Goal: Task Accomplishment & Management: Use online tool/utility

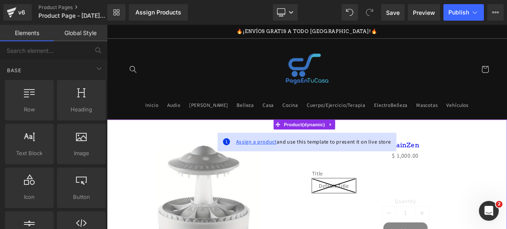
click at [290, 167] on span "Assign a product" at bounding box center [293, 171] width 51 height 9
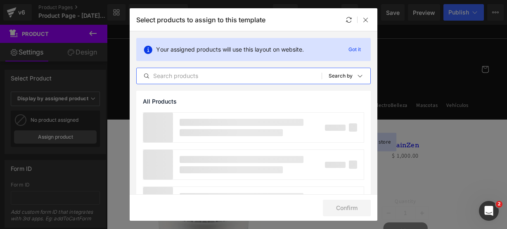
click at [206, 80] on input "text" at bounding box center [229, 76] width 185 height 10
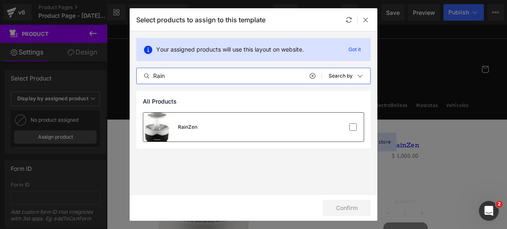
type input "Rain"
click at [212, 121] on div "RainZen" at bounding box center [253, 127] width 220 height 29
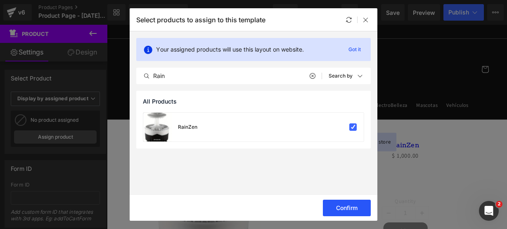
click at [331, 213] on button "Confirm" at bounding box center [347, 208] width 48 height 17
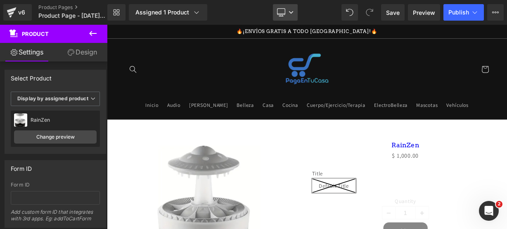
click at [285, 17] on link "Desktop" at bounding box center [285, 12] width 25 height 17
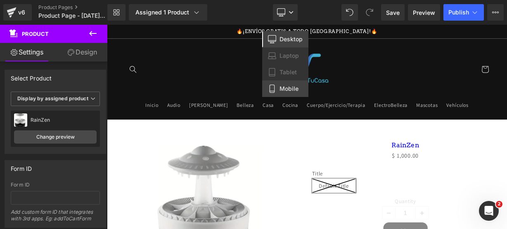
click at [288, 88] on span "Mobile" at bounding box center [288, 88] width 19 height 7
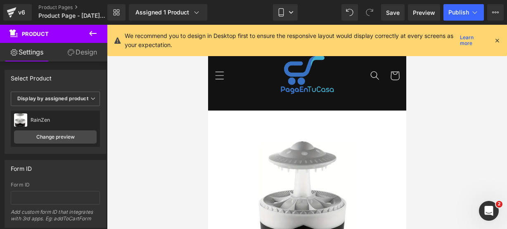
click at [498, 39] on icon at bounding box center [496, 40] width 7 height 7
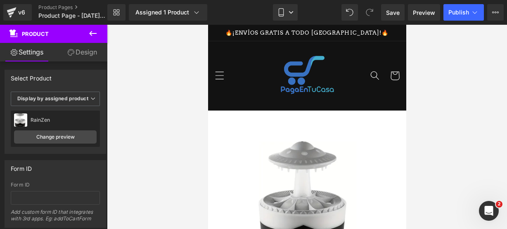
click at [94, 34] on icon at bounding box center [93, 33] width 10 height 10
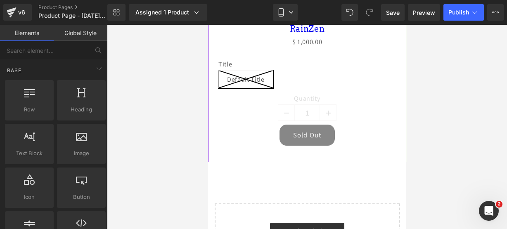
scroll to position [342, 0]
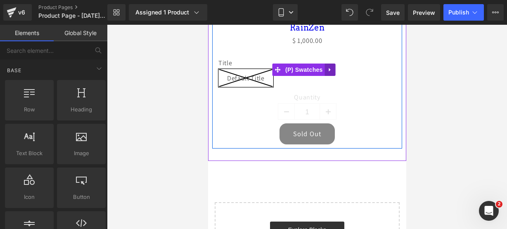
click at [325, 64] on link at bounding box center [329, 70] width 11 height 12
click at [330, 64] on link at bounding box center [335, 70] width 11 height 12
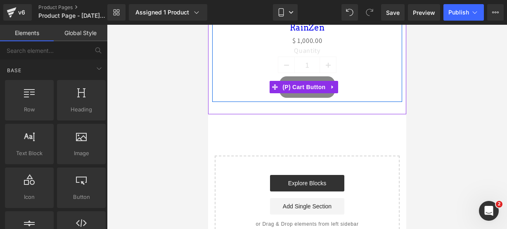
click at [330, 84] on icon at bounding box center [332, 87] width 6 height 6
click at [333, 81] on link at bounding box center [337, 87] width 11 height 12
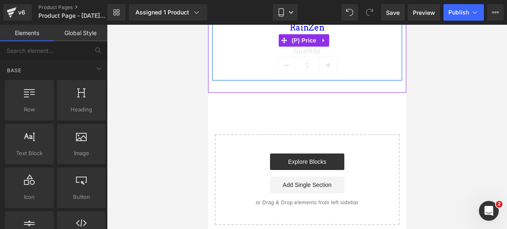
scroll to position [321, 0]
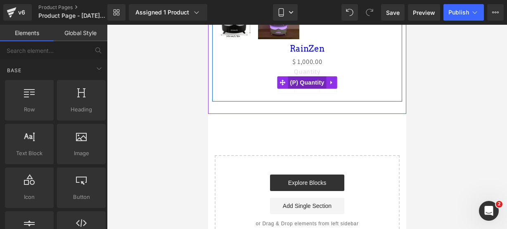
click at [298, 76] on span "(P) Quantity" at bounding box center [307, 82] width 38 height 12
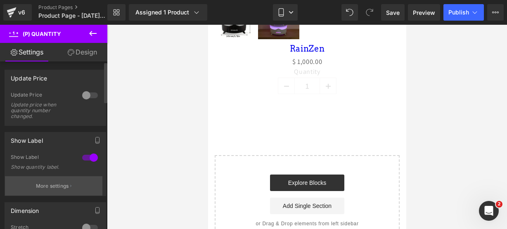
click at [57, 179] on button "More settings" at bounding box center [53, 185] width 97 height 19
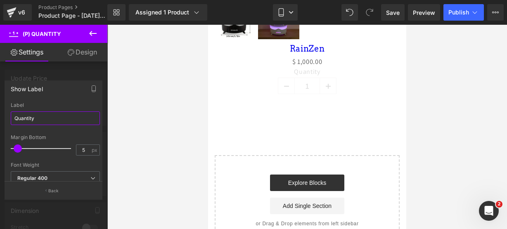
click at [53, 118] on input "Quantity" at bounding box center [55, 118] width 89 height 14
type input "CANTIDAD"
drag, startPoint x: 93, startPoint y: 34, endPoint x: 29, endPoint y: 51, distance: 66.0
click at [93, 34] on icon at bounding box center [93, 33] width 10 height 10
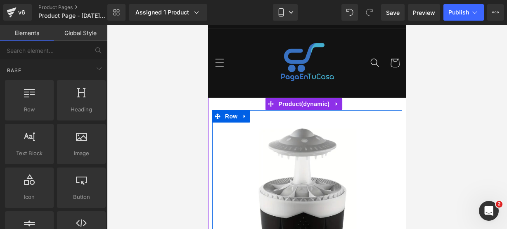
scroll to position [0, 0]
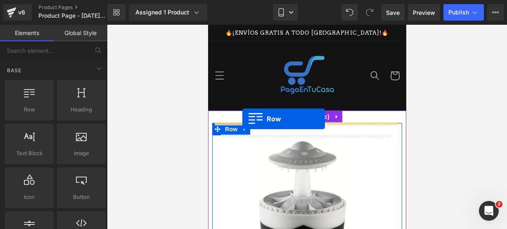
drag, startPoint x: 246, startPoint y: 127, endPoint x: 242, endPoint y: 119, distance: 9.8
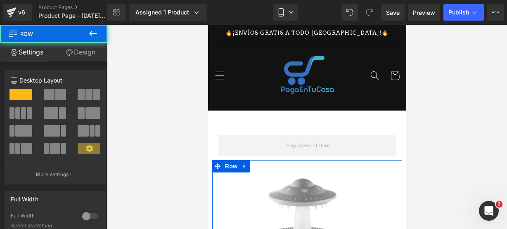
click at [95, 33] on icon at bounding box center [93, 33] width 10 height 10
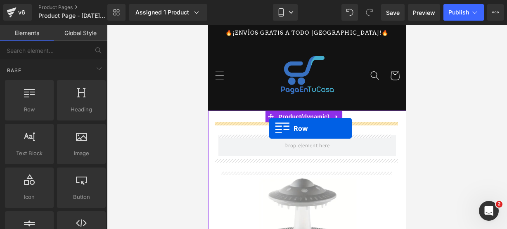
drag, startPoint x: 253, startPoint y: 143, endPoint x: 269, endPoint y: 128, distance: 21.0
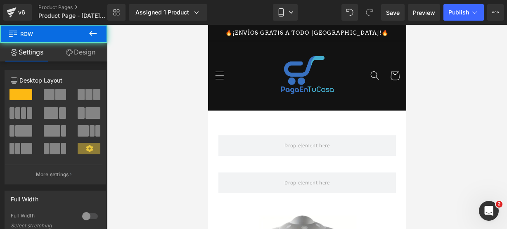
click at [92, 32] on icon at bounding box center [92, 33] width 7 height 5
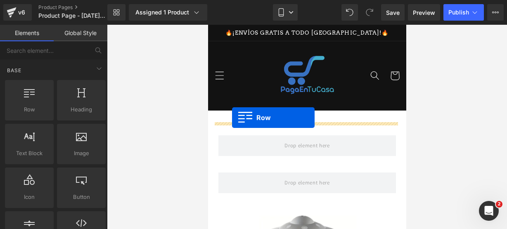
drag, startPoint x: 252, startPoint y: 116, endPoint x: 231, endPoint y: 118, distance: 20.8
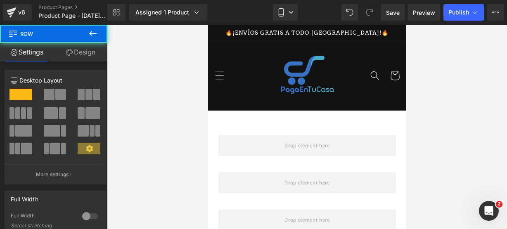
click at [95, 30] on icon at bounding box center [93, 33] width 10 height 10
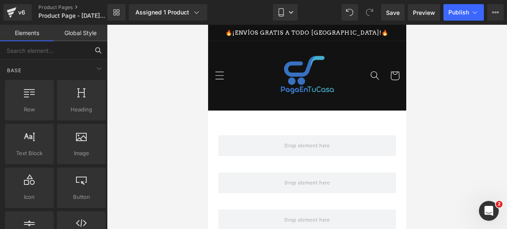
click at [75, 52] on input "text" at bounding box center [44, 50] width 89 height 18
click at [58, 55] on input "text" at bounding box center [44, 50] width 89 height 18
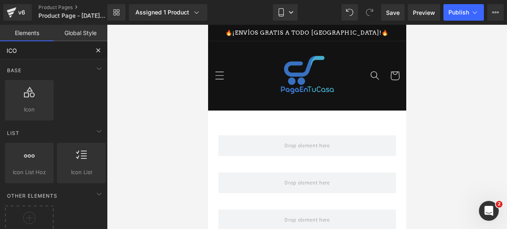
type input "ICON"
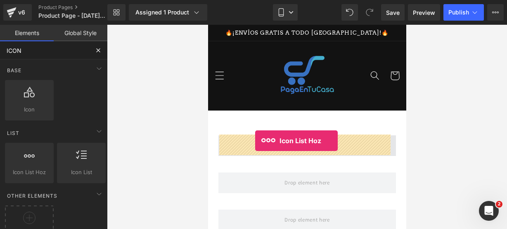
drag, startPoint x: 242, startPoint y: 193, endPoint x: 255, endPoint y: 141, distance: 53.4
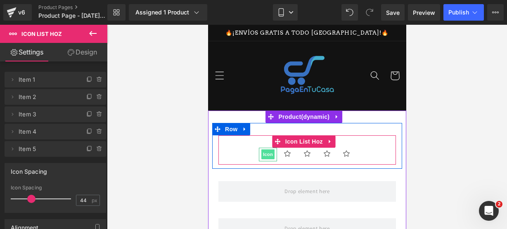
click at [266, 151] on span "Icon" at bounding box center [267, 154] width 13 height 10
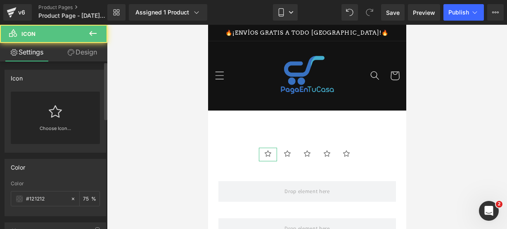
click at [74, 123] on div "Choose Icon..." at bounding box center [55, 118] width 89 height 52
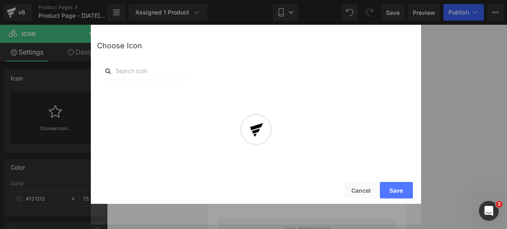
click at [144, 68] on div at bounding box center [256, 134] width 330 height 179
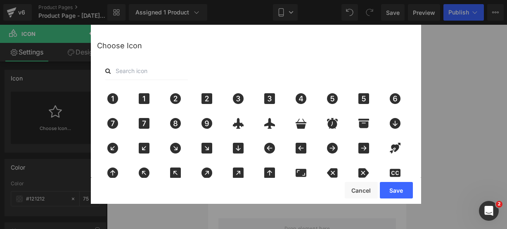
click at [130, 68] on input "text" at bounding box center [146, 71] width 83 height 18
type input "star"
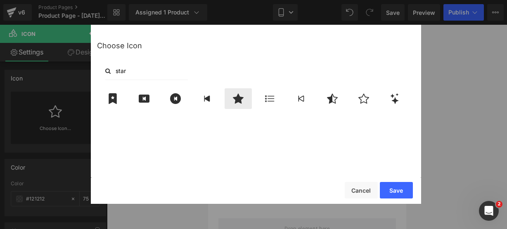
click at [241, 99] on icon at bounding box center [238, 99] width 11 height 10
click at [399, 189] on button "Save" at bounding box center [396, 190] width 33 height 17
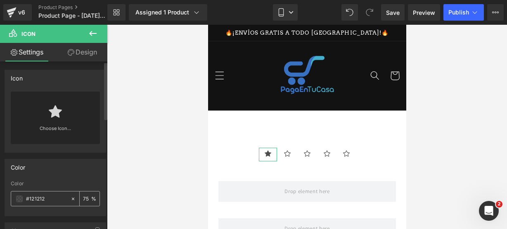
click at [16, 199] on span at bounding box center [19, 199] width 7 height 7
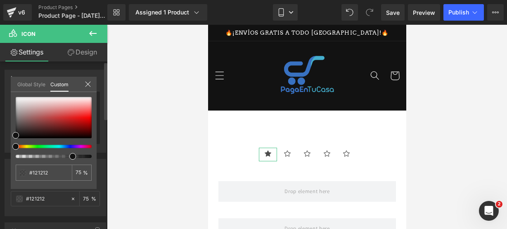
type input "#111111"
click at [26, 147] on div at bounding box center [50, 146] width 76 height 3
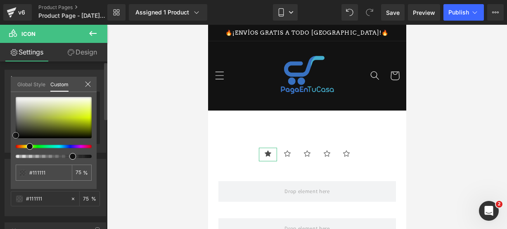
type input "#e1f834"
click at [87, 114] on div at bounding box center [54, 117] width 76 height 41
click at [83, 81] on div "Global Style Custom" at bounding box center [54, 84] width 86 height 15
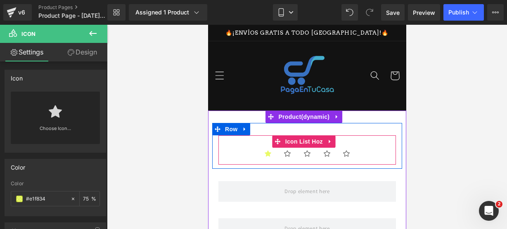
click at [246, 157] on ul "Icon Icon Icon Icon Icon" at bounding box center [306, 156] width 177 height 17
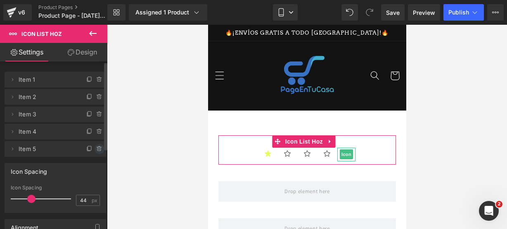
click at [98, 146] on icon at bounding box center [99, 146] width 2 height 1
click at [97, 146] on div "Delete Cancel" at bounding box center [57, 149] width 101 height 16
drag, startPoint x: 96, startPoint y: 145, endPoint x: 97, endPoint y: 134, distance: 10.8
click at [96, 140] on div "Delete Cancel Item 1 Item 1 Name Item 1 Delete Cancel Item 2 Item 2 Name Item 2…" at bounding box center [55, 113] width 101 height 87
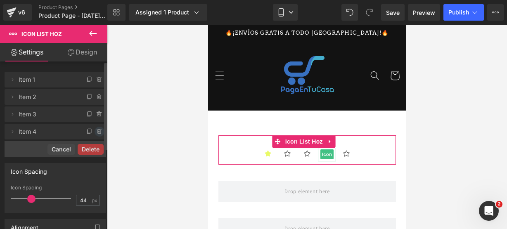
click at [97, 130] on icon at bounding box center [99, 131] width 7 height 7
click at [97, 130] on button "Delete" at bounding box center [91, 132] width 26 height 11
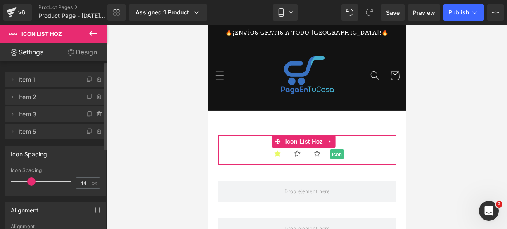
click at [97, 130] on icon at bounding box center [99, 131] width 7 height 7
click at [97, 130] on button "Delete" at bounding box center [91, 132] width 26 height 11
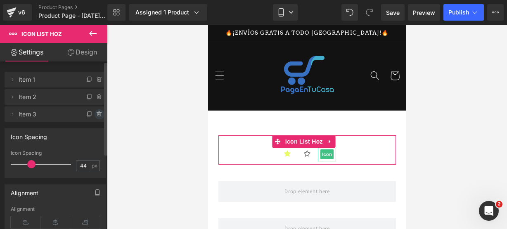
click at [98, 112] on icon at bounding box center [99, 112] width 2 height 1
click at [97, 112] on button "Delete" at bounding box center [91, 114] width 26 height 11
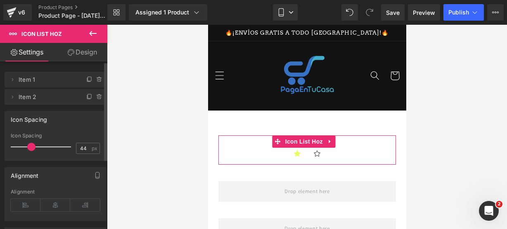
click at [97, 97] on icon at bounding box center [99, 97] width 7 height 7
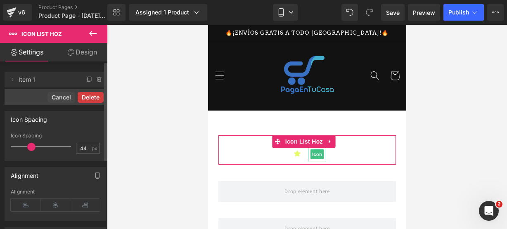
click at [97, 96] on button "Delete" at bounding box center [91, 97] width 26 height 11
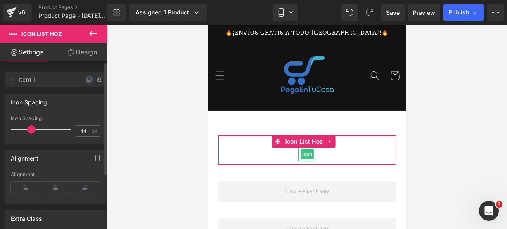
click at [87, 77] on icon at bounding box center [89, 79] width 7 height 7
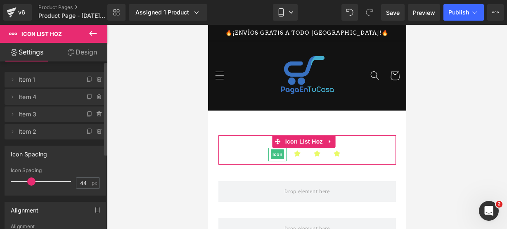
click at [87, 77] on icon at bounding box center [89, 79] width 7 height 7
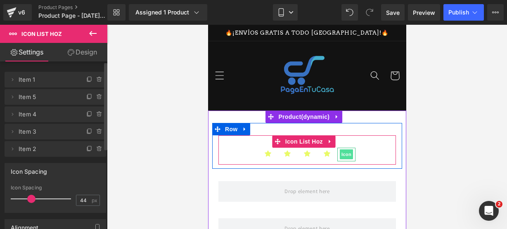
click at [346, 152] on span "Icon" at bounding box center [345, 154] width 13 height 10
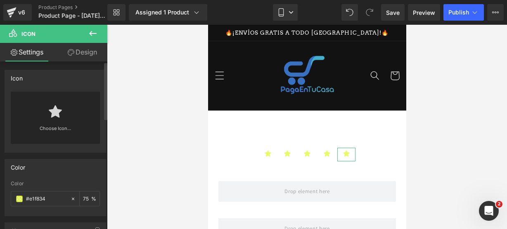
click at [43, 111] on div "Choose Icon..." at bounding box center [55, 118] width 89 height 52
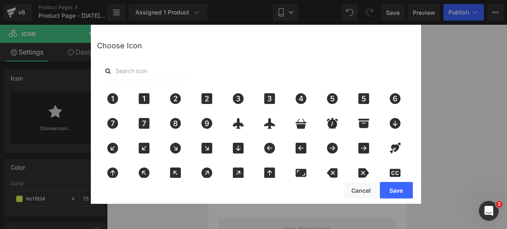
click at [135, 74] on input "text" at bounding box center [146, 71] width 83 height 18
type input "star"
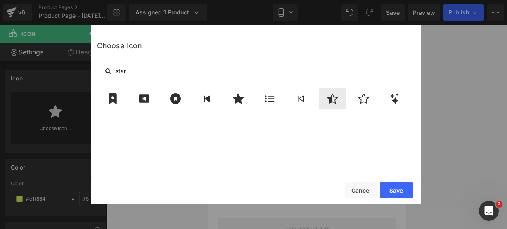
click at [341, 95] on div at bounding box center [332, 98] width 27 height 21
click at [389, 186] on button "Save" at bounding box center [396, 190] width 33 height 17
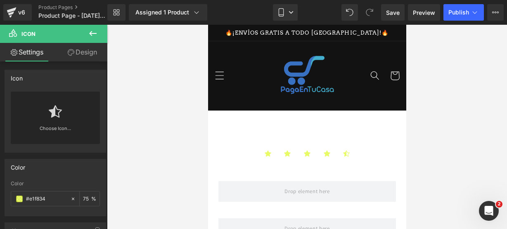
click at [97, 37] on icon at bounding box center [93, 33] width 10 height 10
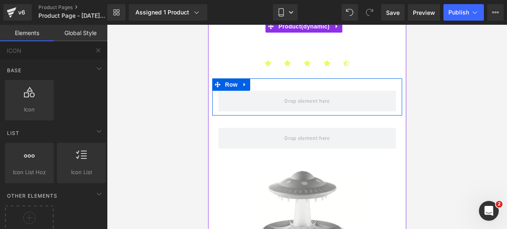
scroll to position [91, 0]
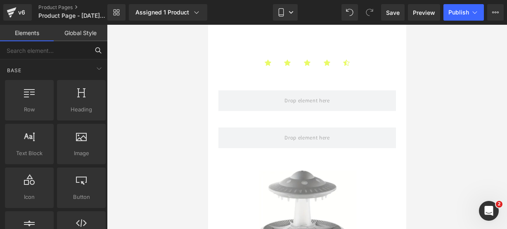
click at [55, 52] on input "text" at bounding box center [44, 50] width 89 height 18
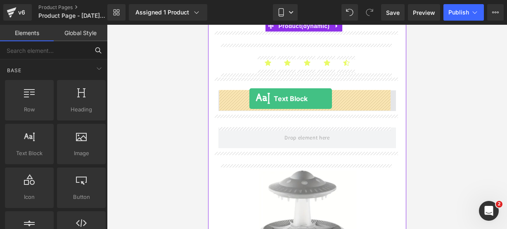
drag, startPoint x: 251, startPoint y: 173, endPoint x: 248, endPoint y: 99, distance: 74.3
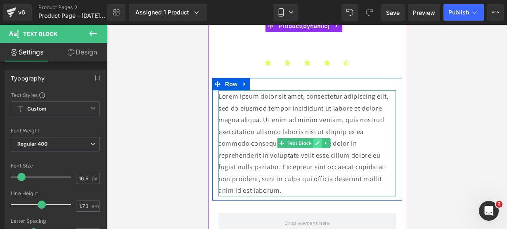
click at [316, 141] on icon at bounding box center [317, 143] width 5 height 5
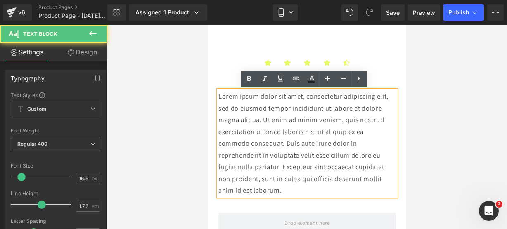
click at [288, 189] on p "Lorem ipsum dolor sit amet, consectetur adipiscing elit, sed do eiusmod tempor …" at bounding box center [306, 143] width 177 height 106
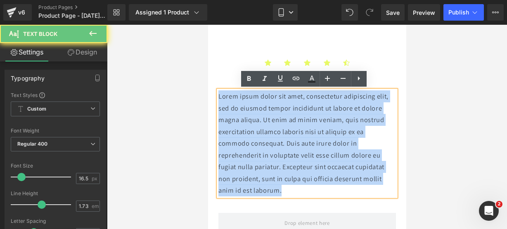
drag, startPoint x: 288, startPoint y: 189, endPoint x: 203, endPoint y: 80, distance: 138.2
click at [208, 80] on html "Ir directamente al contenido 🔥¡ENVÍOS GRATIS A TODO [GEOGRAPHIC_DATA]!🔥 Inicio …" at bounding box center [307, 36] width 198 height 204
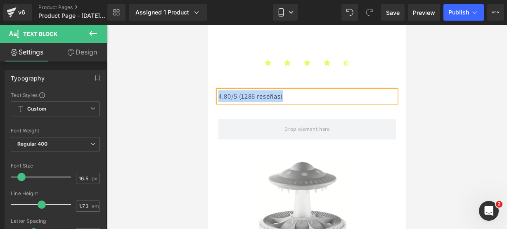
drag, startPoint x: 292, startPoint y: 92, endPoint x: 218, endPoint y: 95, distance: 73.9
click at [218, 95] on p "4.80/5 (1286 reseñas)" at bounding box center [306, 96] width 177 height 12
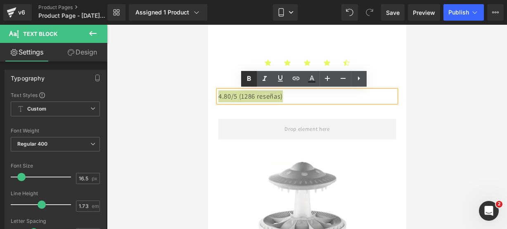
click at [249, 75] on icon at bounding box center [249, 79] width 10 height 10
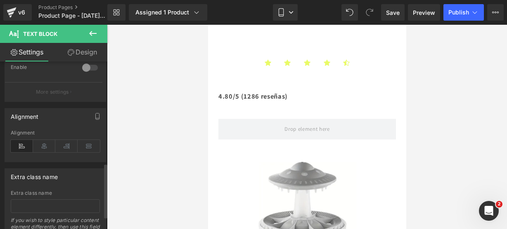
scroll to position [314, 0]
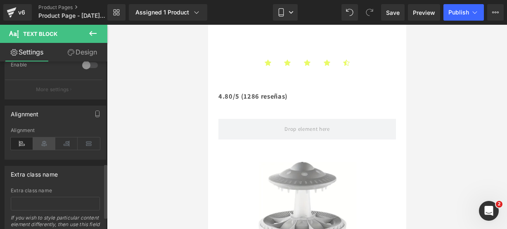
click at [43, 137] on icon at bounding box center [44, 143] width 22 height 12
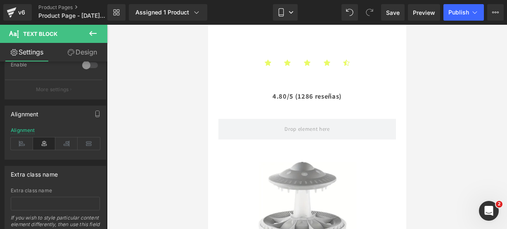
click at [90, 32] on icon at bounding box center [93, 33] width 10 height 10
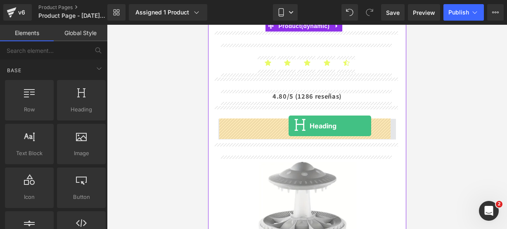
drag, startPoint x: 280, startPoint y: 117, endPoint x: 288, endPoint y: 126, distance: 12.0
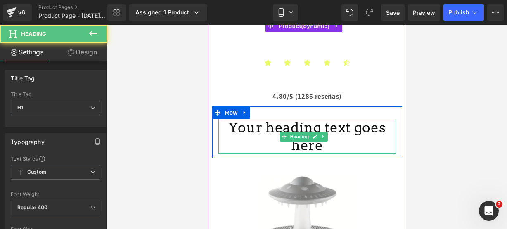
click at [382, 127] on h1 "Your heading text goes here" at bounding box center [306, 136] width 177 height 35
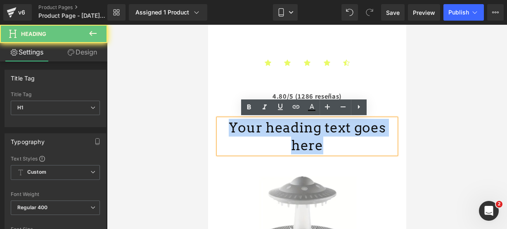
drag, startPoint x: 382, startPoint y: 127, endPoint x: 215, endPoint y: 114, distance: 166.8
click at [215, 114] on div "Your heading text goes here Heading Row" at bounding box center [307, 132] width 190 height 52
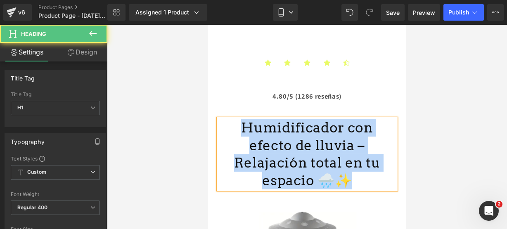
drag, startPoint x: 350, startPoint y: 162, endPoint x: 223, endPoint y: 124, distance: 132.6
click at [223, 124] on h1 "Humidificador con efecto de lluvia – Relajación total en tu espacio 🌧️✨" at bounding box center [306, 154] width 177 height 71
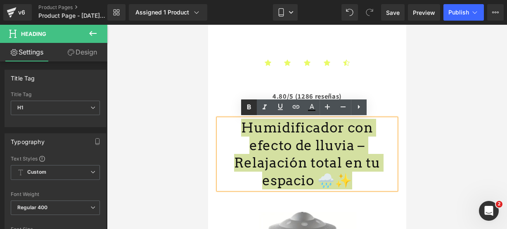
click at [251, 106] on icon at bounding box center [249, 107] width 10 height 10
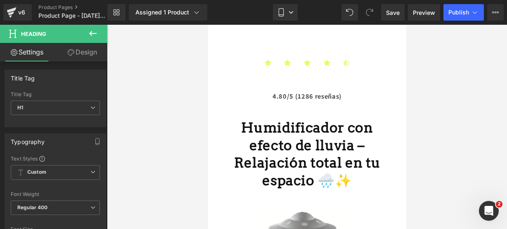
click at [91, 35] on icon at bounding box center [92, 33] width 7 height 5
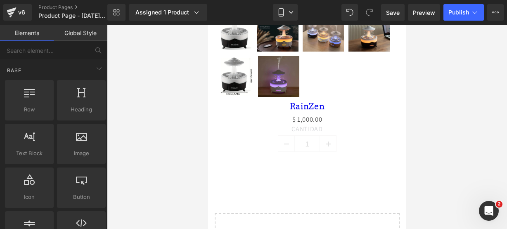
scroll to position [425, 0]
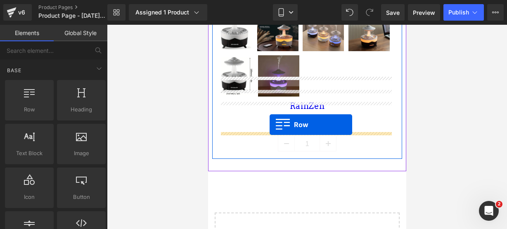
drag, startPoint x: 250, startPoint y: 125, endPoint x: 269, endPoint y: 125, distance: 19.4
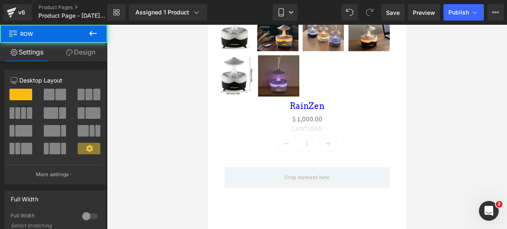
click at [87, 34] on button at bounding box center [92, 34] width 29 height 18
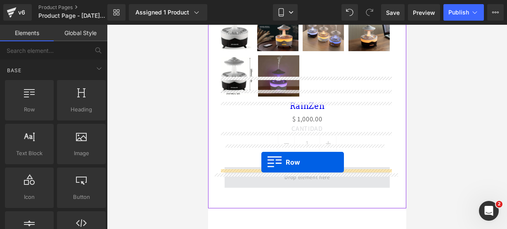
drag, startPoint x: 248, startPoint y: 128, endPoint x: 261, endPoint y: 162, distance: 36.3
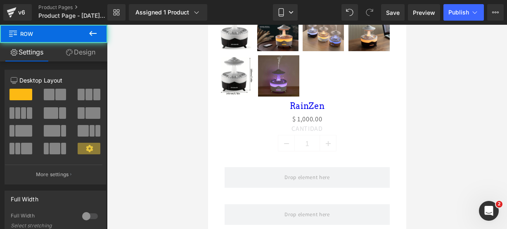
click at [90, 33] on icon at bounding box center [92, 33] width 7 height 5
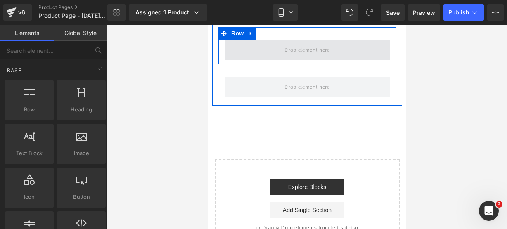
scroll to position [556, 0]
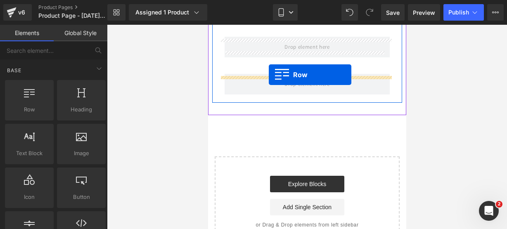
drag, startPoint x: 247, startPoint y: 126, endPoint x: 268, endPoint y: 75, distance: 55.3
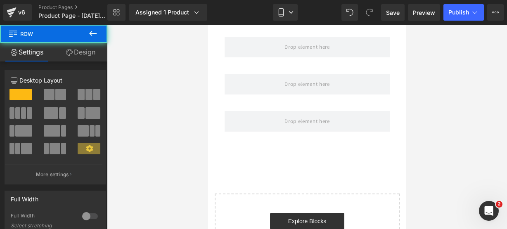
click at [95, 33] on icon at bounding box center [93, 33] width 10 height 10
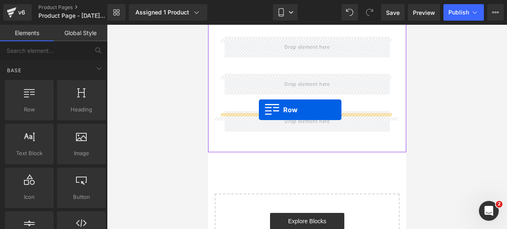
drag, startPoint x: 240, startPoint y: 118, endPoint x: 258, endPoint y: 109, distance: 20.5
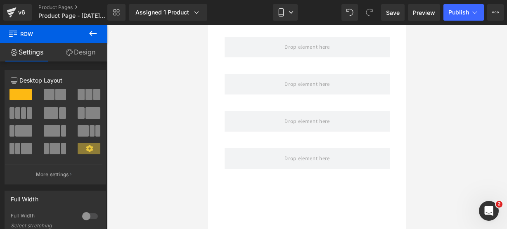
click at [96, 34] on icon at bounding box center [93, 33] width 10 height 10
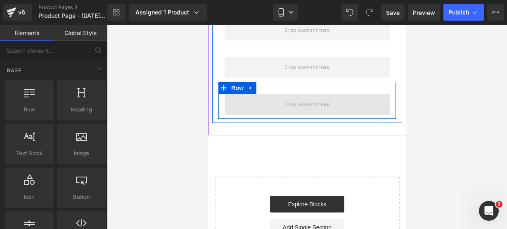
scroll to position [612, 0]
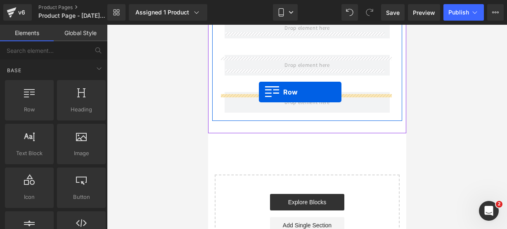
drag, startPoint x: 247, startPoint y: 131, endPoint x: 258, endPoint y: 92, distance: 41.1
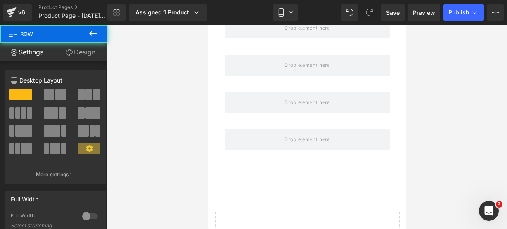
click at [95, 38] on icon at bounding box center [93, 33] width 10 height 10
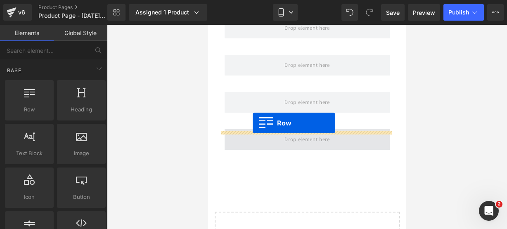
drag, startPoint x: 241, startPoint y: 117, endPoint x: 252, endPoint y: 123, distance: 12.0
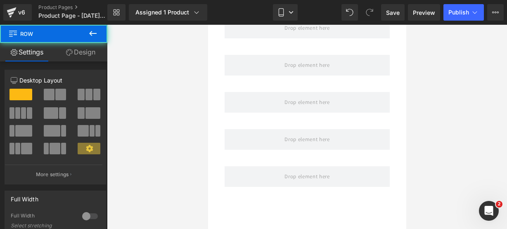
click at [101, 31] on button at bounding box center [92, 34] width 29 height 18
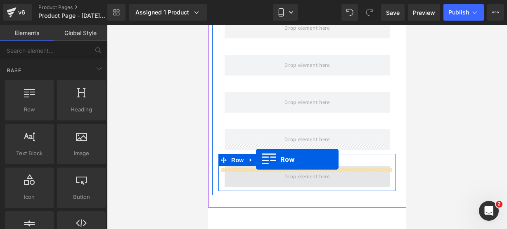
drag, startPoint x: 251, startPoint y: 116, endPoint x: 255, endPoint y: 160, distance: 44.3
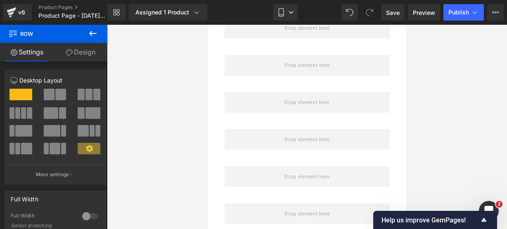
click at [98, 37] on button at bounding box center [92, 34] width 29 height 18
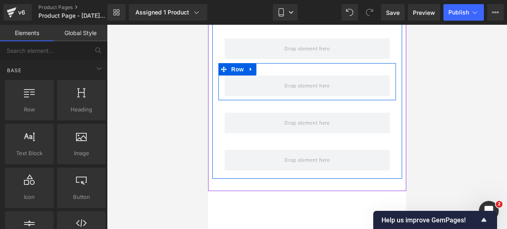
scroll to position [670, 0]
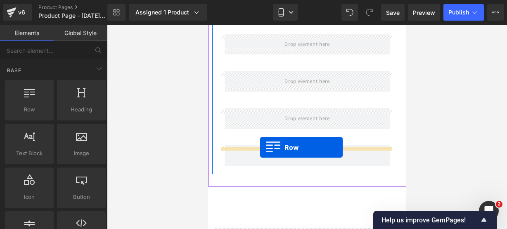
drag, startPoint x: 244, startPoint y: 124, endPoint x: 259, endPoint y: 147, distance: 28.0
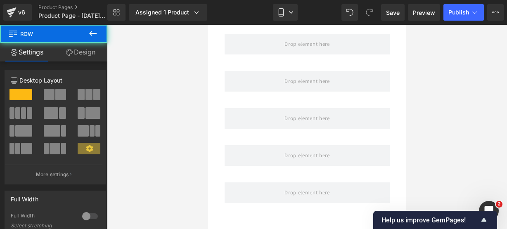
click at [93, 38] on icon at bounding box center [93, 33] width 10 height 10
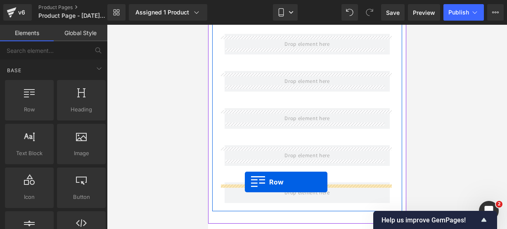
drag, startPoint x: 253, startPoint y: 119, endPoint x: 244, endPoint y: 182, distance: 63.3
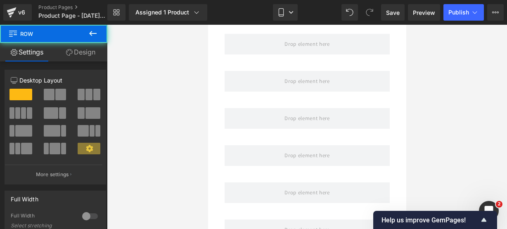
click at [96, 33] on icon at bounding box center [92, 33] width 7 height 5
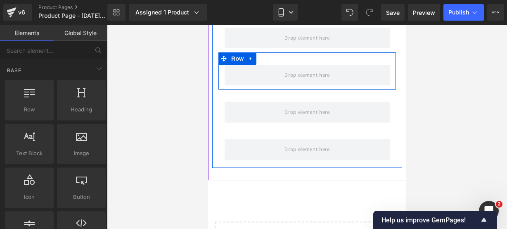
scroll to position [751, 0]
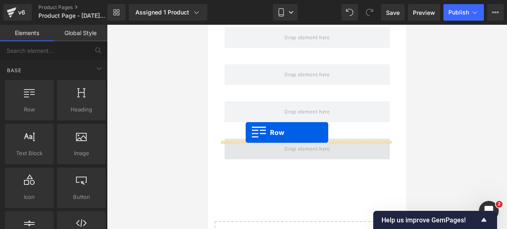
drag, startPoint x: 237, startPoint y: 123, endPoint x: 245, endPoint y: 132, distance: 12.0
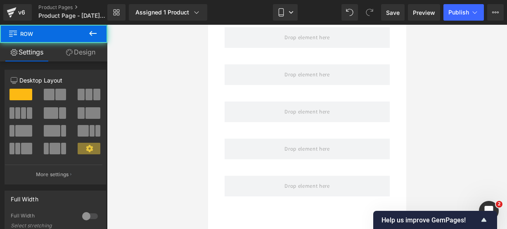
click at [96, 29] on icon at bounding box center [93, 33] width 10 height 10
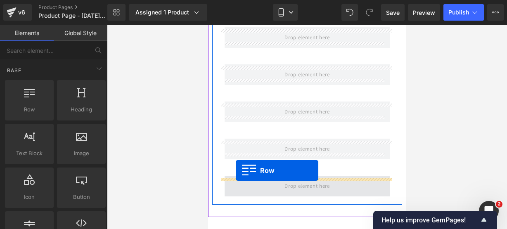
drag, startPoint x: 227, startPoint y: 138, endPoint x: 235, endPoint y: 170, distance: 33.7
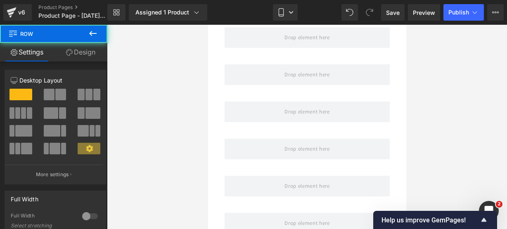
drag, startPoint x: 97, startPoint y: 35, endPoint x: 58, endPoint y: 71, distance: 53.1
click at [97, 35] on icon at bounding box center [93, 33] width 10 height 10
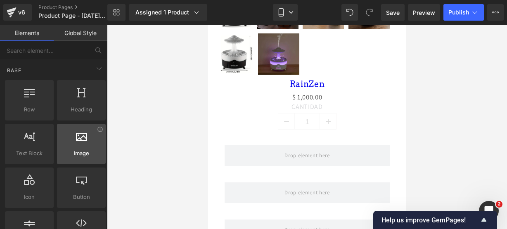
scroll to position [84, 0]
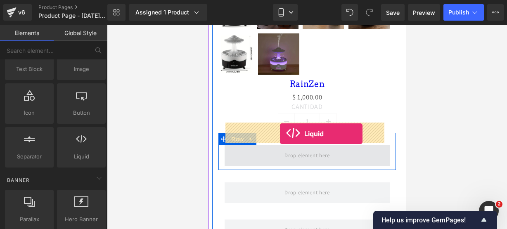
drag, startPoint x: 279, startPoint y: 179, endPoint x: 279, endPoint y: 134, distance: 45.4
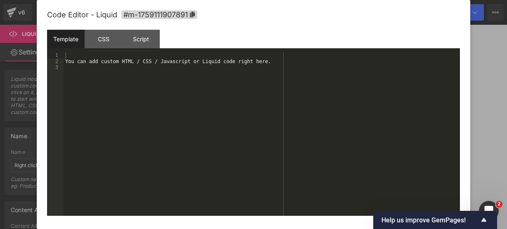
click at [310, 145] on div "Liquid" at bounding box center [306, 155] width 165 height 21
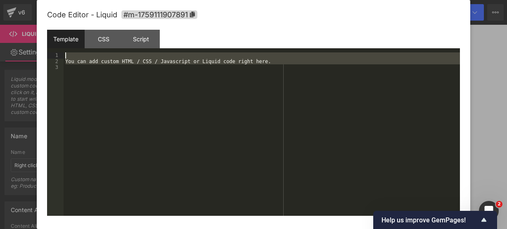
drag, startPoint x: 296, startPoint y: 86, endPoint x: 182, endPoint y: 30, distance: 126.8
click at [182, 30] on div "Template CSS Script Data 1 2 3 You can add custom HTML / CSS / Javascript or Li…" at bounding box center [253, 123] width 413 height 186
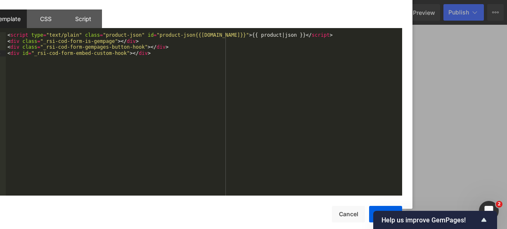
drag, startPoint x: 343, startPoint y: 12, endPoint x: 281, endPoint y: -12, distance: 66.6
click at [281, 0] on html "Liquid You are previewing how the will restyle your page. You can not edit Elem…" at bounding box center [253, 114] width 507 height 229
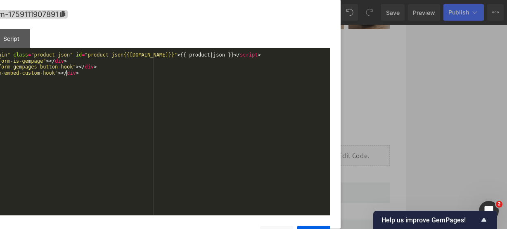
drag, startPoint x: 213, startPoint y: 11, endPoint x: 209, endPoint y: 3, distance: 9.2
click at [209, 3] on div "Code Editor - Liquid #m-1759111907891" at bounding box center [123, 15] width 413 height 30
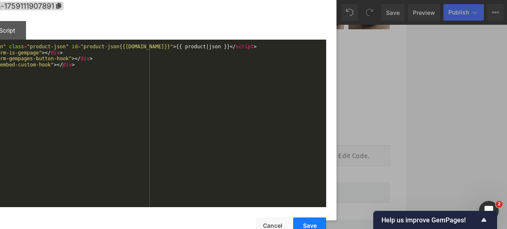
click at [309, 225] on button "Save" at bounding box center [309, 225] width 33 height 17
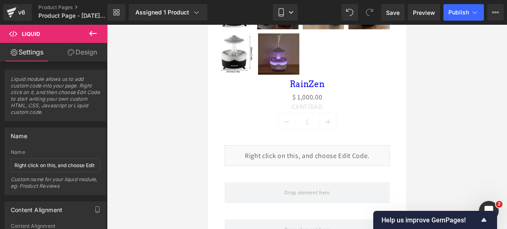
click at [94, 34] on icon at bounding box center [93, 33] width 10 height 10
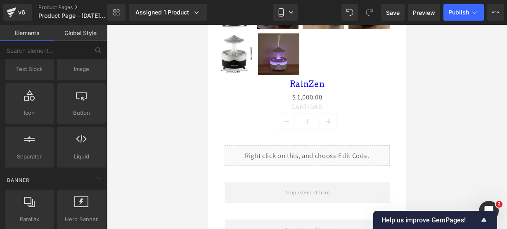
click at [481, 217] on icon "Show survey - Help us improve GemPages!" at bounding box center [484, 220] width 10 height 10
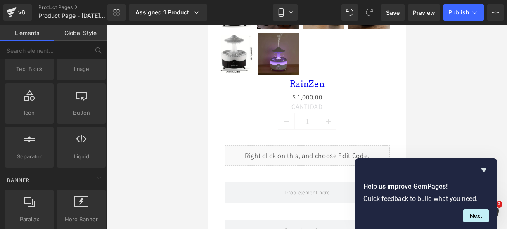
click at [481, 217] on button "Next" at bounding box center [476, 215] width 26 height 13
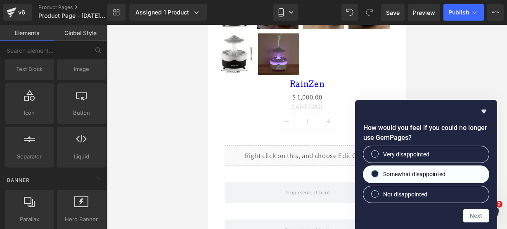
click at [434, 177] on span "Somewhat disappointed" at bounding box center [414, 174] width 62 height 8
click at [378, 177] on input "Somewhat disappointed" at bounding box center [374, 173] width 5 height 5
radio input "true"
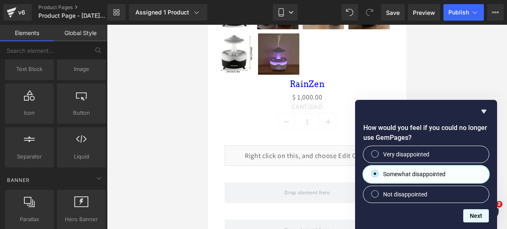
click at [472, 219] on button "Next" at bounding box center [476, 215] width 26 height 13
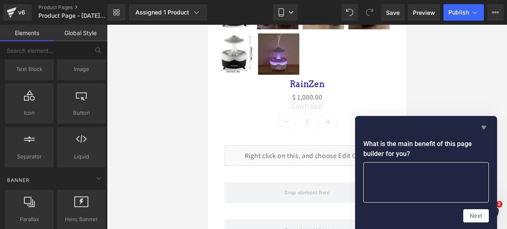
click at [483, 131] on icon "Hide survey" at bounding box center [484, 128] width 10 height 10
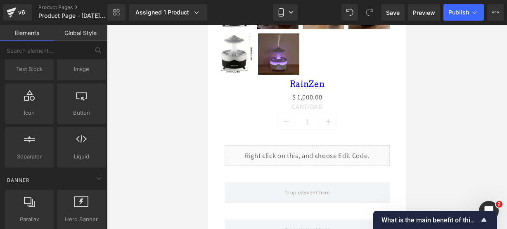
drag, startPoint x: 408, startPoint y: 215, endPoint x: 462, endPoint y: 214, distance: 53.7
drag, startPoint x: 445, startPoint y: 221, endPoint x: 473, endPoint y: 222, distance: 27.7
click at [473, 222] on span "What is the main benefit of this page builder for you?" at bounding box center [429, 220] width 97 height 8
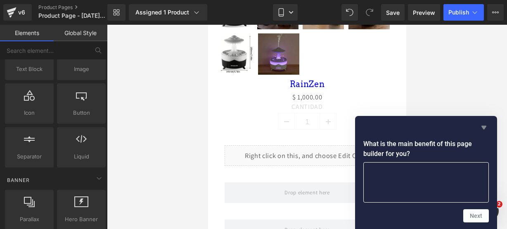
click at [482, 125] on icon "Hide survey" at bounding box center [484, 128] width 10 height 10
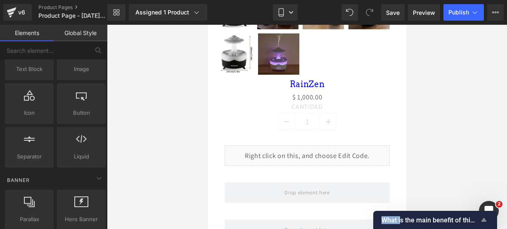
drag, startPoint x: 376, startPoint y: 217, endPoint x: 399, endPoint y: 219, distance: 23.2
click at [451, 184] on div at bounding box center [307, 127] width 400 height 204
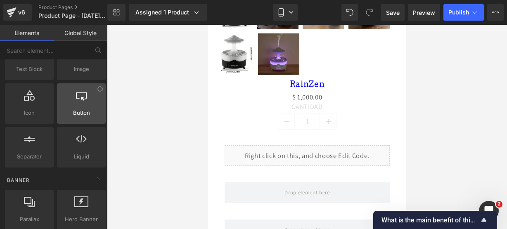
scroll to position [0, 0]
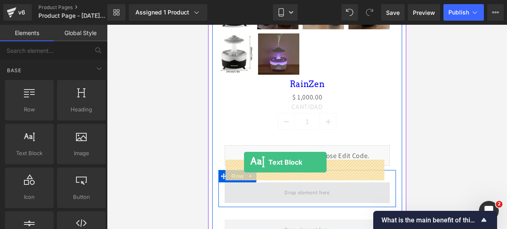
drag, startPoint x: 250, startPoint y: 167, endPoint x: 243, endPoint y: 162, distance: 7.7
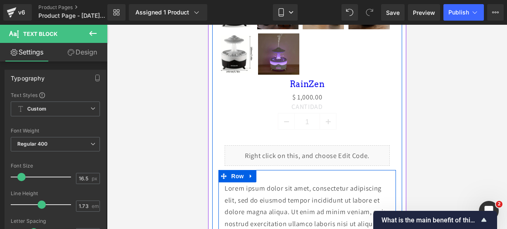
scroll to position [537, 0]
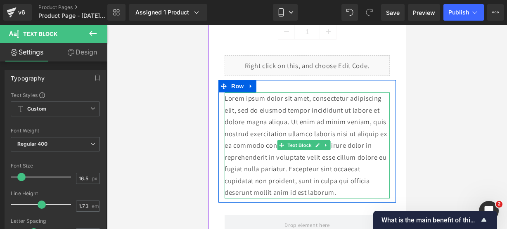
click at [359, 168] on p "Lorem ipsum dolor sit amet, consectetur adipiscing elit, sed do eiusmod tempor …" at bounding box center [306, 145] width 165 height 106
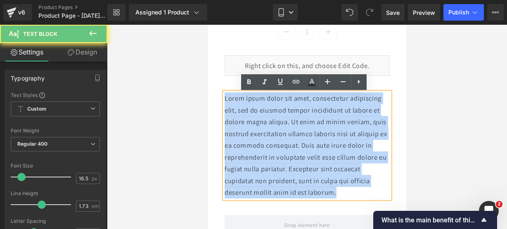
scroll to position [463, 0]
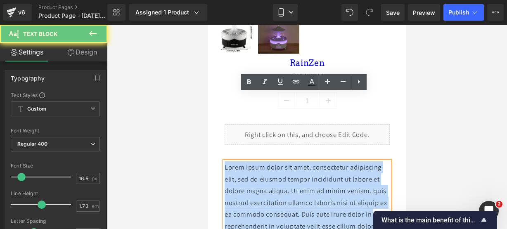
drag, startPoint x: 359, startPoint y: 168, endPoint x: 152, endPoint y: 23, distance: 253.0
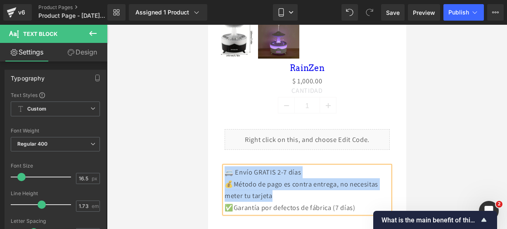
drag, startPoint x: 367, startPoint y: 178, endPoint x: 226, endPoint y: 144, distance: 145.1
click at [226, 166] on div "🚐 Envío GRATIS 2-7 días 💰Método de pago es contra entrega, no necesitas meter …" at bounding box center [306, 189] width 165 height 47
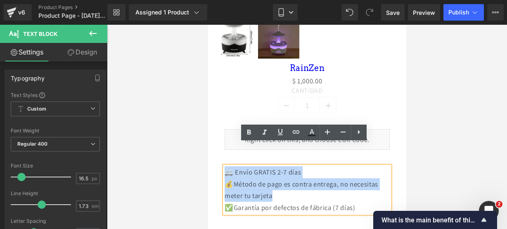
click at [226, 166] on p "🚐 Envío GRATIS 2-7 días" at bounding box center [306, 172] width 165 height 12
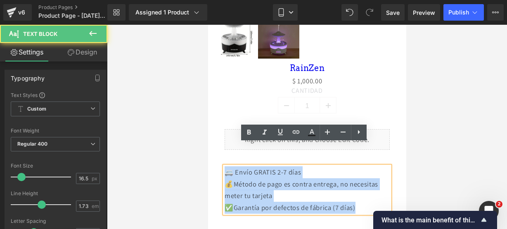
drag, startPoint x: 369, startPoint y: 186, endPoint x: 205, endPoint y: 146, distance: 169.3
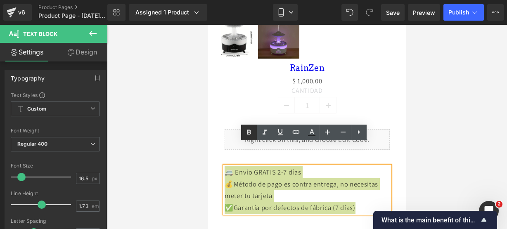
click at [245, 125] on link at bounding box center [249, 133] width 16 height 16
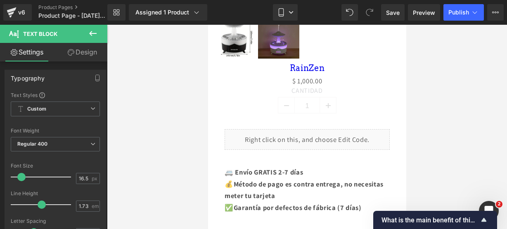
click at [94, 32] on icon at bounding box center [93, 33] width 10 height 10
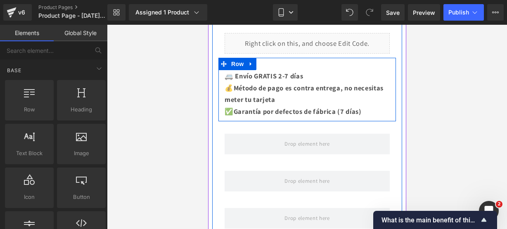
scroll to position [561, 0]
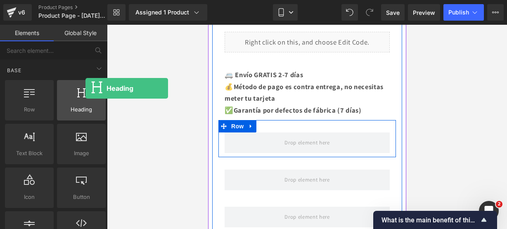
drag, startPoint x: 79, startPoint y: 94, endPoint x: 85, endPoint y: 88, distance: 8.2
click at [85, 88] on div at bounding box center [81, 96] width 44 height 19
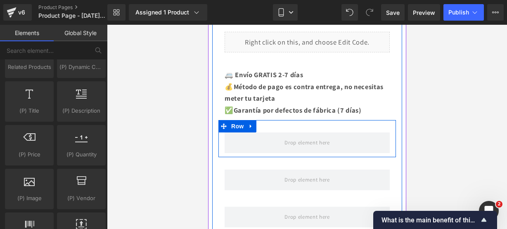
scroll to position [935, 0]
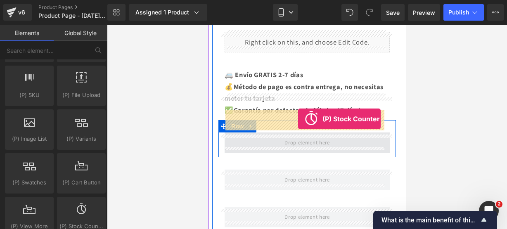
drag, startPoint x: 292, startPoint y: 241, endPoint x: 297, endPoint y: 119, distance: 122.7
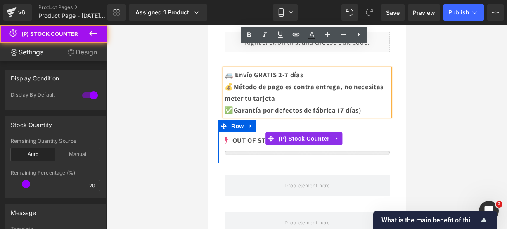
scroll to position [568, 0]
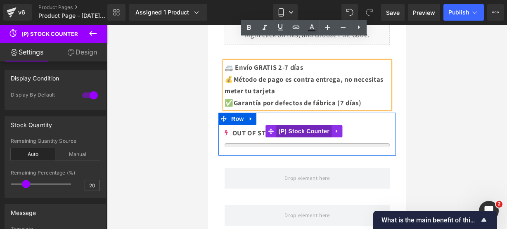
click at [315, 125] on span "(P) Stock Counter" at bounding box center [303, 131] width 55 height 12
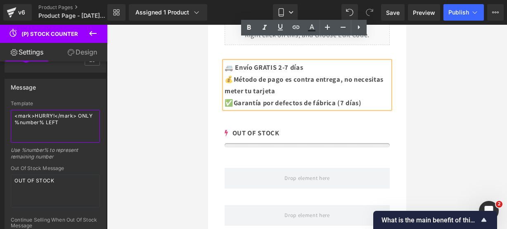
drag, startPoint x: 65, startPoint y: 87, endPoint x: -19, endPoint y: 61, distance: 87.5
click at [0, 61] on html "(P) Stock Counter You are previewing how the will restyle your page. You can no…" at bounding box center [253, 114] width 507 height 229
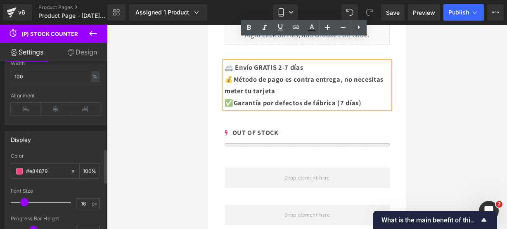
scroll to position [432, 0]
type textarea "¡¡CORRE!! SOLO QUEDAN 16"
click at [21, 170] on span at bounding box center [19, 171] width 7 height 7
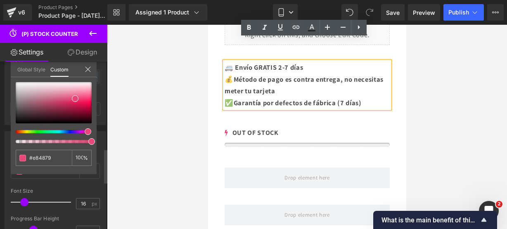
click at [74, 130] on div at bounding box center [50, 131] width 76 height 3
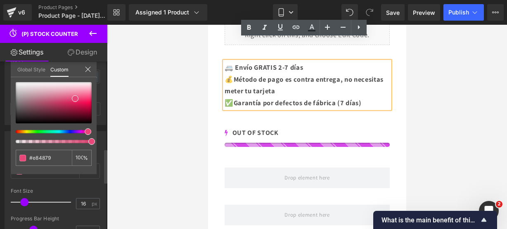
type input "#d549e8"
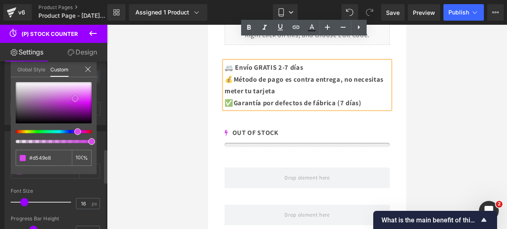
type input "#db18f5"
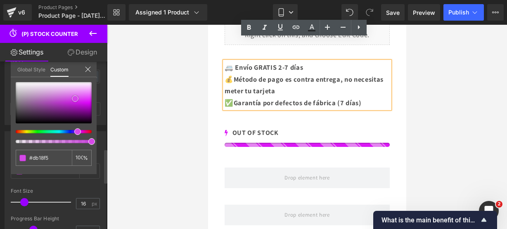
click at [86, 101] on div at bounding box center [54, 102] width 76 height 41
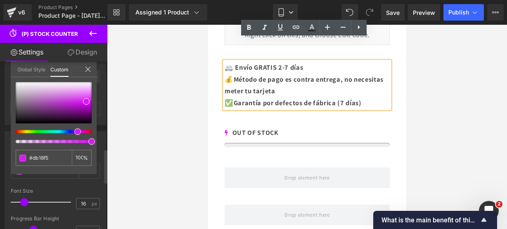
click at [87, 67] on icon at bounding box center [88, 69] width 7 height 7
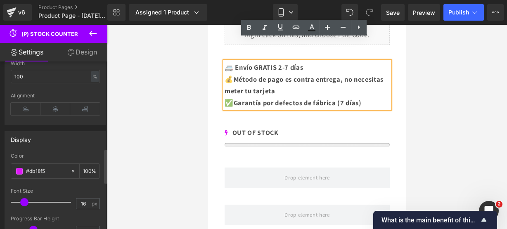
click at [95, 35] on icon at bounding box center [93, 33] width 10 height 10
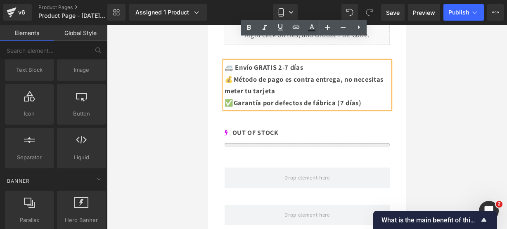
scroll to position [0, 0]
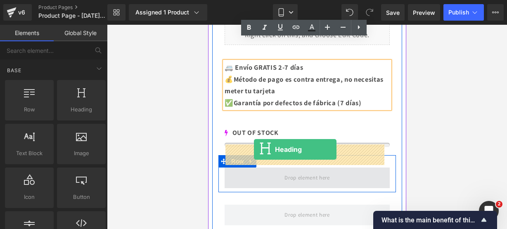
drag, startPoint x: 283, startPoint y: 139, endPoint x: 253, endPoint y: 149, distance: 32.1
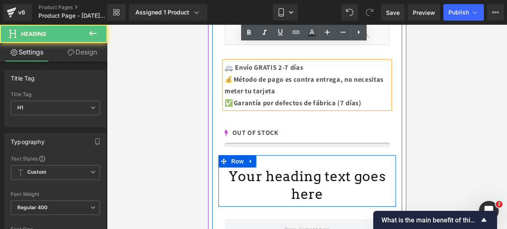
scroll to position [607, 0]
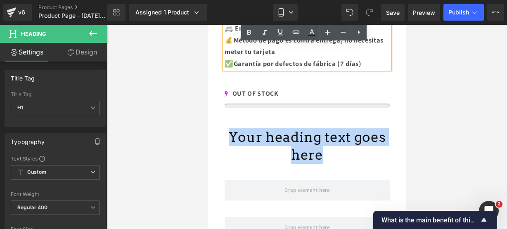
drag, startPoint x: 322, startPoint y: 134, endPoint x: 198, endPoint y: 92, distance: 130.7
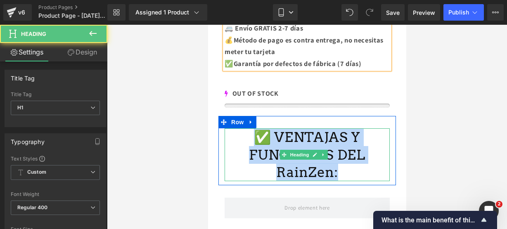
drag, startPoint x: 343, startPoint y: 154, endPoint x: 254, endPoint y: 114, distance: 97.5
click at [254, 128] on h1 "✅ VENTAJAS Y FUNCIONES DEL RainZen:" at bounding box center [306, 154] width 165 height 53
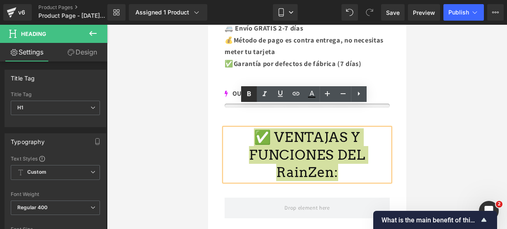
click at [250, 90] on icon at bounding box center [249, 94] width 10 height 10
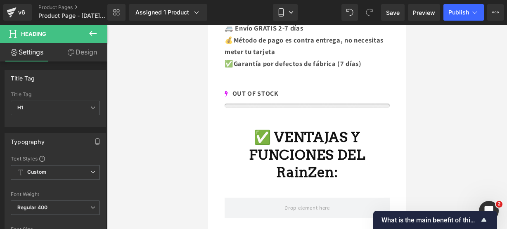
click at [90, 32] on icon at bounding box center [93, 33] width 10 height 10
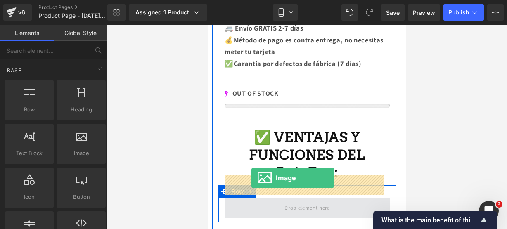
drag, startPoint x: 295, startPoint y: 155, endPoint x: 251, endPoint y: 178, distance: 49.6
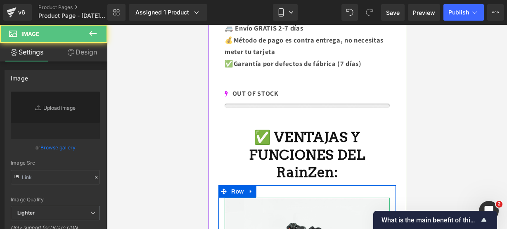
type input "//[DOMAIN_NAME][URL]"
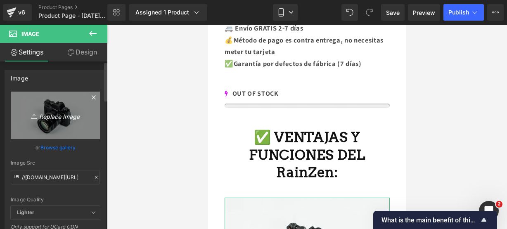
click at [56, 109] on link "Replace Image" at bounding box center [55, 115] width 89 height 47
type input "C:\fakepath\ufo 5.webp"
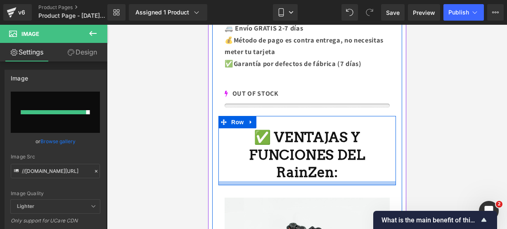
type input "https://ucarecdn.com/0d591897-de8d-4a22-9e10-7c370592f07c/-/format/auto/-/previ…"
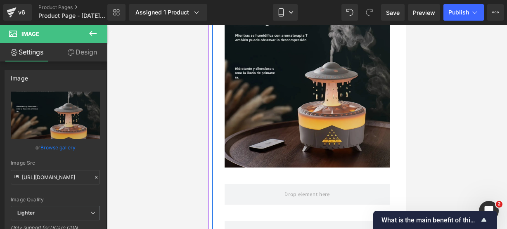
scroll to position [870, 0]
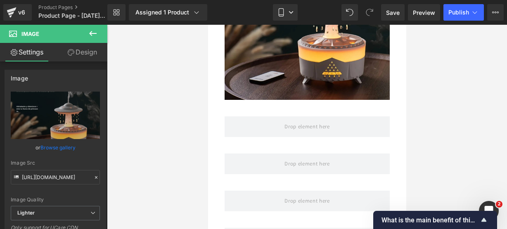
click at [89, 33] on icon at bounding box center [93, 33] width 10 height 10
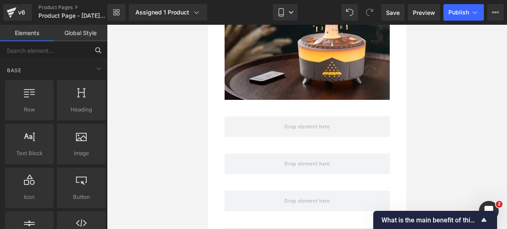
click at [68, 56] on input "text" at bounding box center [44, 50] width 89 height 18
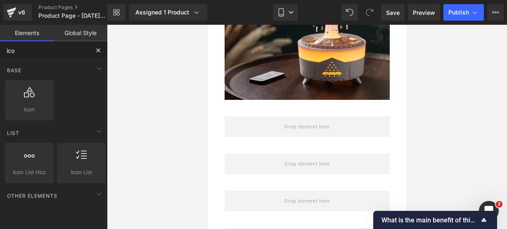
type input "icon"
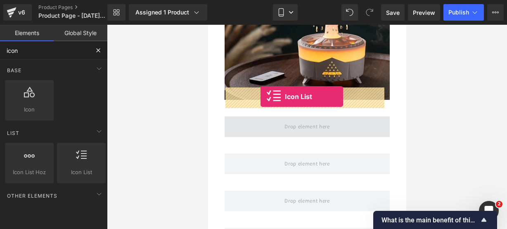
drag, startPoint x: 285, startPoint y: 198, endPoint x: 260, endPoint y: 97, distance: 104.9
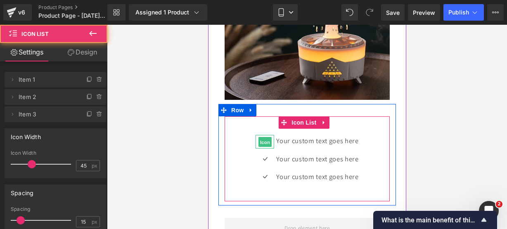
drag, startPoint x: 264, startPoint y: 111, endPoint x: 349, endPoint y: 118, distance: 84.9
click at [264, 137] on span "Icon" at bounding box center [264, 142] width 13 height 10
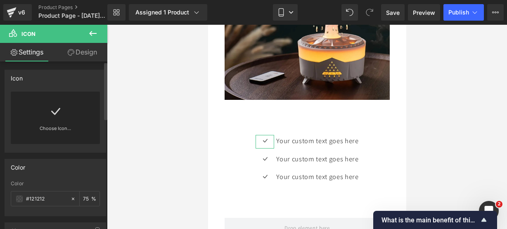
click at [67, 114] on div "Choose Icon..." at bounding box center [55, 118] width 89 height 52
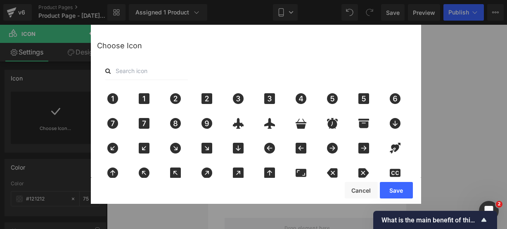
click at [134, 71] on input "text" at bounding box center [146, 71] width 83 height 18
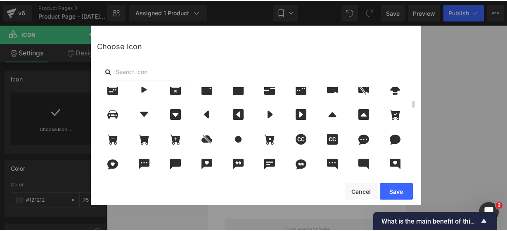
scroll to position [255, 0]
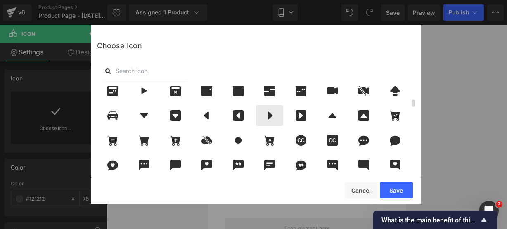
click at [269, 117] on icon at bounding box center [269, 116] width 5 height 8
click at [398, 188] on button "Save" at bounding box center [396, 190] width 33 height 17
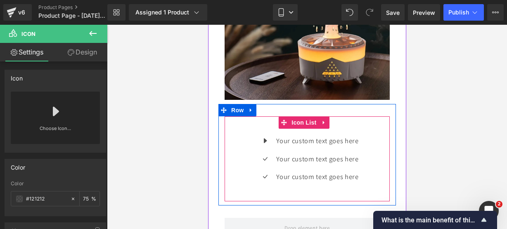
click at [236, 136] on div "Icon Your custom text goes here Text Block Icon Your custom text goes here Text…" at bounding box center [306, 162] width 165 height 54
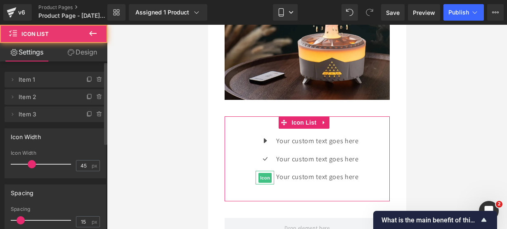
click at [96, 116] on icon at bounding box center [99, 114] width 7 height 7
click at [94, 116] on button "Delete" at bounding box center [91, 114] width 26 height 11
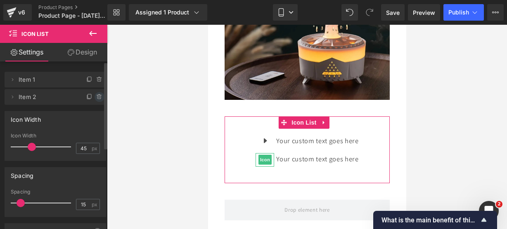
click at [96, 100] on span at bounding box center [99, 97] width 10 height 10
click at [96, 100] on button "Delete" at bounding box center [91, 97] width 26 height 11
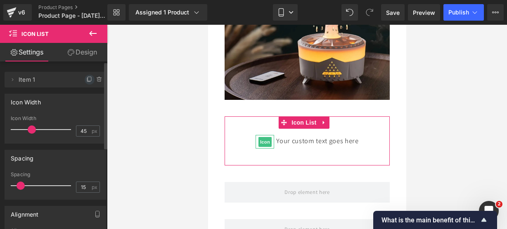
click at [85, 76] on span at bounding box center [90, 80] width 10 height 10
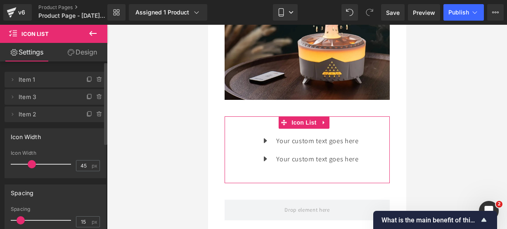
click at [85, 76] on span at bounding box center [90, 80] width 10 height 10
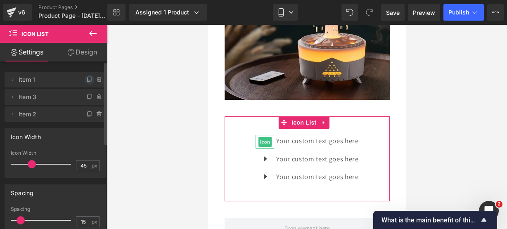
click at [86, 76] on span at bounding box center [90, 80] width 10 height 10
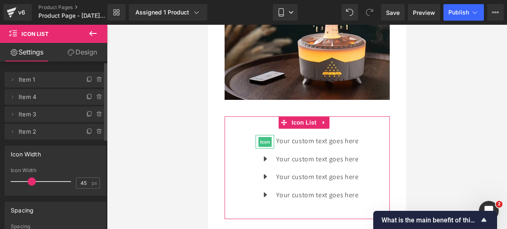
click at [86, 76] on span at bounding box center [90, 80] width 10 height 10
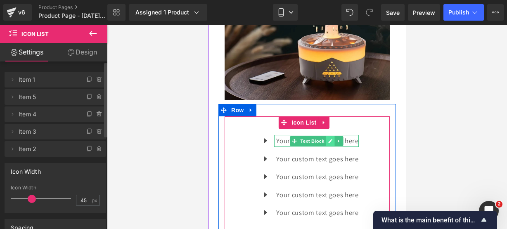
click at [327, 139] on icon at bounding box center [329, 141] width 5 height 5
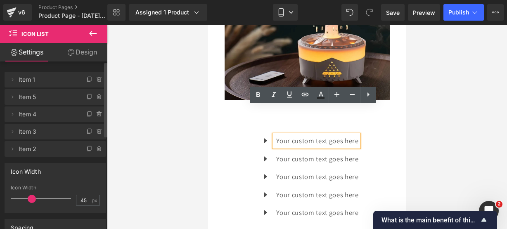
click at [353, 135] on p "Your custom text goes here" at bounding box center [317, 141] width 82 height 12
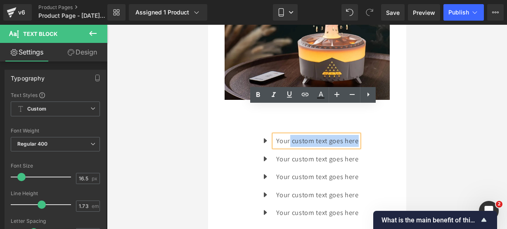
drag, startPoint x: 353, startPoint y: 112, endPoint x: 286, endPoint y: 108, distance: 67.8
click at [286, 135] on p "Your custom text goes here" at bounding box center [317, 141] width 82 height 12
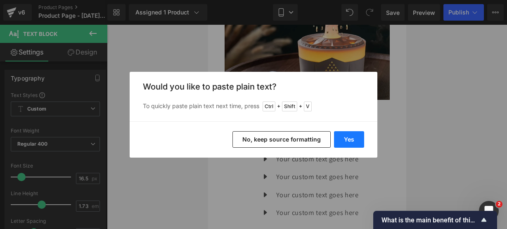
click at [353, 144] on button "Yes" at bounding box center [349, 139] width 30 height 17
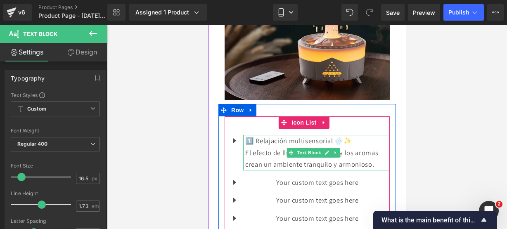
click at [374, 147] on p "El efecto de lluvia, la luz suave y los aromas crean un ambiente tranquilo y ar…" at bounding box center [317, 159] width 144 height 24
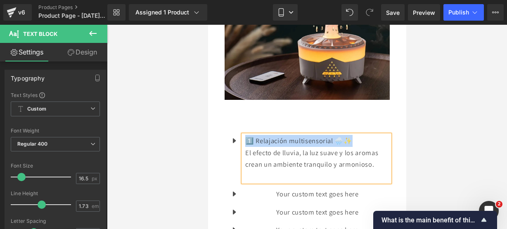
drag, startPoint x: 354, startPoint y: 112, endPoint x: 247, endPoint y: 110, distance: 106.9
click at [247, 135] on p "1️⃣ Relajación multisensorial 🌧️✨" at bounding box center [317, 141] width 144 height 12
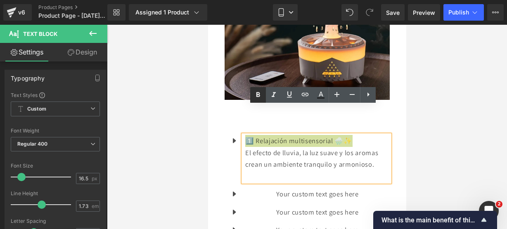
click at [255, 96] on icon at bounding box center [258, 95] width 10 height 10
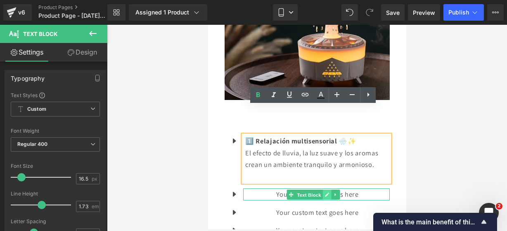
click at [321, 189] on span "Text Block" at bounding box center [308, 194] width 27 height 10
click at [346, 188] on p "Your custom text goes here" at bounding box center [317, 194] width 144 height 12
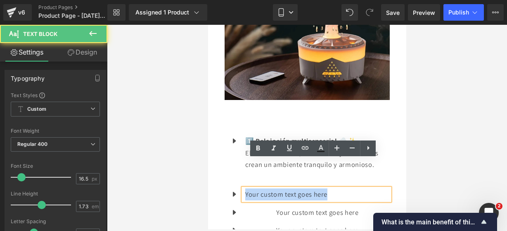
drag, startPoint x: 346, startPoint y: 163, endPoint x: 139, endPoint y: 142, distance: 207.9
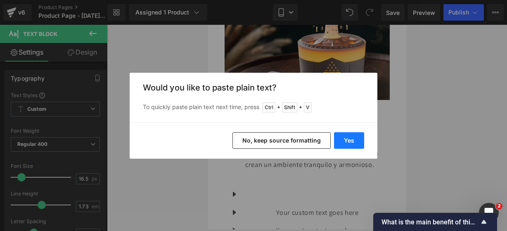
click at [356, 140] on button "Yes" at bounding box center [349, 140] width 30 height 17
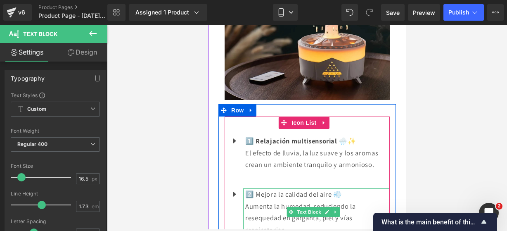
click at [328, 200] on p "Aumenta la humedad, reduciendo la resequedad en garganta, piel y vías respirato…" at bounding box center [317, 217] width 144 height 35
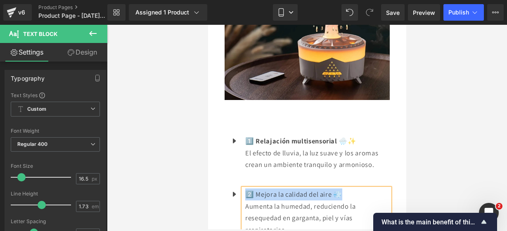
drag, startPoint x: 353, startPoint y: 166, endPoint x: 244, endPoint y: 163, distance: 109.0
click at [244, 188] on div "2️⃣ Mejora la calidad del aire 💨 Aumenta la humedad, reduciendo la resequedad e…" at bounding box center [316, 217] width 146 height 59
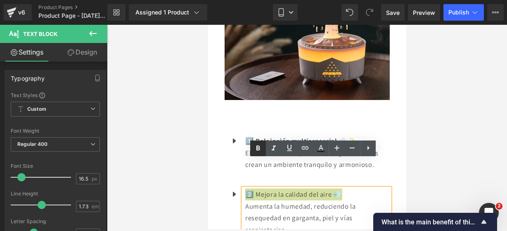
click at [255, 142] on link at bounding box center [258, 148] width 16 height 16
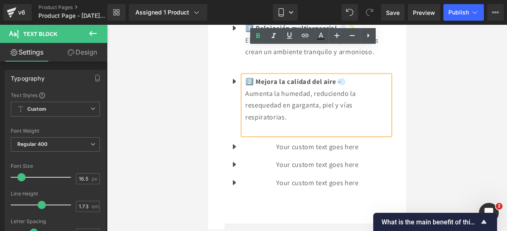
scroll to position [983, 0]
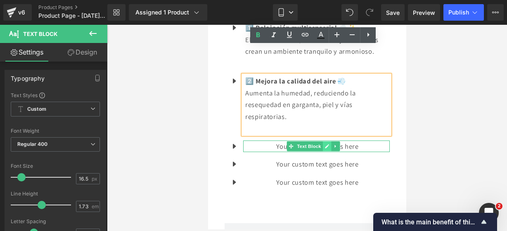
click at [327, 144] on icon at bounding box center [326, 146] width 5 height 5
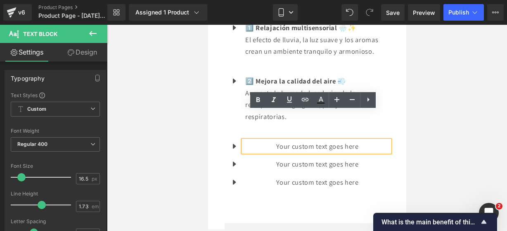
click at [367, 140] on p "Your custom text goes here" at bounding box center [317, 146] width 144 height 12
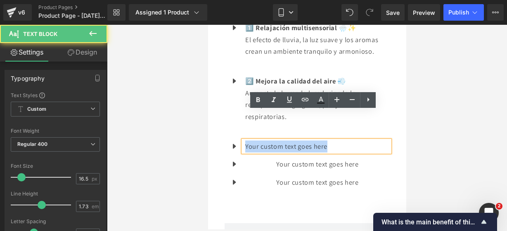
drag, startPoint x: 367, startPoint y: 116, endPoint x: 219, endPoint y: 81, distance: 151.3
click at [219, 81] on div "Icon 1️⃣ Relajación multisensorial 🌧️✨ El efecto de lluvia, la luz suave y los …" at bounding box center [306, 104] width 177 height 203
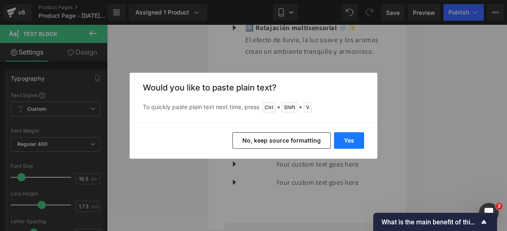
click at [351, 133] on button "Yes" at bounding box center [349, 140] width 30 height 17
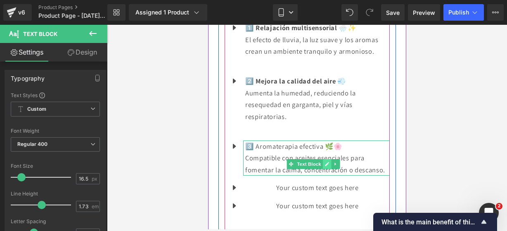
click at [327, 161] on icon at bounding box center [326, 163] width 5 height 5
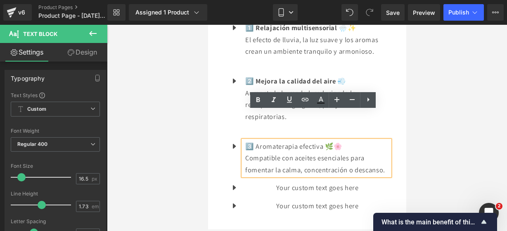
click at [306, 153] on p "Compatible con aceites esenciales para fomentar la calma, concentración o desca…" at bounding box center [317, 164] width 144 height 24
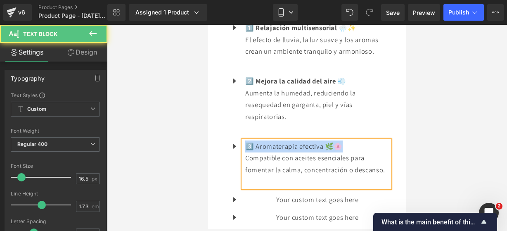
drag, startPoint x: 347, startPoint y: 120, endPoint x: 248, endPoint y: 117, distance: 99.1
click at [248, 140] on p "3️⃣ Aromaterapia efectiva 🌿🌸" at bounding box center [317, 146] width 144 height 12
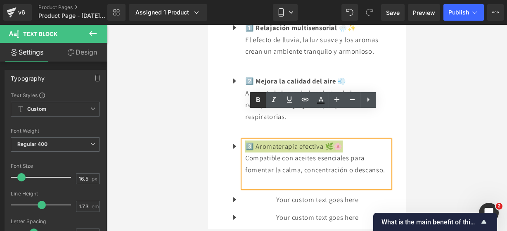
drag, startPoint x: 251, startPoint y: 104, endPoint x: 12, endPoint y: 50, distance: 245.9
click at [251, 104] on link at bounding box center [258, 100] width 16 height 16
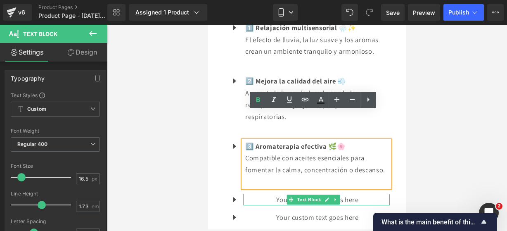
click at [329, 194] on link at bounding box center [326, 199] width 9 height 10
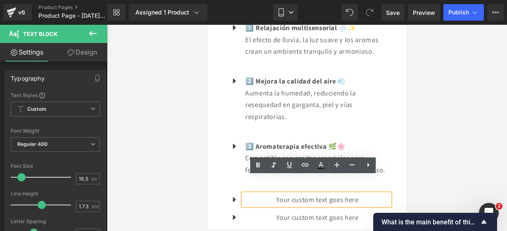
click at [356, 194] on p "Your custom text goes here" at bounding box center [317, 200] width 144 height 12
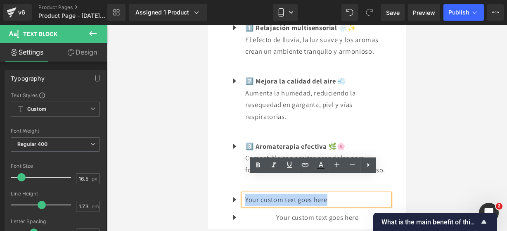
drag, startPoint x: 356, startPoint y: 183, endPoint x: 241, endPoint y: 170, distance: 115.8
click at [241, 170] on ul "Icon 1️⃣ Relajación multisensorial 🌧️✨ El efecto de lluvia, la luz suave y los …" at bounding box center [306, 126] width 165 height 208
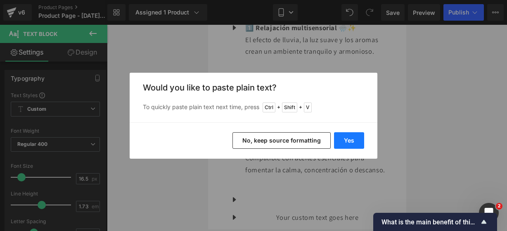
click at [346, 143] on button "Yes" at bounding box center [349, 140] width 30 height 17
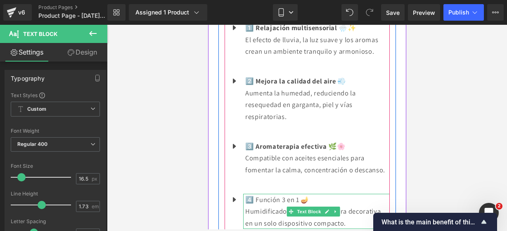
scroll to position [1002, 0]
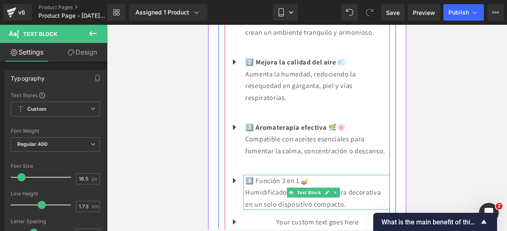
click at [356, 187] on p "Humidificador, difusor y lámpara decorativa en un solo dispositivo compacto." at bounding box center [317, 198] width 144 height 24
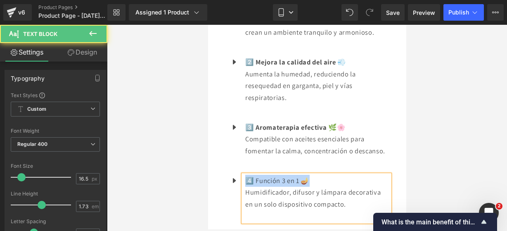
drag, startPoint x: 315, startPoint y: 161, endPoint x: 242, endPoint y: 152, distance: 74.0
click at [242, 152] on ul "Icon 1️⃣ Relajación multisensorial 🌧️✨ El efecto de lluvia, la luz suave y los …" at bounding box center [306, 124] width 165 height 243
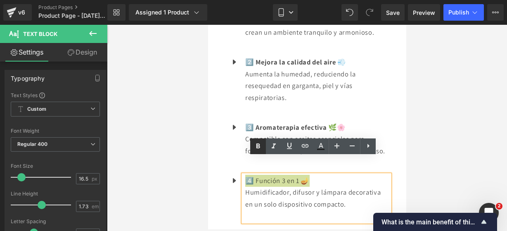
click at [258, 140] on link at bounding box center [258, 146] width 16 height 16
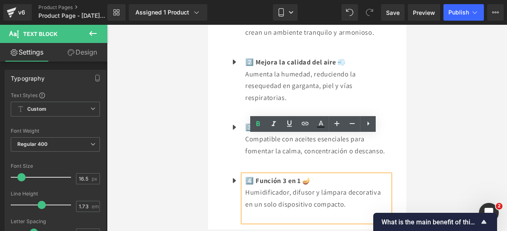
scroll to position [1025, 0]
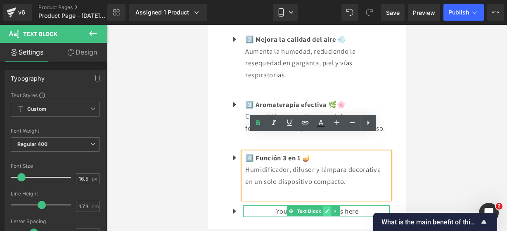
click at [322, 206] on link at bounding box center [326, 211] width 9 height 10
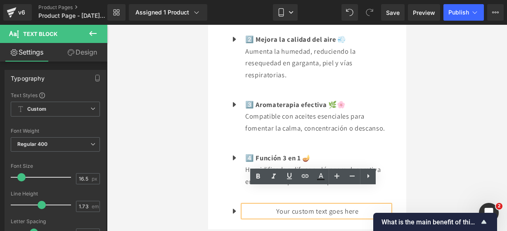
click at [366, 205] on p "Your custom text goes here" at bounding box center [317, 211] width 144 height 12
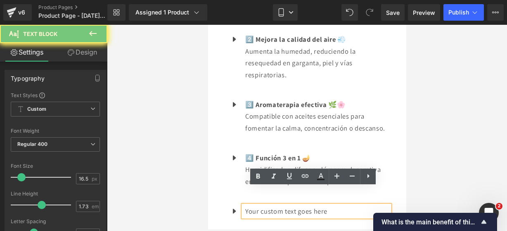
drag, startPoint x: 366, startPoint y: 194, endPoint x: 215, endPoint y: 190, distance: 151.9
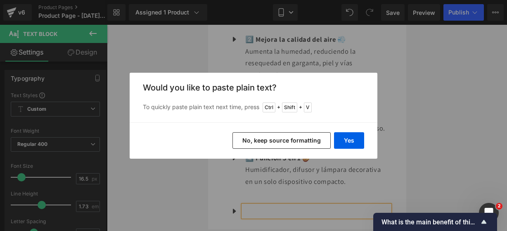
click at [215, 190] on div "Back to Library Insert Would you like to paste plain text? To quickly paste pla…" at bounding box center [253, 115] width 507 height 231
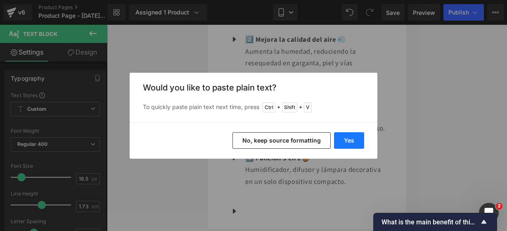
click at [347, 145] on button "Yes" at bounding box center [349, 140] width 30 height 17
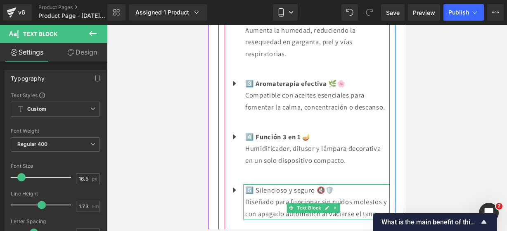
scroll to position [1046, 0]
click at [327, 202] on link at bounding box center [326, 207] width 9 height 10
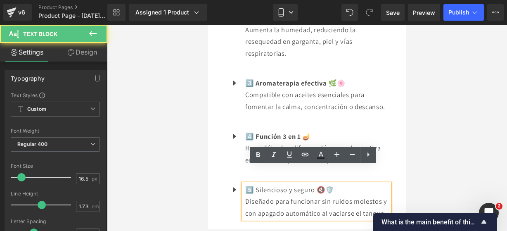
click at [302, 208] on p "Diseñado para funcionar sin ruidos molestos y con apagado automático al vaciars…" at bounding box center [317, 207] width 144 height 24
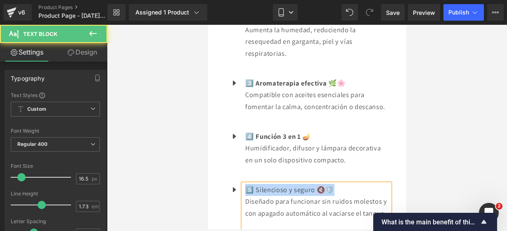
drag, startPoint x: 340, startPoint y: 170, endPoint x: 247, endPoint y: 163, distance: 93.1
click at [247, 163] on ul "Icon 1️⃣ Relajación multisensorial 🌧️✨ El efecto de lluvia, la luz suave y los …" at bounding box center [306, 98] width 165 height 278
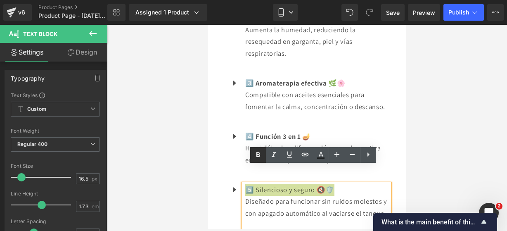
click at [258, 149] on link at bounding box center [258, 155] width 16 height 16
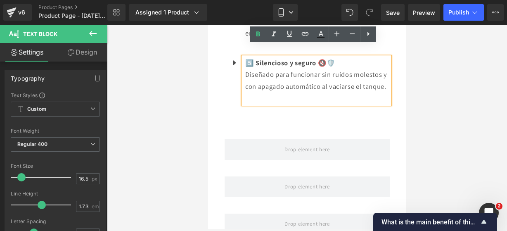
scroll to position [1174, 0]
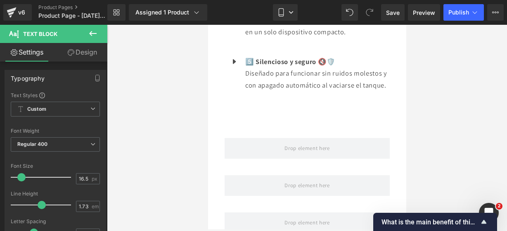
click at [89, 40] on button at bounding box center [92, 34] width 29 height 18
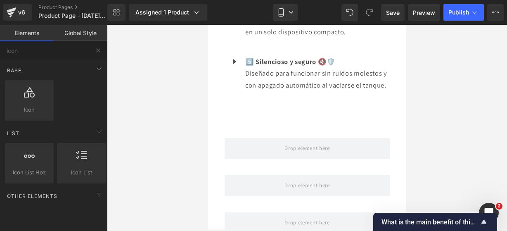
click at [92, 49] on button at bounding box center [98, 50] width 18 height 18
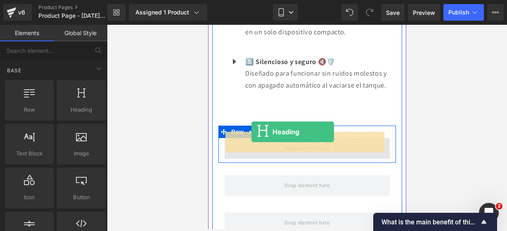
drag, startPoint x: 280, startPoint y: 127, endPoint x: 251, endPoint y: 132, distance: 29.2
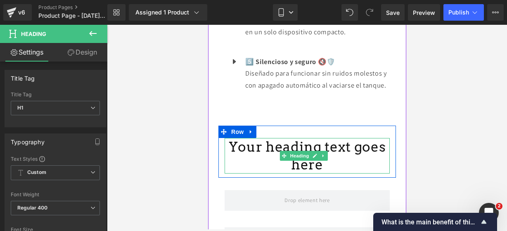
click at [335, 162] on h1 "Your heading text goes here" at bounding box center [306, 155] width 165 height 35
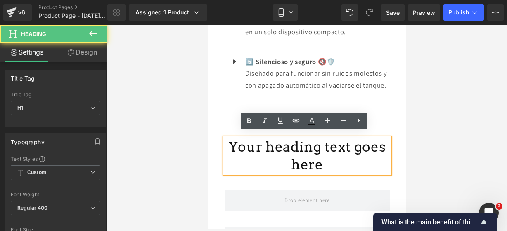
click at [335, 162] on h1 "Your heading text goes here" at bounding box center [306, 155] width 165 height 35
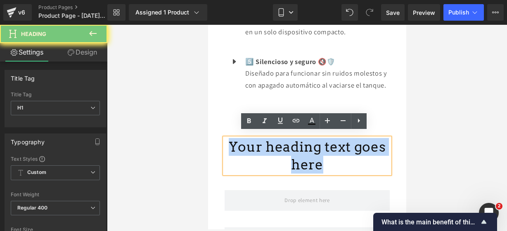
drag, startPoint x: 335, startPoint y: 162, endPoint x: 211, endPoint y: 129, distance: 128.5
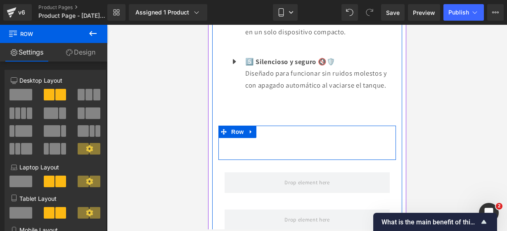
click at [307, 138] on h1 at bounding box center [306, 147] width 165 height 18
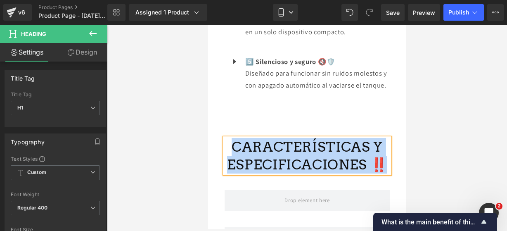
drag, startPoint x: 380, startPoint y: 158, endPoint x: 232, endPoint y: 136, distance: 149.8
click at [232, 138] on h1 "CARACTERÍSTICAS Y ESPECIFICACIONES ‼️" at bounding box center [306, 155] width 165 height 35
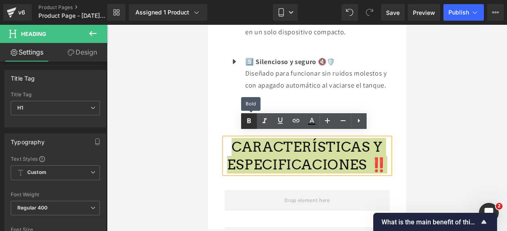
click at [248, 125] on icon at bounding box center [249, 121] width 10 height 10
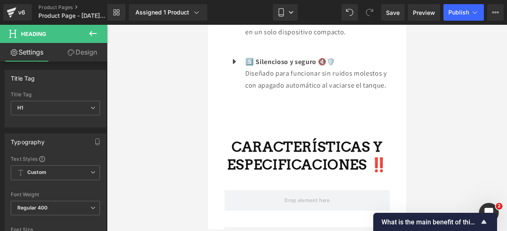
click at [89, 36] on icon at bounding box center [93, 33] width 10 height 10
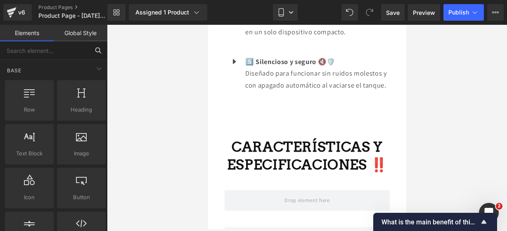
click at [50, 53] on input "text" at bounding box center [44, 50] width 89 height 18
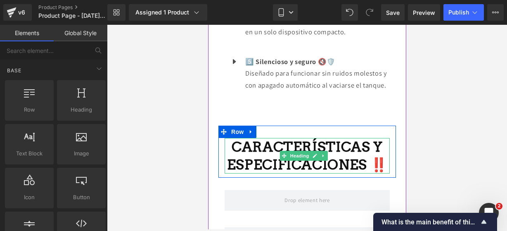
click at [367, 139] on strong "CARACTERÍSTICAS Y ESPECIFICACIONES ‼️" at bounding box center [307, 155] width 160 height 34
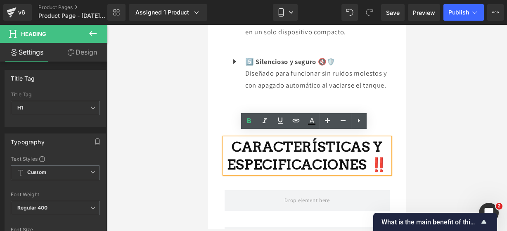
click at [367, 139] on strong "CARACTERÍSTICAS Y ESPECIFICACIONES ‼️" at bounding box center [307, 155] width 160 height 34
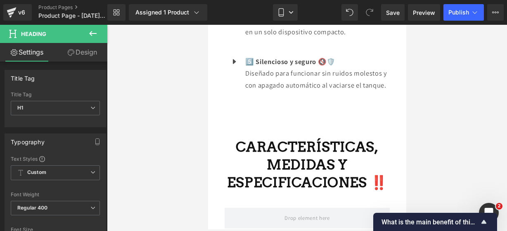
click at [89, 36] on icon at bounding box center [93, 33] width 10 height 10
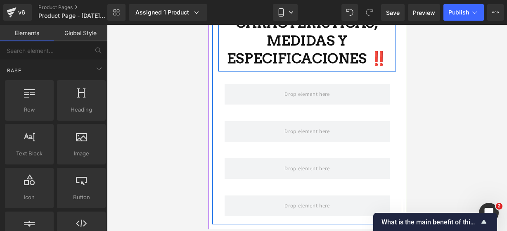
scroll to position [1299, 0]
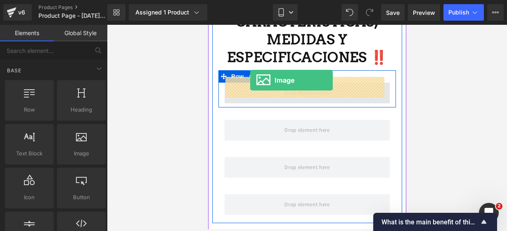
drag, startPoint x: 280, startPoint y: 163, endPoint x: 250, endPoint y: 80, distance: 88.6
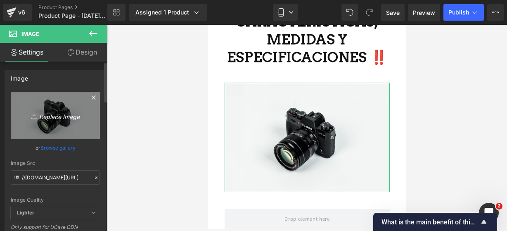
click at [50, 111] on icon "Replace Image" at bounding box center [55, 115] width 66 height 10
type input "C:\fakepath\ufo 3.webp"
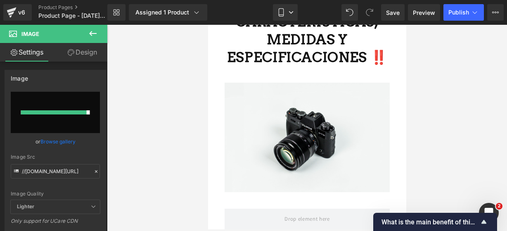
type input "https://ucarecdn.com/49238f47-132d-4f3e-9c1f-d555d49235f5/-/format/auto/-/previ…"
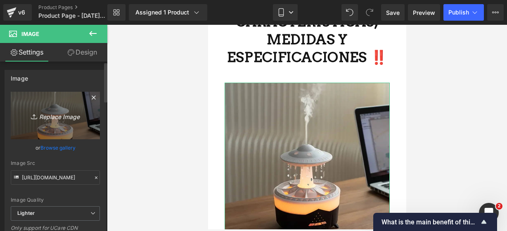
click at [73, 116] on icon "Replace Image" at bounding box center [55, 115] width 66 height 10
type input "C:\fakepath\ufo 2.webp"
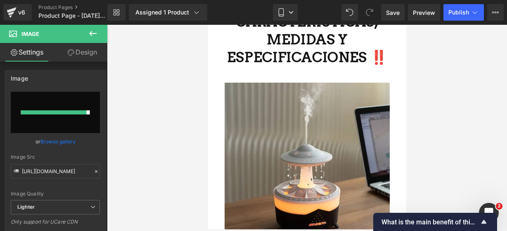
type input "https://ucarecdn.com/dc0dc5ef-d126-4d5f-9853-68b23b666223/-/format/auto/-/previ…"
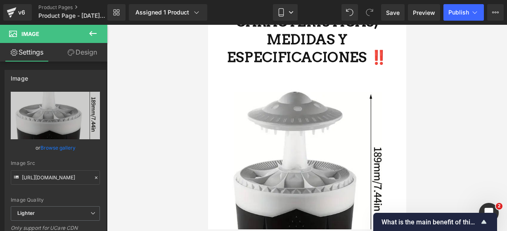
click at [96, 34] on icon at bounding box center [93, 33] width 10 height 10
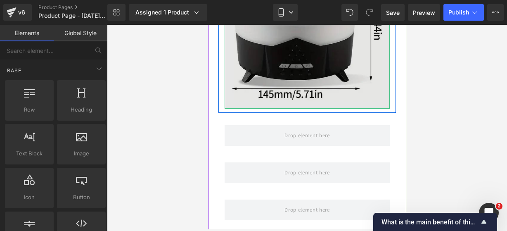
scroll to position [1473, 0]
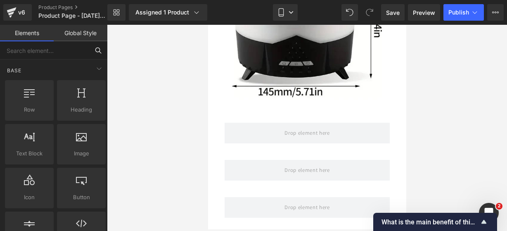
click at [64, 53] on input "text" at bounding box center [44, 50] width 89 height 18
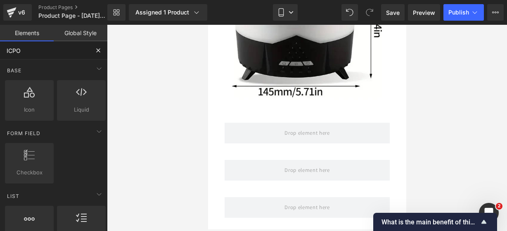
type input "ICPON"
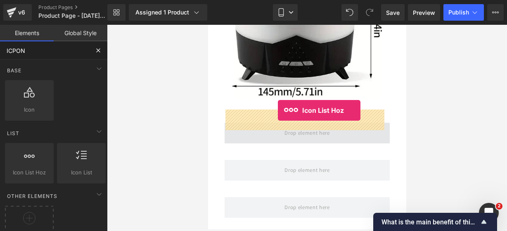
drag, startPoint x: 223, startPoint y: 194, endPoint x: 277, endPoint y: 110, distance: 100.0
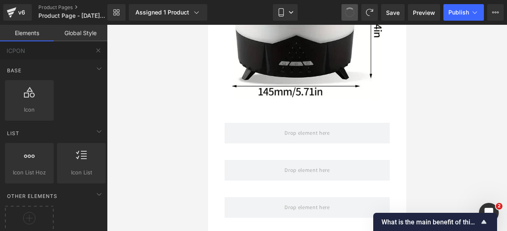
drag, startPoint x: 346, startPoint y: 10, endPoint x: 41, endPoint y: 1, distance: 304.6
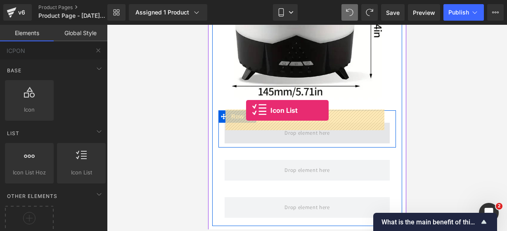
drag, startPoint x: 283, startPoint y: 187, endPoint x: 246, endPoint y: 110, distance: 85.4
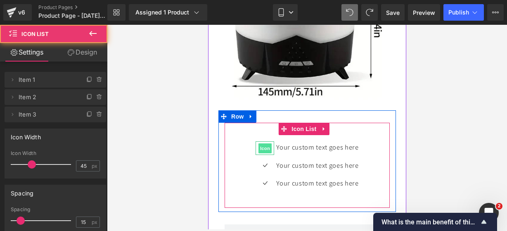
click at [261, 143] on span "Icon" at bounding box center [264, 148] width 13 height 10
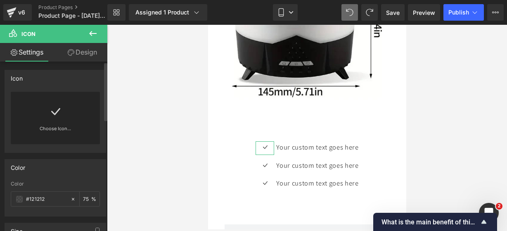
click at [79, 110] on div "Choose Icon..." at bounding box center [55, 118] width 89 height 52
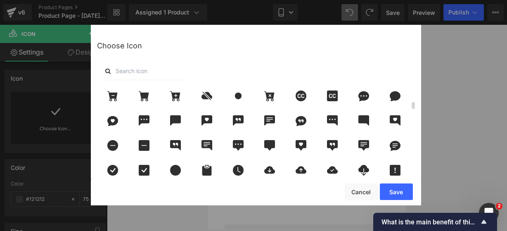
scroll to position [300, 0]
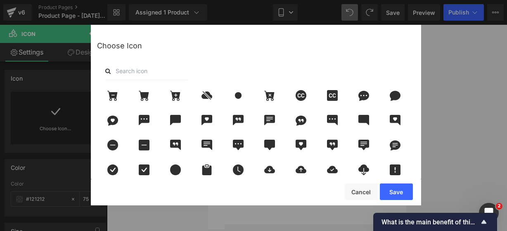
click at [153, 69] on input "text" at bounding box center [146, 71] width 83 height 18
type input "pin"
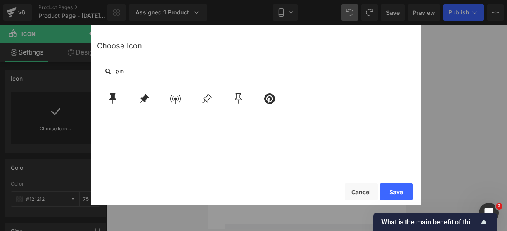
scroll to position [0, 0]
click at [143, 97] on icon at bounding box center [143, 98] width 9 height 9
click at [385, 190] on button "Save" at bounding box center [396, 191] width 33 height 17
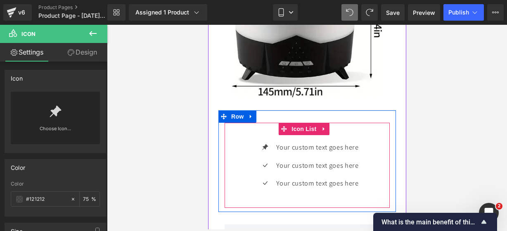
click at [241, 154] on div "Icon Your custom text goes here Text Block Icon Your custom text goes here Text…" at bounding box center [306, 168] width 165 height 54
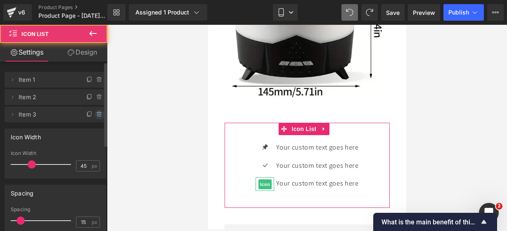
click at [96, 115] on icon at bounding box center [99, 114] width 7 height 7
click at [93, 115] on button "Delete" at bounding box center [91, 114] width 26 height 11
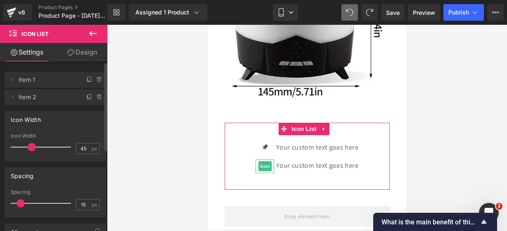
click at [96, 99] on icon at bounding box center [99, 97] width 7 height 7
click at [97, 97] on button "Delete" at bounding box center [91, 97] width 26 height 11
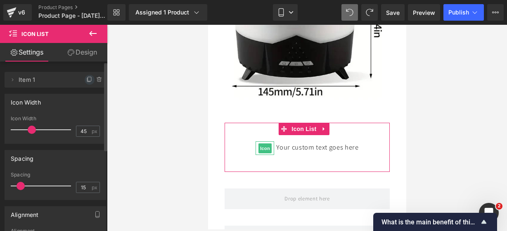
click at [88, 82] on icon at bounding box center [89, 79] width 7 height 7
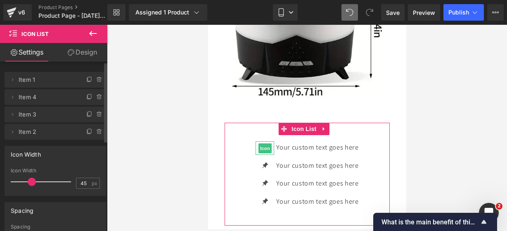
click at [88, 82] on icon at bounding box center [89, 79] width 7 height 7
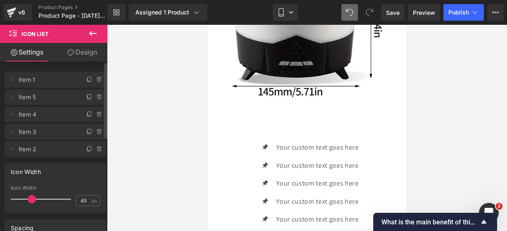
click at [96, 31] on icon at bounding box center [93, 33] width 10 height 10
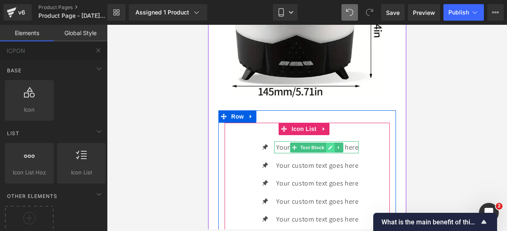
click at [328, 145] on icon at bounding box center [330, 147] width 4 height 4
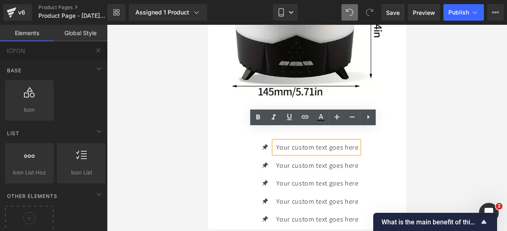
click at [354, 141] on p "Your custom text goes here" at bounding box center [317, 147] width 82 height 12
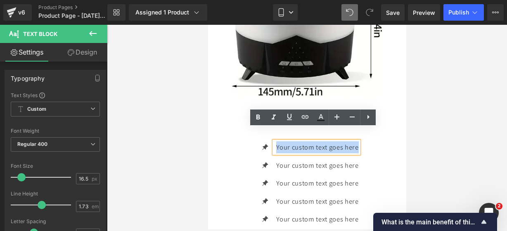
drag, startPoint x: 354, startPoint y: 136, endPoint x: 221, endPoint y: 131, distance: 133.3
click at [221, 131] on div "Icon Your custom text goes here Text Block Icon Your custom text goes here Text…" at bounding box center [306, 183] width 177 height 121
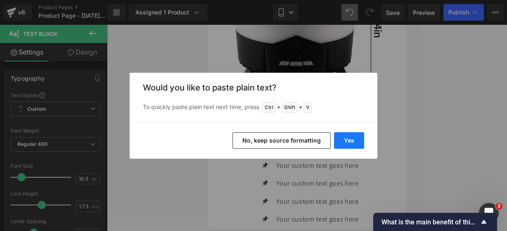
drag, startPoint x: 356, startPoint y: 135, endPoint x: 148, endPoint y: 110, distance: 209.4
click at [356, 135] on button "Yes" at bounding box center [349, 140] width 30 height 17
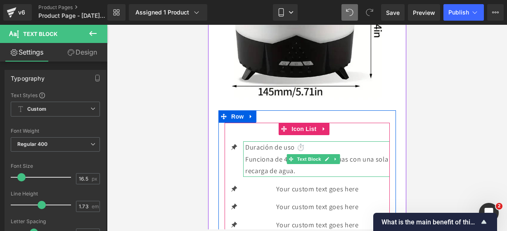
click at [329, 154] on link at bounding box center [326, 159] width 9 height 10
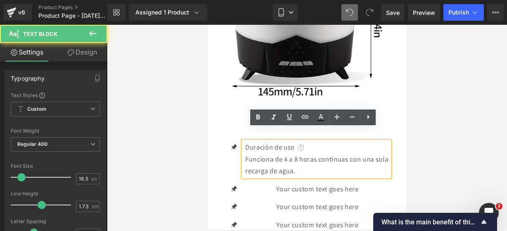
click at [310, 157] on p "Funciona de 4 a 8 horas continuas con una sola recarga de agua." at bounding box center [317, 165] width 144 height 24
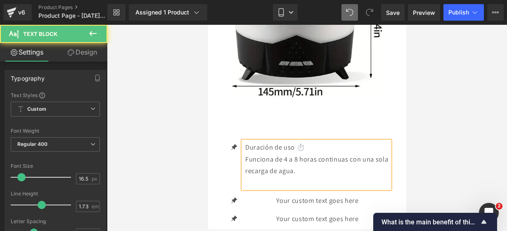
click at [244, 145] on div "Duración de uso ⏱️ Funciona de 4 a 8 horas continuas con una sola recarga de ag…" at bounding box center [316, 164] width 146 height 47
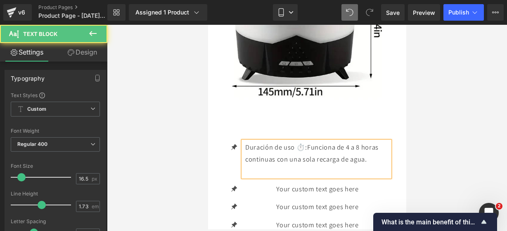
drag, startPoint x: 308, startPoint y: 133, endPoint x: 236, endPoint y: 126, distance: 72.5
click at [236, 126] on div "Icon Duración de uso ⏱️: Funciona de 4 a 8 horas continuas con una sola recarga…" at bounding box center [306, 195] width 165 height 144
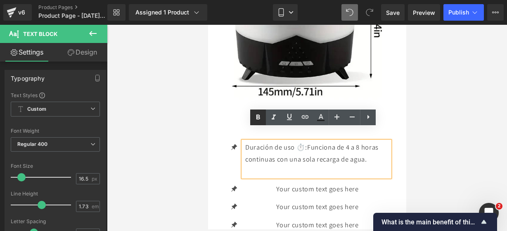
click at [258, 121] on icon at bounding box center [258, 117] width 10 height 10
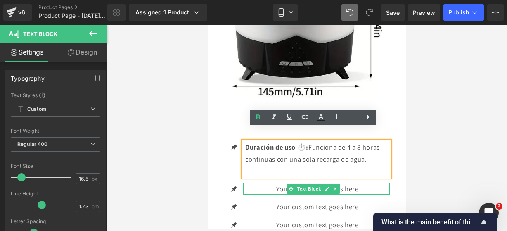
click at [326, 186] on icon at bounding box center [326, 188] width 4 height 4
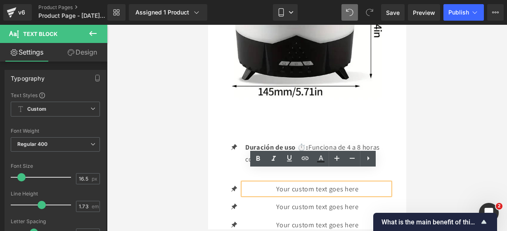
click at [359, 183] on p "Your custom text goes here" at bounding box center [317, 189] width 144 height 12
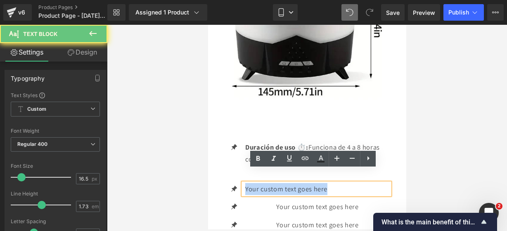
drag, startPoint x: 359, startPoint y: 175, endPoint x: 215, endPoint y: 156, distance: 145.4
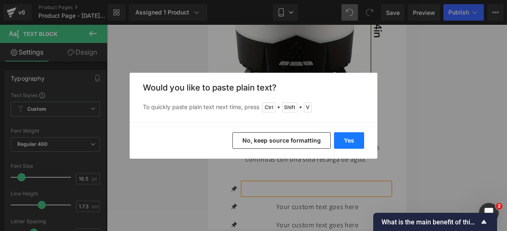
click at [354, 138] on button "Yes" at bounding box center [349, 140] width 30 height 17
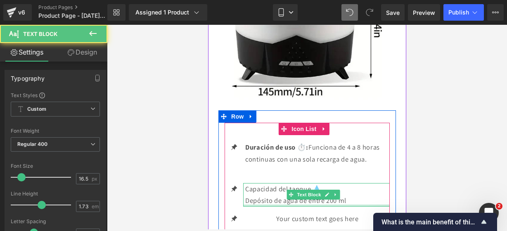
click at [357, 194] on p "Depósito de agua de entre 200 ml" at bounding box center [317, 200] width 144 height 12
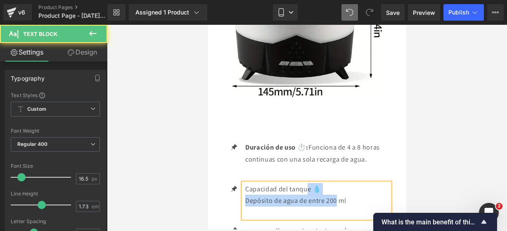
drag, startPoint x: 336, startPoint y: 187, endPoint x: 309, endPoint y: 181, distance: 28.3
click at [309, 194] on p "Depósito de agua de entre 200 ml" at bounding box center [317, 200] width 144 height 12
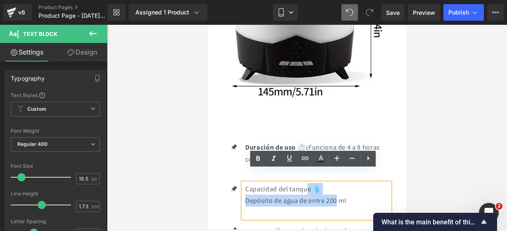
click at [329, 194] on p "Depósito de agua de entre 200 ml" at bounding box center [317, 200] width 144 height 12
drag, startPoint x: 336, startPoint y: 189, endPoint x: 309, endPoint y: 187, distance: 27.3
click at [309, 194] on p "Depósito de agua de entre 200 ml" at bounding box center [317, 200] width 144 height 12
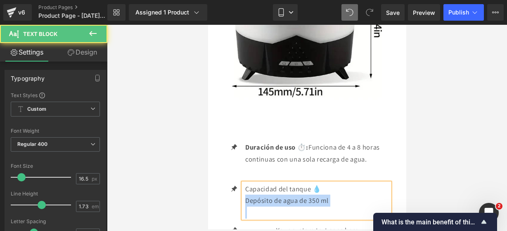
drag, startPoint x: 324, startPoint y: 174, endPoint x: 242, endPoint y: 174, distance: 82.5
click at [243, 183] on div "Capacidad del tanque 💧 Depósito de agua de 350 ml" at bounding box center [316, 200] width 146 height 35
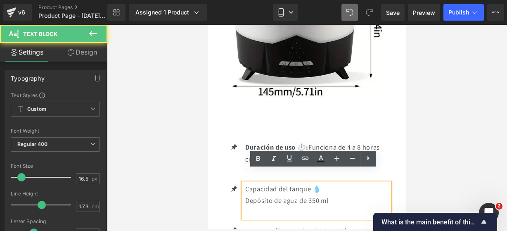
click at [248, 183] on p "Capacidad del tanque 💧" at bounding box center [317, 189] width 144 height 12
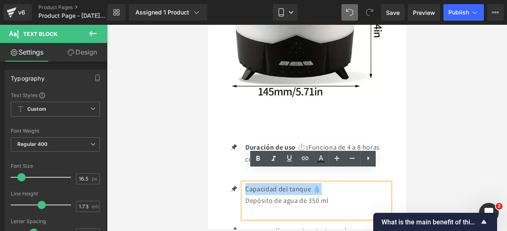
drag, startPoint x: 243, startPoint y: 175, endPoint x: 323, endPoint y: 172, distance: 80.9
click at [323, 183] on div "Capacidad del tanque 💧 Depósito de agua de 350 ml" at bounding box center [316, 200] width 146 height 35
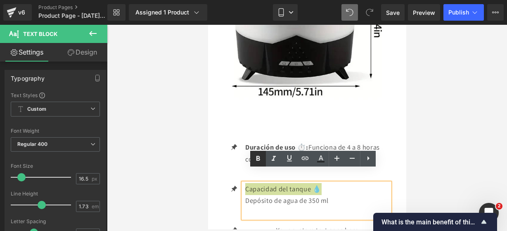
click at [252, 160] on link at bounding box center [258, 159] width 16 height 16
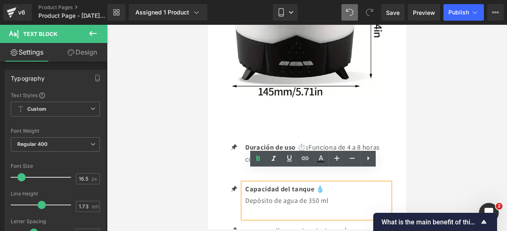
click at [243, 186] on div "Capacidad del tanque 💧 Depósito de agua de 350 ml" at bounding box center [316, 200] width 146 height 35
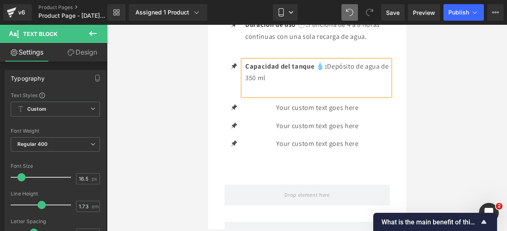
scroll to position [1597, 0]
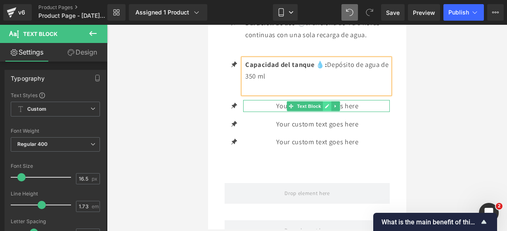
click at [329, 101] on link at bounding box center [326, 106] width 9 height 10
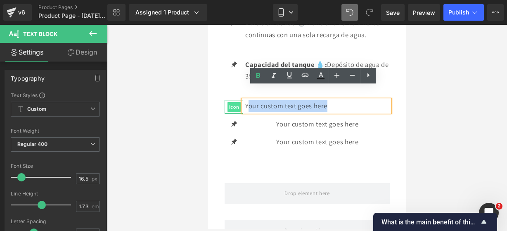
drag, startPoint x: 359, startPoint y: 94, endPoint x: 239, endPoint y: 98, distance: 119.3
click at [239, 100] on li "Icon Your custom text goes here Text Block" at bounding box center [306, 106] width 165 height 12
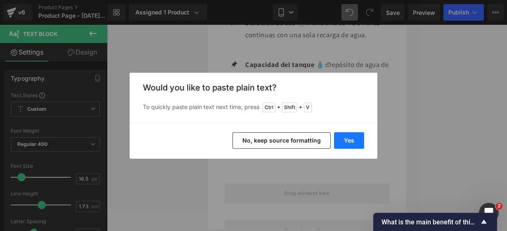
drag, startPoint x: 357, startPoint y: 139, endPoint x: 145, endPoint y: 99, distance: 216.1
click at [357, 139] on button "Yes" at bounding box center [349, 140] width 30 height 17
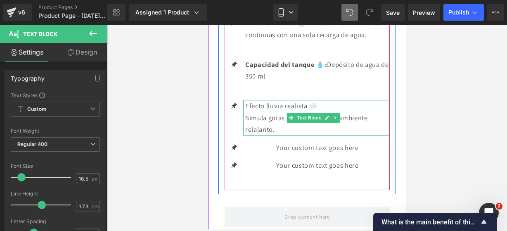
click at [338, 116] on p "Simula gotas de lluvia para un ambiente relajante." at bounding box center [317, 124] width 144 height 24
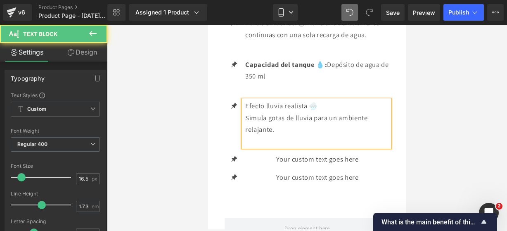
click at [245, 112] on p "Simula gotas de lluvia para un ambiente relajante." at bounding box center [317, 124] width 144 height 24
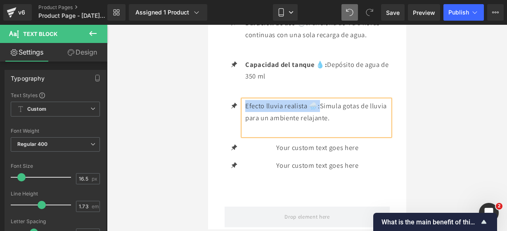
drag, startPoint x: 320, startPoint y: 93, endPoint x: 245, endPoint y: 93, distance: 75.1
click at [245, 100] on p "Efecto lluvia realista 🌧️: Simula gotas de lluvia para un ambiente relajante." at bounding box center [317, 112] width 144 height 24
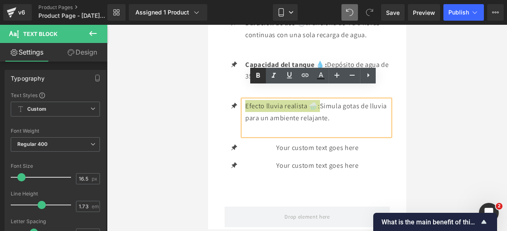
click at [260, 76] on icon at bounding box center [258, 76] width 10 height 10
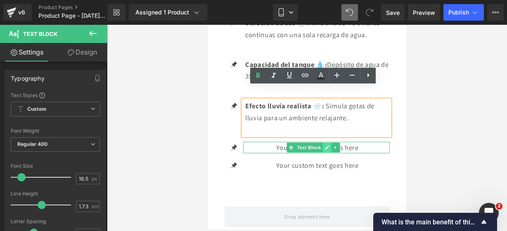
click at [327, 142] on link at bounding box center [326, 147] width 9 height 10
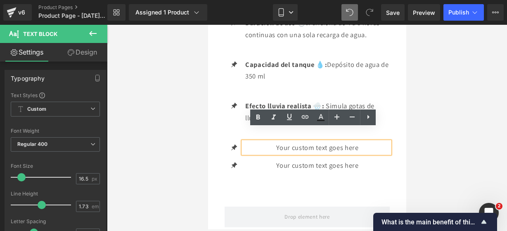
click at [366, 142] on p "Your custom text goes here" at bounding box center [317, 148] width 144 height 12
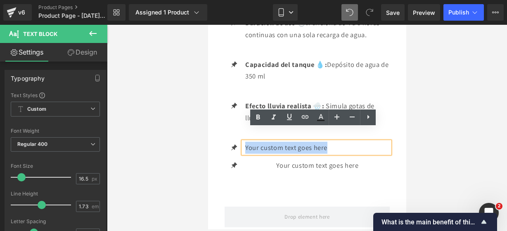
drag, startPoint x: 366, startPoint y: 136, endPoint x: 246, endPoint y: 132, distance: 119.7
click at [246, 142] on p "Your custom text goes here" at bounding box center [317, 148] width 144 height 12
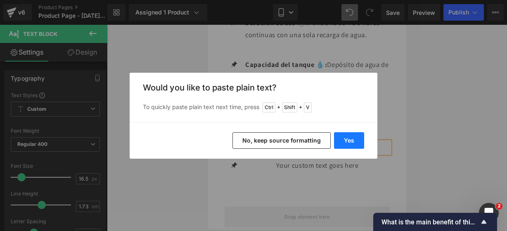
click at [353, 136] on button "Yes" at bounding box center [349, 140] width 30 height 17
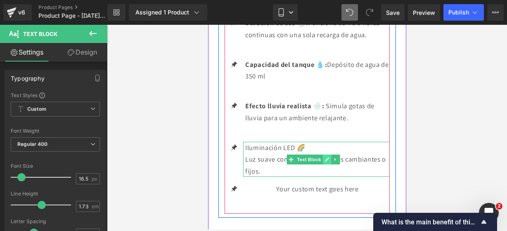
click at [328, 157] on icon at bounding box center [326, 159] width 5 height 5
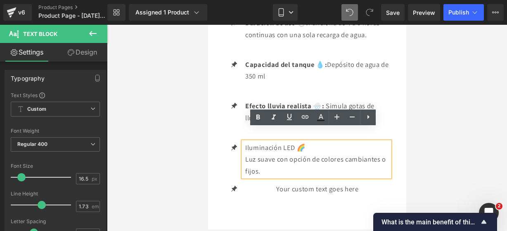
click at [317, 153] on p "Luz suave con opción de colores cambiantes o fijos." at bounding box center [317, 165] width 144 height 24
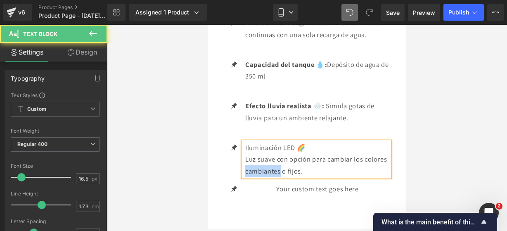
drag, startPoint x: 304, startPoint y: 156, endPoint x: 269, endPoint y: 159, distance: 35.2
click at [269, 159] on p "Luz suave con opción para cambiar los colores cambiantes o fijos." at bounding box center [317, 165] width 144 height 24
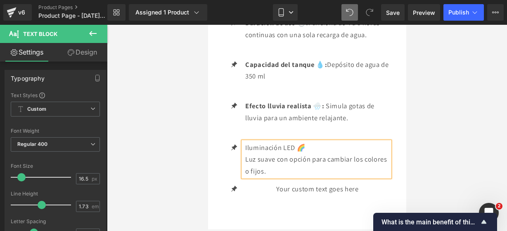
click at [275, 156] on p "Luz suave con opción para cambiar los colores o fijos." at bounding box center [317, 165] width 144 height 24
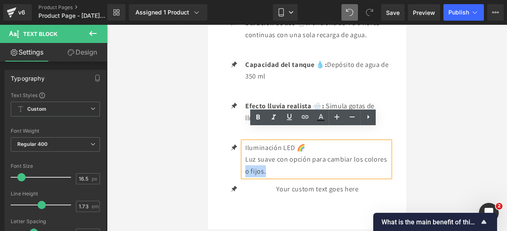
drag, startPoint x: 293, startPoint y: 158, endPoint x: 268, endPoint y: 159, distance: 25.2
click at [268, 159] on p "Luz suave con opción para cambiar los colores o fijos." at bounding box center [317, 165] width 144 height 24
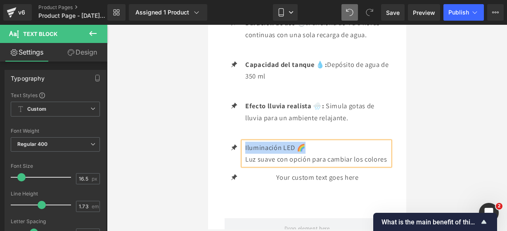
drag, startPoint x: 310, startPoint y: 130, endPoint x: 245, endPoint y: 135, distance: 65.3
click at [245, 142] on p "Iluminación LED 🌈" at bounding box center [317, 148] width 144 height 12
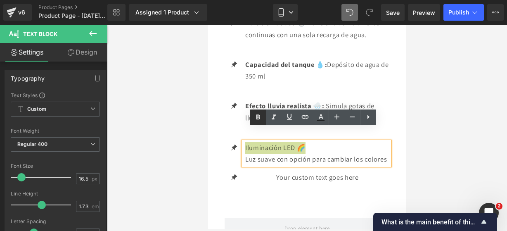
click at [255, 118] on icon at bounding box center [258, 117] width 10 height 10
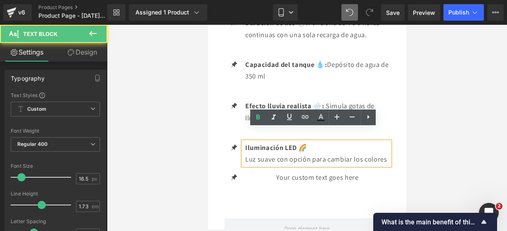
click at [243, 147] on div "Iluminación LED 🌈 Luz suave con opción para cambiar los colores" at bounding box center [316, 154] width 146 height 24
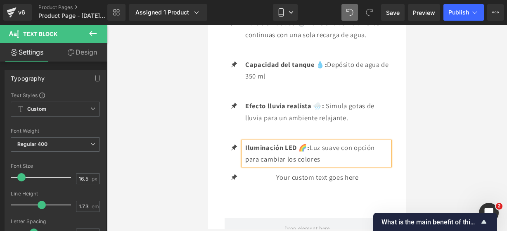
click at [330, 145] on p "Iluminación LED 🌈: Luz suave con opción para cambiar los colores" at bounding box center [317, 154] width 144 height 24
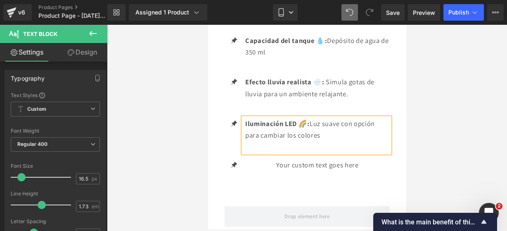
scroll to position [1621, 0]
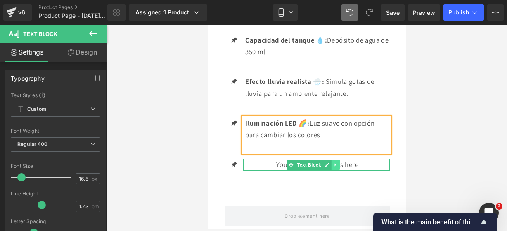
click at [331, 160] on link at bounding box center [334, 165] width 9 height 10
click at [316, 160] on link at bounding box center [313, 165] width 9 height 10
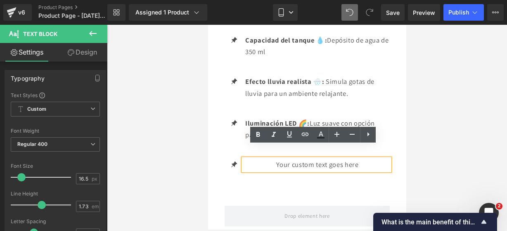
click at [371, 158] on p "Your custom text goes here" at bounding box center [317, 164] width 144 height 12
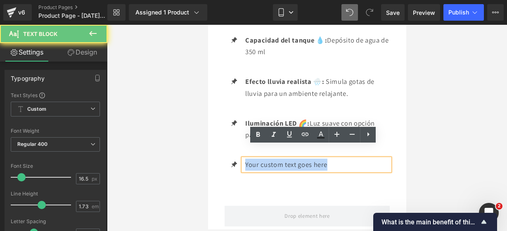
drag, startPoint x: 371, startPoint y: 152, endPoint x: 212, endPoint y: 123, distance: 161.0
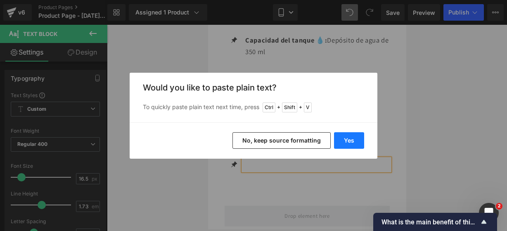
click at [348, 143] on button "Yes" at bounding box center [349, 140] width 30 height 17
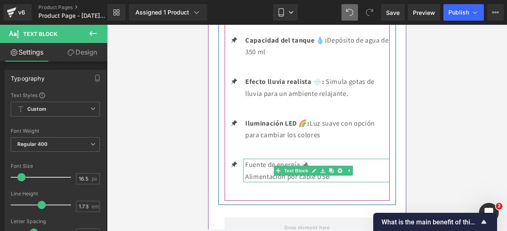
click at [335, 170] on p "Alimentación por cable USB" at bounding box center [317, 176] width 144 height 12
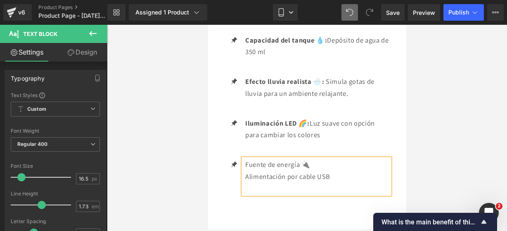
click at [243, 165] on div "Fuente de energía 🔌 Alimentación por cable USB" at bounding box center [316, 175] width 146 height 35
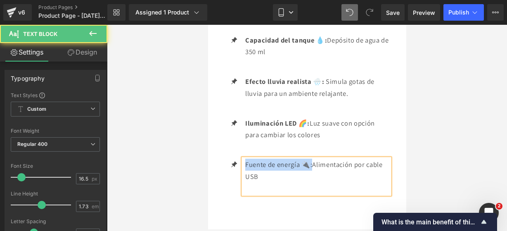
drag, startPoint x: 312, startPoint y: 151, endPoint x: 222, endPoint y: 140, distance: 90.7
click at [222, 140] on div "Icon Duración de uso ⏱️: Funciona de 4 a 8 horas continuas con una sola recarga…" at bounding box center [306, 93] width 177 height 238
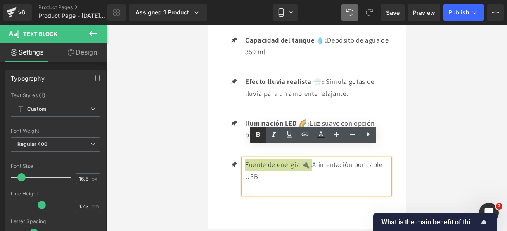
click at [257, 130] on icon at bounding box center [258, 135] width 10 height 10
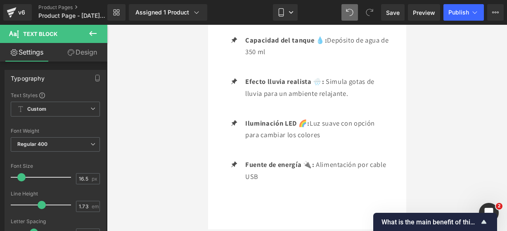
click at [94, 34] on icon at bounding box center [93, 33] width 10 height 10
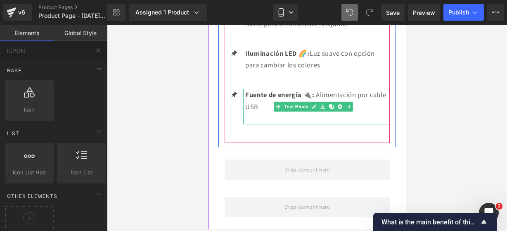
scroll to position [1711, 0]
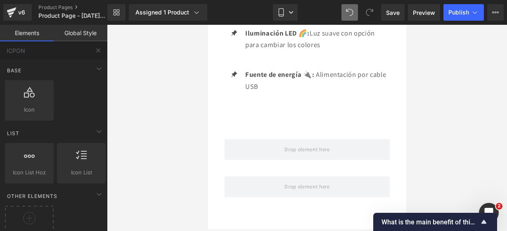
click at [102, 46] on button at bounding box center [98, 50] width 18 height 18
click at [95, 53] on button at bounding box center [98, 50] width 18 height 18
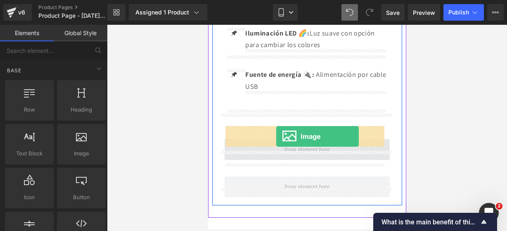
drag, startPoint x: 286, startPoint y: 161, endPoint x: 276, endPoint y: 136, distance: 26.7
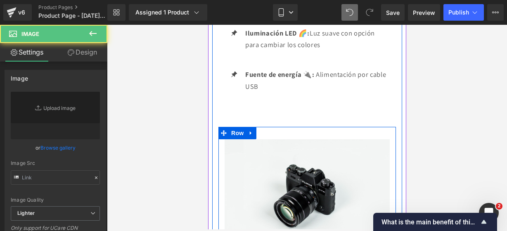
type input "//[DOMAIN_NAME][URL]"
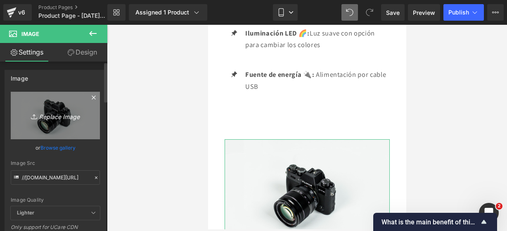
click at [68, 116] on icon "Replace Image" at bounding box center [55, 115] width 66 height 10
type input "C:\fakepath\ufo 3.webp"
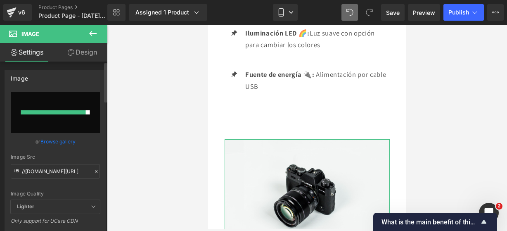
type input "https://ucarecdn.com/73de2efc-f1c5-4f4b-917b-32826b6bd9ba/-/format/auto/-/previ…"
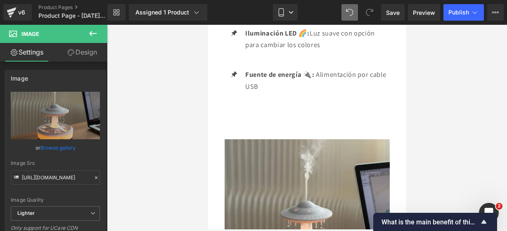
click at [90, 31] on icon at bounding box center [93, 33] width 10 height 10
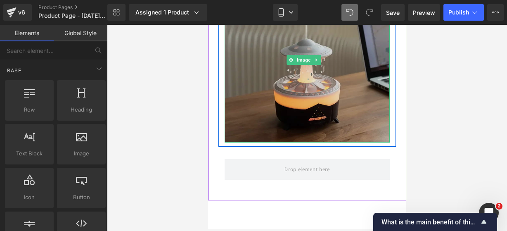
scroll to position [1876, 0]
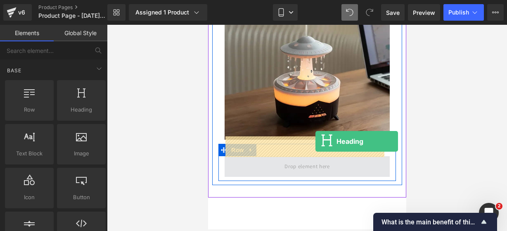
drag, startPoint x: 290, startPoint y: 119, endPoint x: 316, endPoint y: 141, distance: 33.9
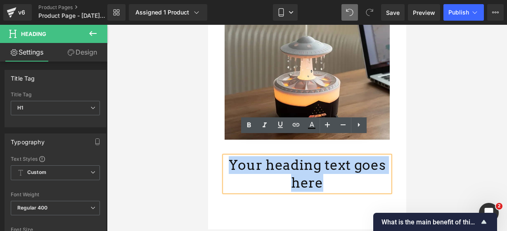
drag, startPoint x: 337, startPoint y: 162, endPoint x: 371, endPoint y: 135, distance: 43.8
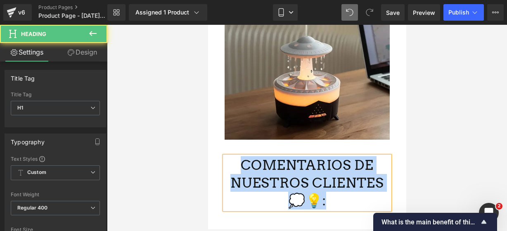
drag, startPoint x: 327, startPoint y: 185, endPoint x: 218, endPoint y: 147, distance: 115.3
click at [218, 156] on div "COMENTARIOS DE NUESTROS CLIENTES 💭💡: Heading" at bounding box center [306, 182] width 177 height 53
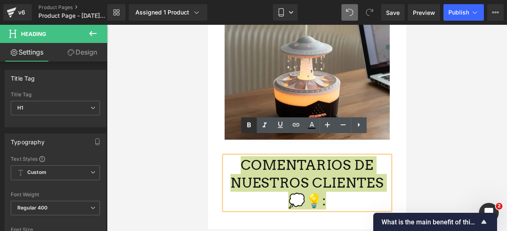
click at [250, 125] on icon at bounding box center [249, 125] width 10 height 10
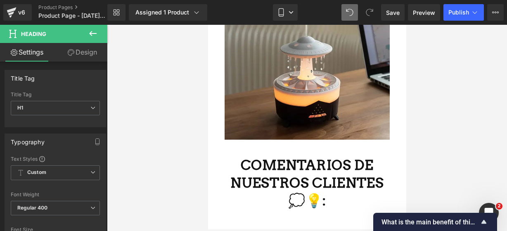
click at [93, 33] on icon at bounding box center [92, 33] width 7 height 5
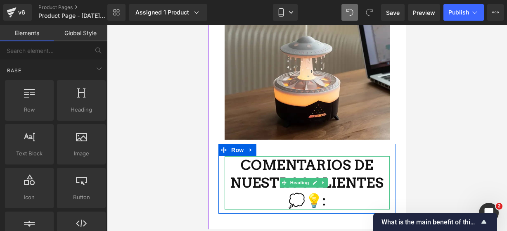
scroll to position [2041, 0]
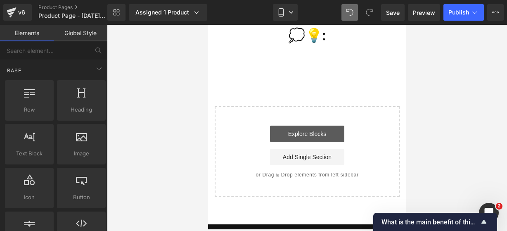
click at [316, 125] on link "Explore Blocks" at bounding box center [306, 133] width 74 height 17
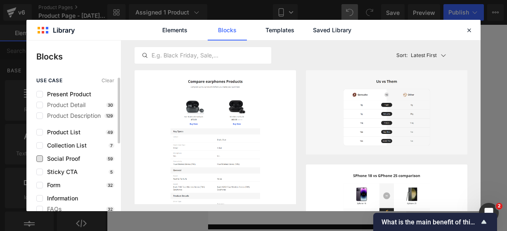
click at [47, 157] on span "Social Proof" at bounding box center [61, 158] width 37 height 7
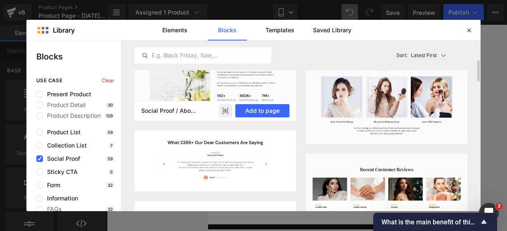
scroll to position [132, 0]
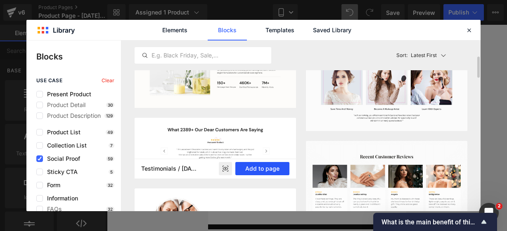
click at [271, 165] on button "Add to page" at bounding box center [262, 168] width 54 height 13
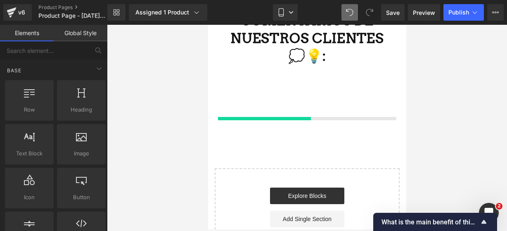
scroll to position [2020, 0]
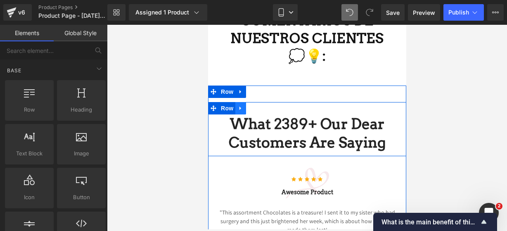
click at [239, 105] on icon at bounding box center [240, 108] width 6 height 6
click at [259, 105] on icon at bounding box center [262, 108] width 6 height 6
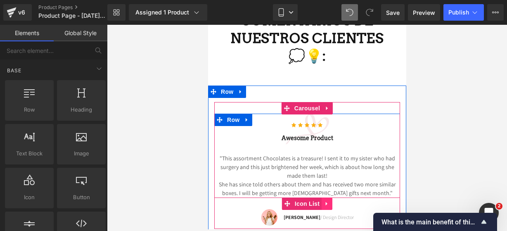
click at [326, 200] on icon at bounding box center [326, 203] width 6 height 6
click at [329, 200] on icon at bounding box center [332, 203] width 6 height 6
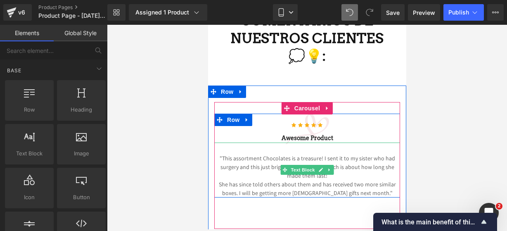
click at [370, 180] on p "She has since told others about them and has received two more similar boxes. I…" at bounding box center [307, 188] width 186 height 17
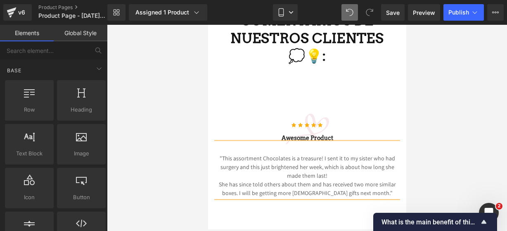
drag, startPoint x: 370, startPoint y: 172, endPoint x: 144, endPoint y: 145, distance: 227.3
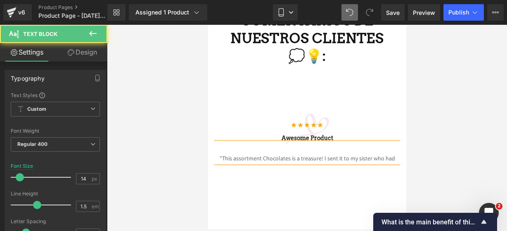
drag, startPoint x: 393, startPoint y: 140, endPoint x: 215, endPoint y: 132, distance: 177.6
click at [215, 142] on div ""This assortment Chocolates is a treasure! I sent it to my sister who had" at bounding box center [307, 152] width 186 height 20
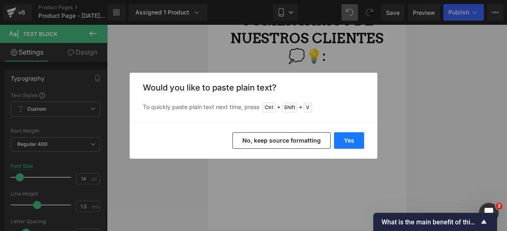
click at [344, 140] on button "Yes" at bounding box center [349, 140] width 30 height 17
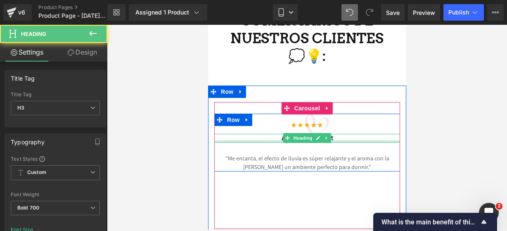
drag, startPoint x: 340, startPoint y: 122, endPoint x: 327, endPoint y: 118, distance: 12.9
click at [340, 134] on div "Awesome Product Heading" at bounding box center [307, 138] width 186 height 9
click at [334, 134] on h3 "Awesome Product" at bounding box center [307, 138] width 186 height 9
click at [331, 134] on h3 "Awesome Product" at bounding box center [307, 138] width 186 height 9
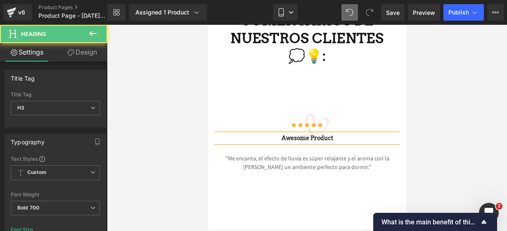
drag, startPoint x: 327, startPoint y: 118, endPoint x: 165, endPoint y: 81, distance: 166.3
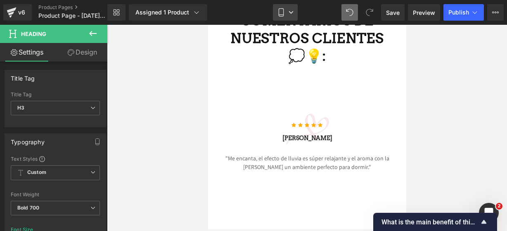
click at [282, 14] on icon at bounding box center [281, 12] width 8 height 8
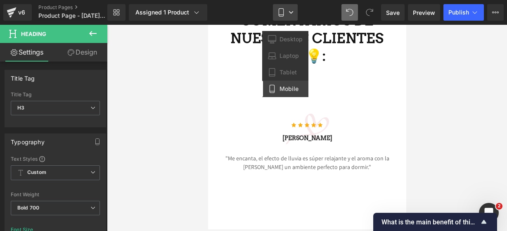
click at [282, 14] on icon at bounding box center [281, 12] width 8 height 8
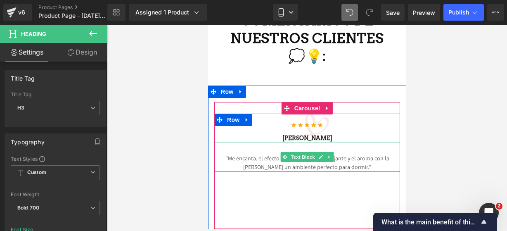
click at [361, 154] on p ""Me encanta, el efecto de lluvia es súper relajante y el aroma con la luz crea …" at bounding box center [307, 162] width 186 height 17
click at [350, 154] on p ""Me encanta, el efecto de lluvia es súper relajante y el aroma con la luz crea …" at bounding box center [307, 162] width 186 height 17
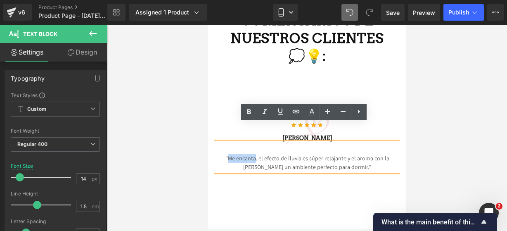
drag, startPoint x: 213, startPoint y: 138, endPoint x: 239, endPoint y: 138, distance: 25.6
click at [239, 154] on p ""Me encanta, el efecto de lluvia es súper relajante y el aroma con la luz crea …" at bounding box center [307, 162] width 186 height 17
click at [249, 109] on icon at bounding box center [249, 111] width 4 height 5
drag, startPoint x: 290, startPoint y: 137, endPoint x: 331, endPoint y: 139, distance: 41.3
click at [331, 154] on p "" Me encanta , el efecto de lluvia es súper relajante y el aroma con la luz cre…" at bounding box center [307, 162] width 186 height 17
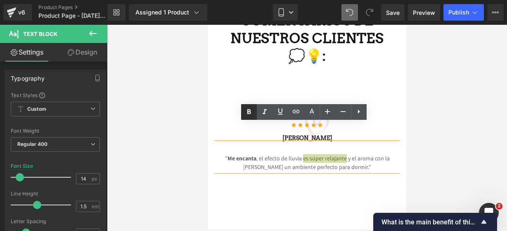
click at [252, 110] on icon at bounding box center [249, 112] width 10 height 10
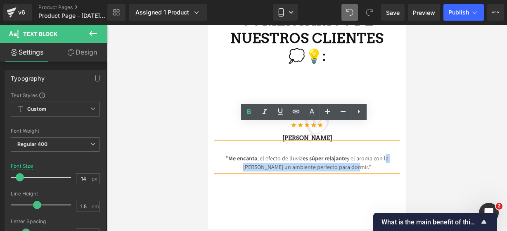
drag, startPoint x: 370, startPoint y: 138, endPoint x: 343, endPoint y: 145, distance: 28.2
click at [343, 154] on p "" Me encanta , el efecto de lluvia es súper relajante y el aroma con la luz cre…" at bounding box center [307, 162] width 186 height 17
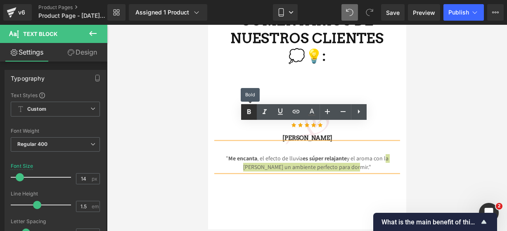
click at [241, 108] on link at bounding box center [249, 112] width 16 height 16
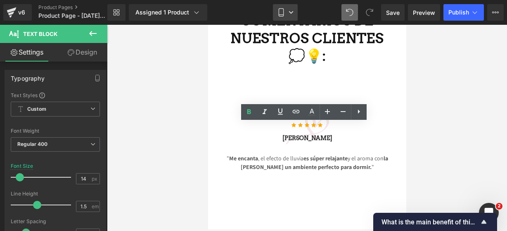
click at [284, 16] on icon at bounding box center [281, 12] width 8 height 8
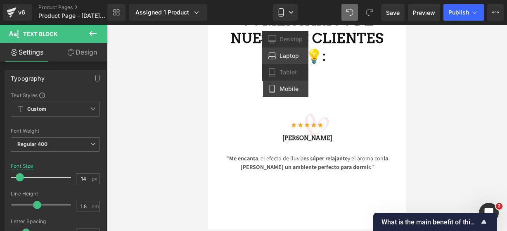
click at [287, 58] on span "Laptop" at bounding box center [288, 55] width 19 height 7
type input "16"
type input "100"
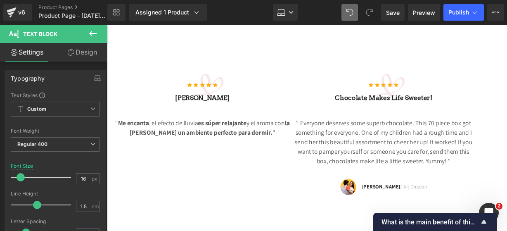
scroll to position [1991, 0]
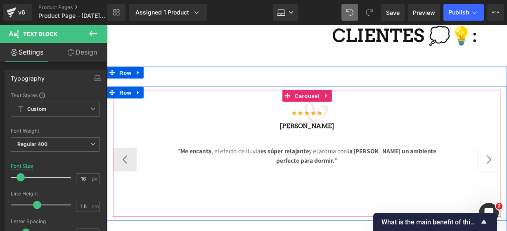
click at [500, 152] on button "›" at bounding box center [503, 164] width 25 height 25
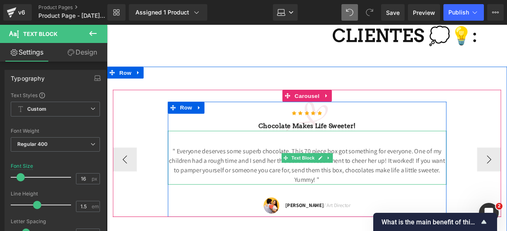
click at [346, 171] on p "" Everyone deserves some superb chocolate. This 70 piece box got something for …" at bounding box center [314, 171] width 289 height 40
click at [337, 171] on p "" Everyone deserves some superb chocolate. This 70 piece box got something for …" at bounding box center [314, 171] width 289 height 40
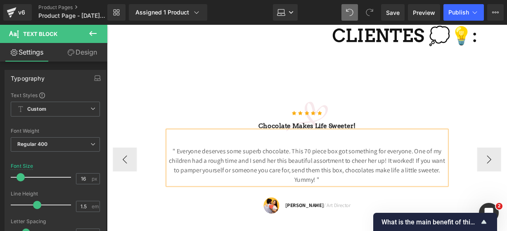
click at [337, 171] on p "" Everyone deserves some superb chocolate. This 70 piece box got something for …" at bounding box center [314, 171] width 289 height 40
drag, startPoint x: 337, startPoint y: 171, endPoint x: 127, endPoint y: 72, distance: 231.8
click at [127, 72] on div "Icon Icon Icon Icon Icon Icon List Hoz sofia aguilar Heading " Me encanta , el …" at bounding box center [314, 162] width 415 height 189
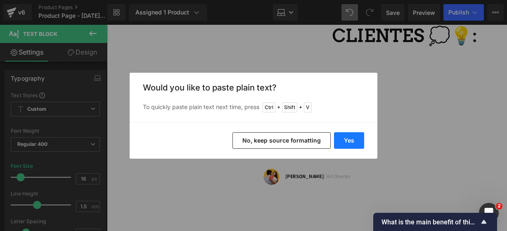
click at [345, 142] on button "Yes" at bounding box center [349, 140] width 30 height 17
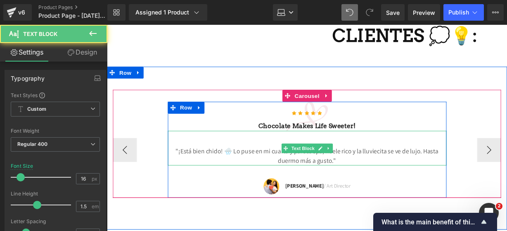
click at [349, 156] on p ""¡Está bien chido! 🌧️ Lo puse en mi cuarto y parece spa, huele rico y la lluvie…" at bounding box center [314, 161] width 289 height 20
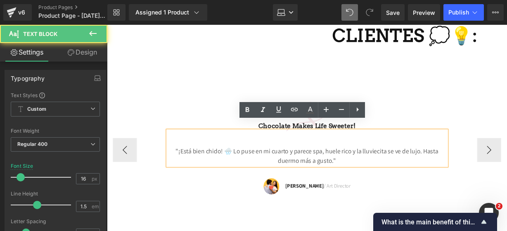
click at [232, 151] on p ""¡Está bien chido! 🌧️ Lo puse en mi cuarto y parece spa, huele rico y la lluvie…" at bounding box center [314, 161] width 289 height 20
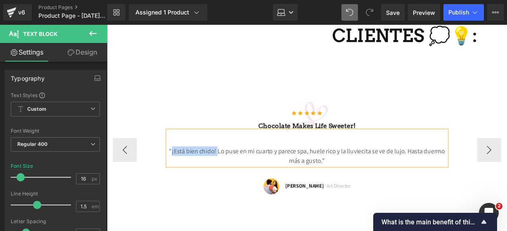
drag, startPoint x: 218, startPoint y: 146, endPoint x: 172, endPoint y: 144, distance: 46.7
click at [172, 151] on p ""¡Está bien chido! Lo puse en mi cuarto y parece spa, huele rico y la lluviecit…" at bounding box center [314, 161] width 289 height 20
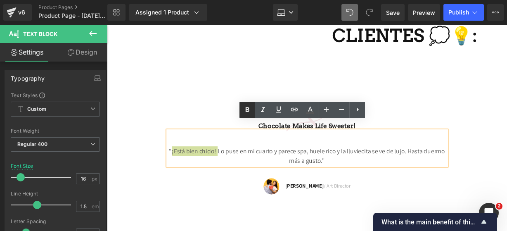
click at [242, 108] on icon at bounding box center [247, 110] width 10 height 10
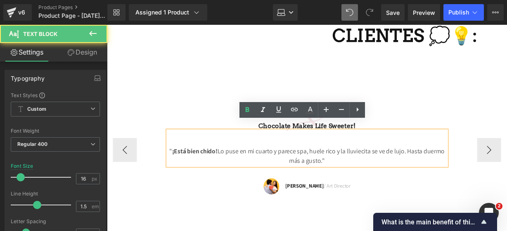
drag, startPoint x: 314, startPoint y: 145, endPoint x: 394, endPoint y: 142, distance: 80.1
click at [394, 151] on p "" ¡Está bien chido! Lo puse en mi cuarto y parece spa, huele rico y la lluvieci…" at bounding box center [314, 161] width 289 height 20
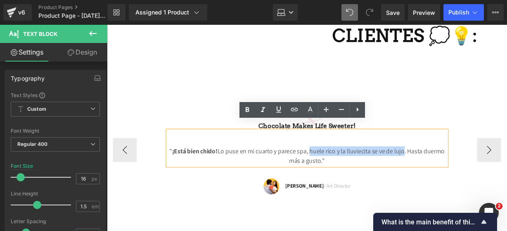
drag, startPoint x: 412, startPoint y: 145, endPoint x: 315, endPoint y: 143, distance: 96.6
click at [315, 151] on p "" ¡Está bien chido! Lo puse en mi cuarto y parece spa, huele rico y la lluvieci…" at bounding box center [314, 161] width 289 height 20
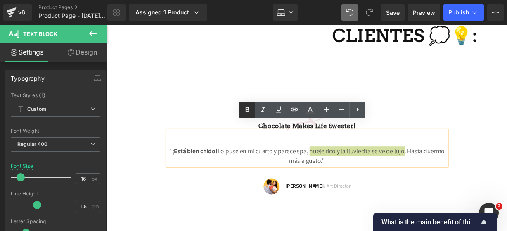
click at [244, 108] on icon at bounding box center [247, 110] width 10 height 10
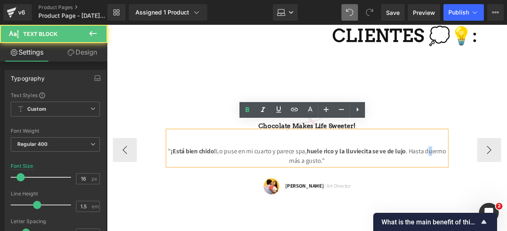
drag, startPoint x: 278, startPoint y: 152, endPoint x: 290, endPoint y: 156, distance: 12.9
click at [290, 156] on p "" ¡Está bien chido! Lo puse en mi cuarto y parece spa, huele rico y la lluvieci…" at bounding box center [314, 161] width 289 height 20
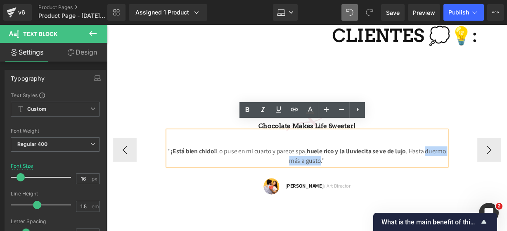
drag, startPoint x: 281, startPoint y: 156, endPoint x: 337, endPoint y: 158, distance: 55.7
click at [337, 158] on p "" ¡Está bien chido! Lo puse en mi cuarto y parece spa, huele rico y la lluvieci…" at bounding box center [314, 161] width 289 height 20
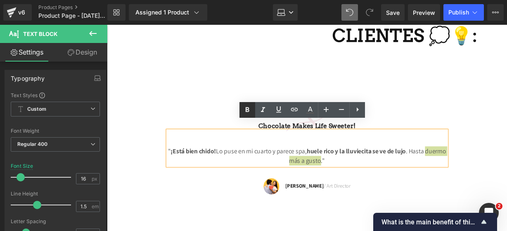
click at [243, 113] on icon at bounding box center [247, 110] width 10 height 10
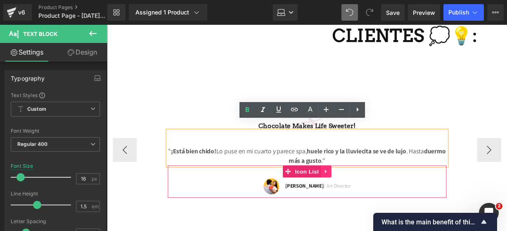
click at [333, 175] on icon at bounding box center [334, 177] width 2 height 4
click at [337, 174] on icon at bounding box center [340, 177] width 6 height 6
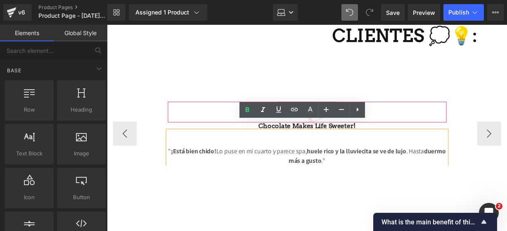
click at [382, 125] on h3 "Chocolate makes Life sweeter!" at bounding box center [314, 130] width 289 height 10
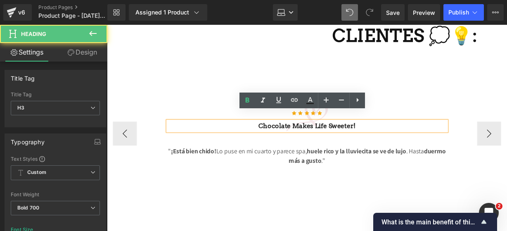
drag, startPoint x: 384, startPoint y: 115, endPoint x: 190, endPoint y: 112, distance: 194.4
click at [190, 112] on div "Icon Icon Icon Icon Icon Icon List Hoz Chocolate makes Life sweeter! Heading " …" at bounding box center [314, 137] width 289 height 66
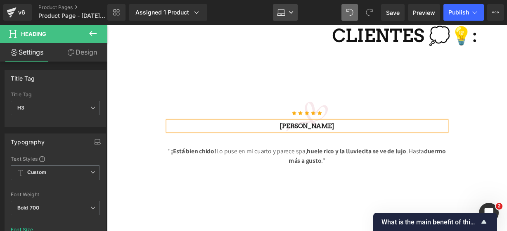
click at [277, 16] on icon at bounding box center [281, 12] width 8 height 8
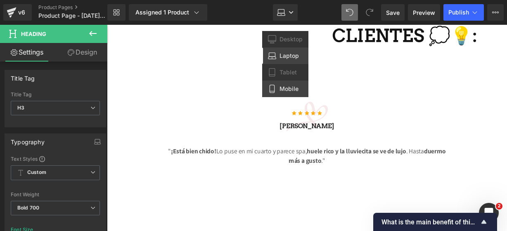
click at [277, 88] on link "Mobile" at bounding box center [285, 88] width 46 height 17
type input "14"
type input "100"
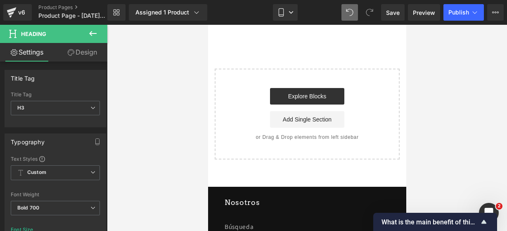
scroll to position [2194, 0]
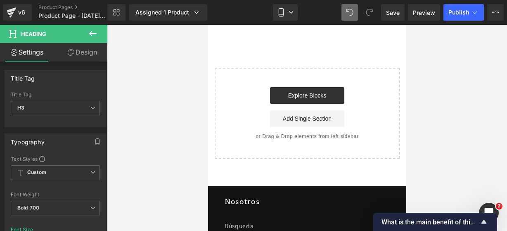
click at [97, 34] on icon at bounding box center [93, 33] width 10 height 10
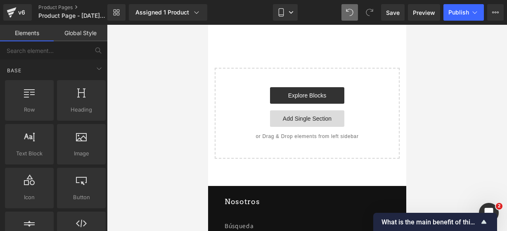
scroll to position [2080, 0]
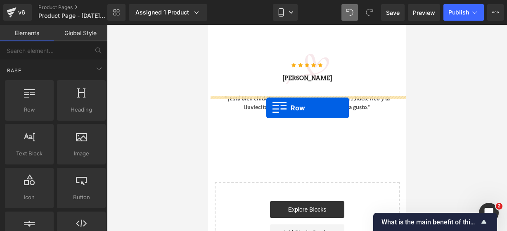
drag, startPoint x: 235, startPoint y: 127, endPoint x: 266, endPoint y: 108, distance: 36.3
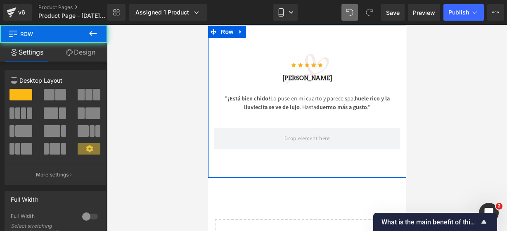
click at [92, 33] on icon at bounding box center [92, 33] width 7 height 5
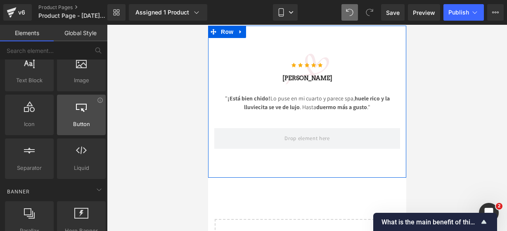
scroll to position [73, 0]
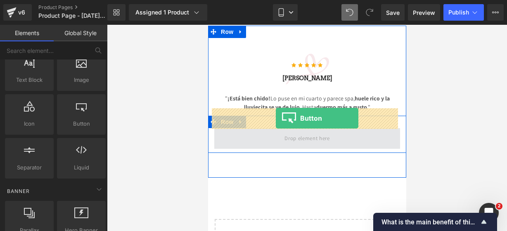
drag, startPoint x: 283, startPoint y: 152, endPoint x: 275, endPoint y: 118, distance: 35.2
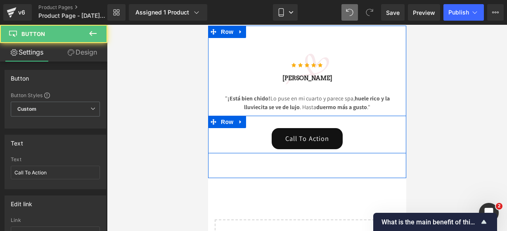
click at [301, 133] on span "Button" at bounding box center [306, 138] width 19 height 10
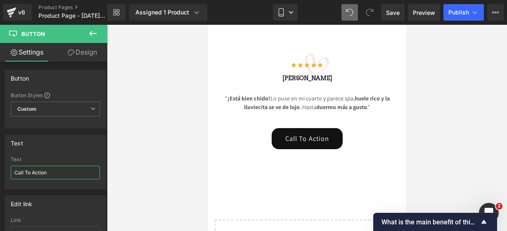
drag, startPoint x: 72, startPoint y: 170, endPoint x: -19, endPoint y: 132, distance: 98.5
click at [0, 132] on html "Button You are previewing how the will restyle your page. You can not edit Elem…" at bounding box center [253, 115] width 507 height 231
type input "!"
paste input "🔥"
paste input "🤩🔥"
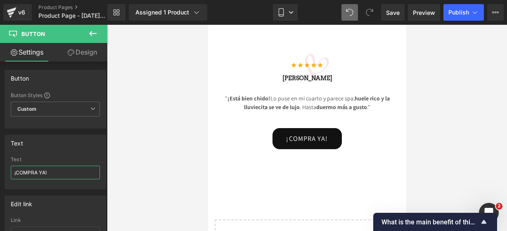
type input "¡COMPRA YA! 🤩🔥"
click at [92, 37] on icon at bounding box center [93, 33] width 10 height 10
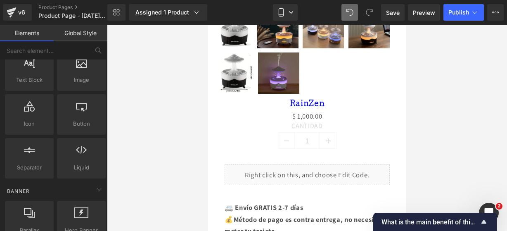
scroll to position [413, 0]
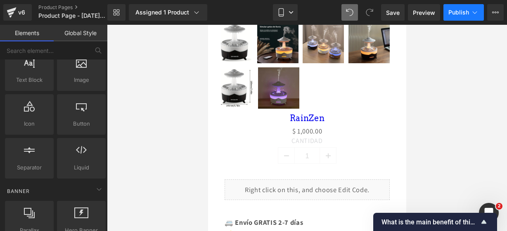
click at [468, 7] on button "Publish" at bounding box center [463, 12] width 40 height 17
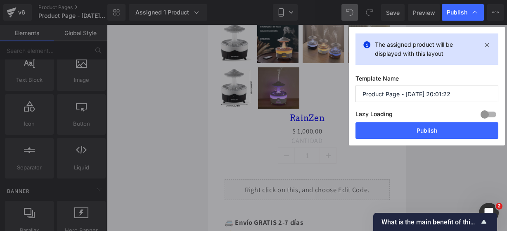
drag, startPoint x: 460, startPoint y: 86, endPoint x: 291, endPoint y: 137, distance: 176.3
click at [291, 137] on div "Publish The assigned product will be displayed with this layout Template Name P…" at bounding box center [253, 115] width 507 height 231
type input "r"
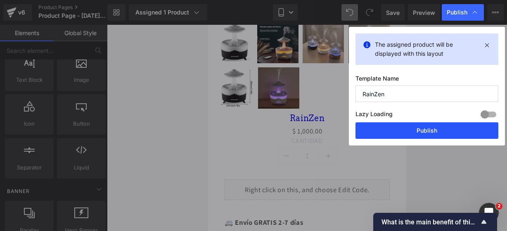
type input "RainZen"
click at [372, 133] on button "Publish" at bounding box center [426, 130] width 143 height 17
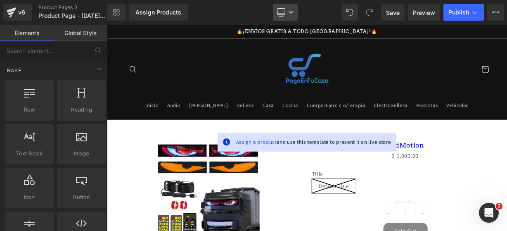
click at [283, 15] on icon at bounding box center [281, 12] width 8 height 8
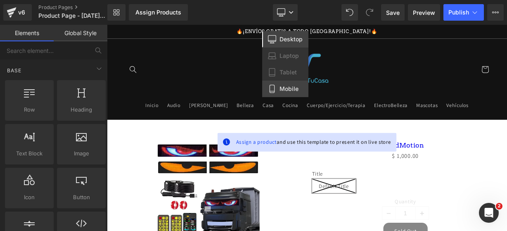
drag, startPoint x: 272, startPoint y: 89, endPoint x: 208, endPoint y: 80, distance: 65.0
click at [273, 89] on icon at bounding box center [272, 89] width 8 height 8
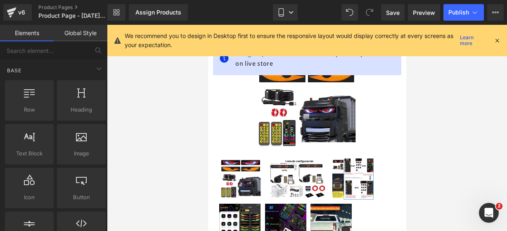
click at [500, 42] on icon at bounding box center [496, 40] width 7 height 7
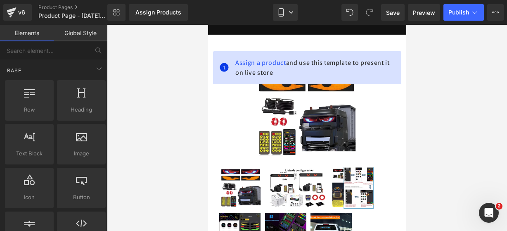
scroll to position [73, 0]
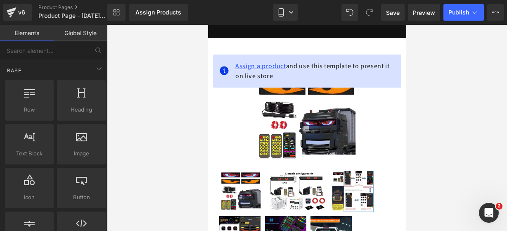
click at [257, 63] on span "Assign a product" at bounding box center [260, 65] width 51 height 9
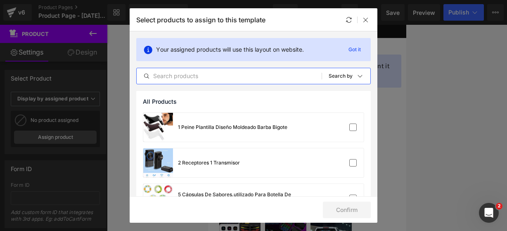
click at [191, 80] on input "text" at bounding box center [229, 76] width 185 height 10
type input "Ñ"
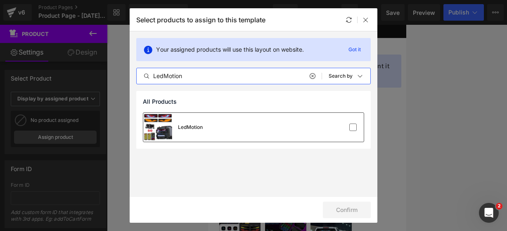
type input "LedMotion"
click at [231, 132] on div "LedMotion" at bounding box center [253, 127] width 220 height 29
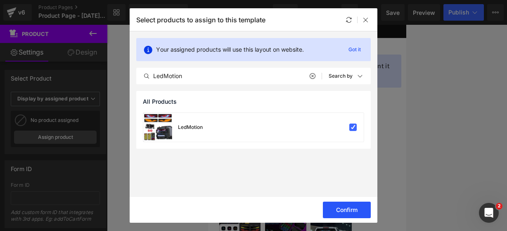
click at [330, 203] on button "Confirm" at bounding box center [347, 209] width 48 height 17
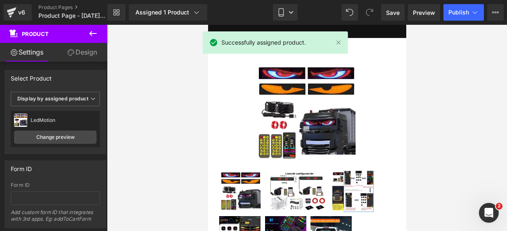
click at [94, 33] on icon at bounding box center [92, 33] width 7 height 5
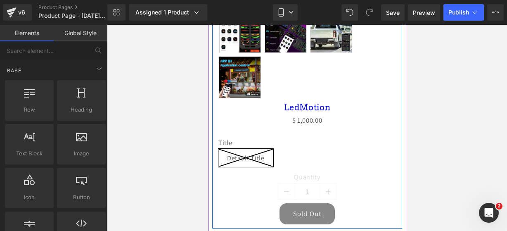
scroll to position [278, 0]
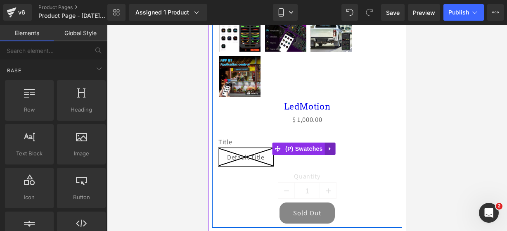
click at [335, 147] on link at bounding box center [329, 148] width 11 height 12
click at [335, 146] on icon at bounding box center [335, 149] width 6 height 6
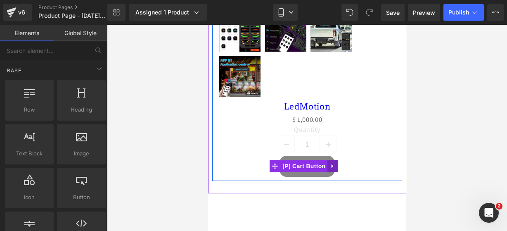
click at [334, 163] on icon at bounding box center [332, 166] width 6 height 6
click at [338, 163] on icon at bounding box center [338, 166] width 6 height 6
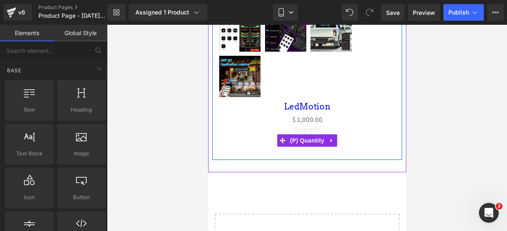
click at [304, 130] on label "Quantity" at bounding box center [306, 130] width 177 height 10
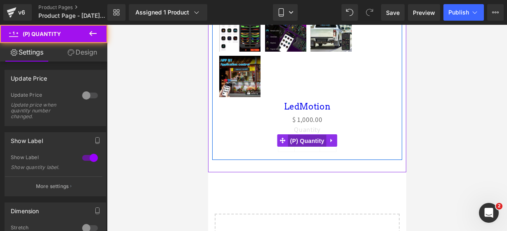
click at [295, 137] on span "(P) Quantity" at bounding box center [307, 141] width 38 height 12
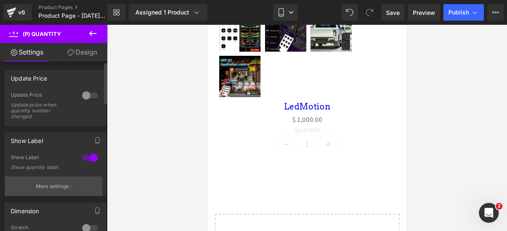
click at [59, 184] on p "More settings" at bounding box center [52, 185] width 33 height 7
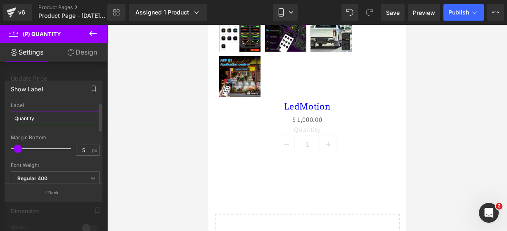
drag, startPoint x: 57, startPoint y: 112, endPoint x: 9, endPoint y: 115, distance: 48.8
click at [9, 115] on div "Quantity Label Quantity 5px Margin Bottom 5 px Thin 100 Semi Thin 200 Light 300…" at bounding box center [55, 142] width 101 height 81
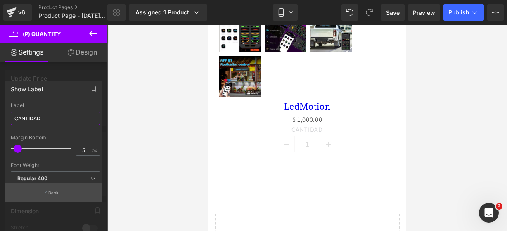
type input "CANTIDAD"
click at [36, 188] on button "Back" at bounding box center [54, 192] width 98 height 19
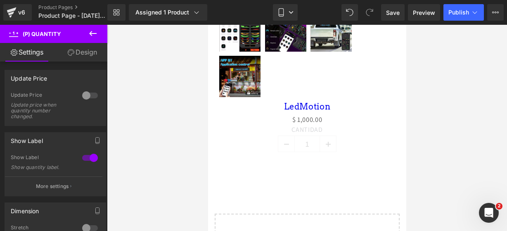
click at [95, 37] on icon at bounding box center [93, 33] width 10 height 10
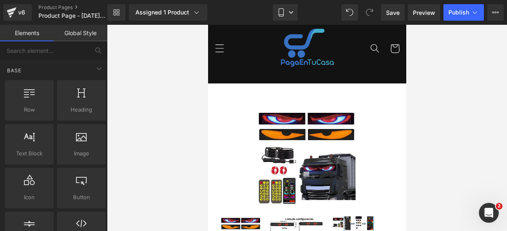
scroll to position [23, 0]
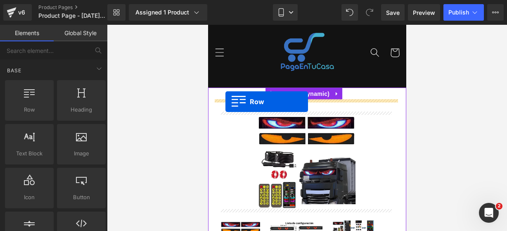
drag, startPoint x: 246, startPoint y: 130, endPoint x: 225, endPoint y: 101, distance: 35.6
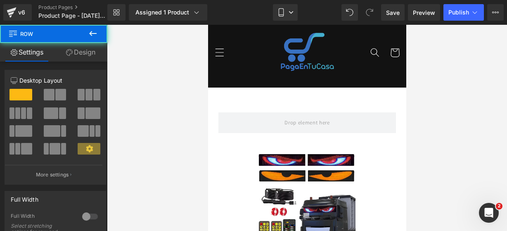
click at [97, 38] on button at bounding box center [92, 34] width 29 height 18
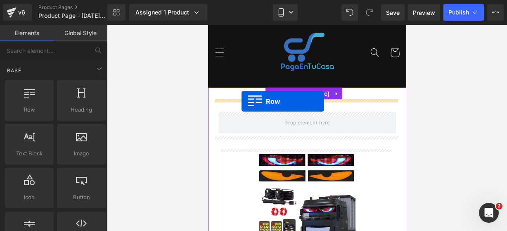
drag, startPoint x: 257, startPoint y: 123, endPoint x: 239, endPoint y: 100, distance: 29.5
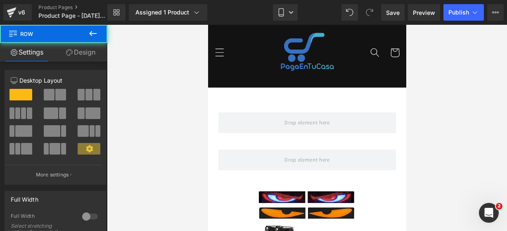
click at [97, 34] on icon at bounding box center [93, 33] width 10 height 10
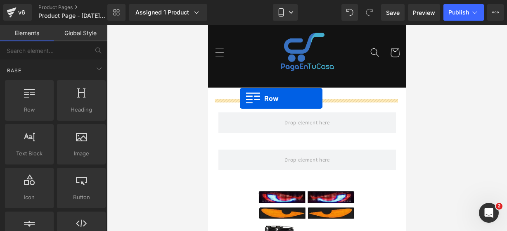
drag, startPoint x: 240, startPoint y: 113, endPoint x: 239, endPoint y: 98, distance: 15.3
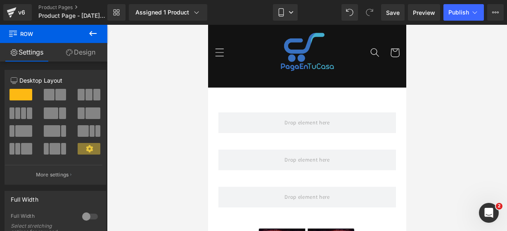
click at [94, 31] on icon at bounding box center [93, 33] width 10 height 10
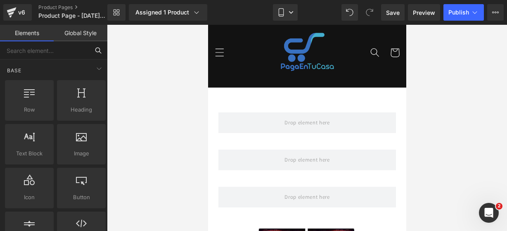
click at [71, 53] on input "text" at bounding box center [44, 50] width 89 height 18
type input "ICON"
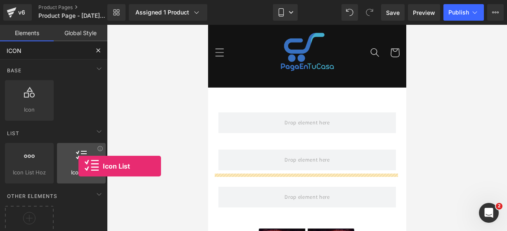
click at [78, 166] on div at bounding box center [81, 158] width 44 height 19
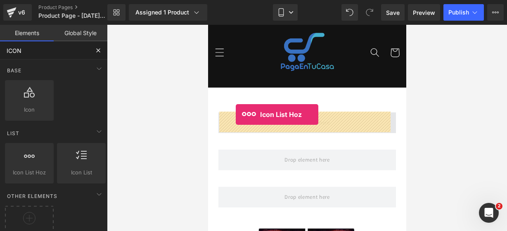
drag, startPoint x: 244, startPoint y: 182, endPoint x: 235, endPoint y: 114, distance: 68.3
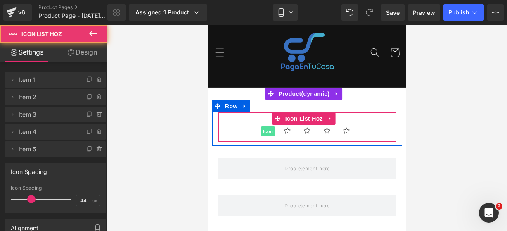
click at [263, 129] on span "Icon" at bounding box center [267, 131] width 13 height 10
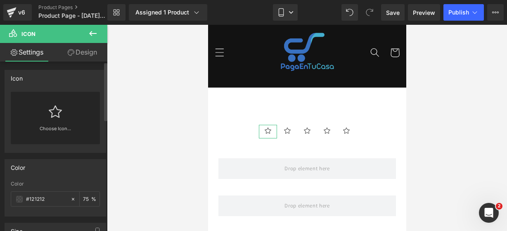
click at [42, 121] on div "Choose Icon..." at bounding box center [55, 118] width 89 height 52
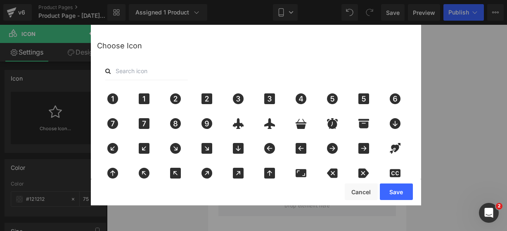
click at [153, 71] on input "text" at bounding box center [146, 71] width 83 height 18
type input "star"
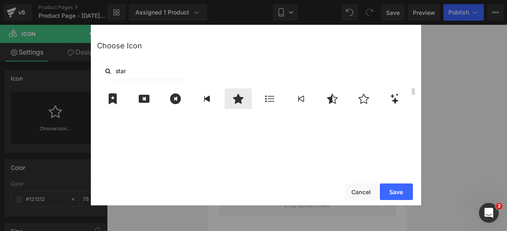
click at [238, 93] on div at bounding box center [237, 98] width 27 height 21
click at [393, 192] on button "Save" at bounding box center [396, 191] width 33 height 17
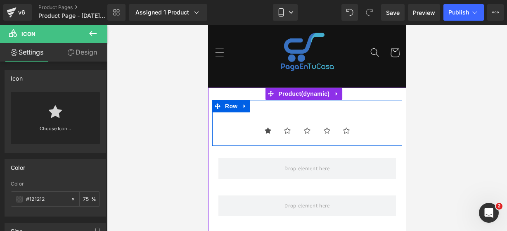
click at [236, 130] on ul "Icon Icon Icon Icon Icon" at bounding box center [306, 133] width 177 height 17
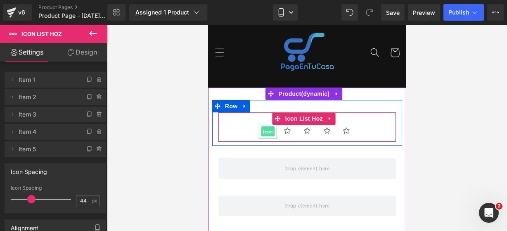
click at [262, 127] on span "Icon" at bounding box center [267, 132] width 13 height 10
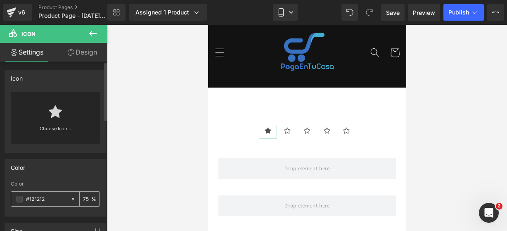
click at [20, 197] on span at bounding box center [19, 199] width 7 height 7
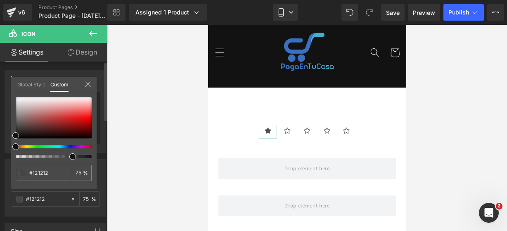
type input "#111111"
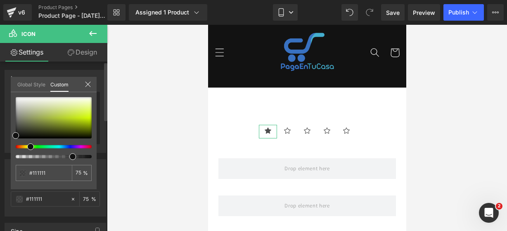
click at [27, 146] on div at bounding box center [50, 146] width 76 height 3
type input "#d6f730"
click at [87, 114] on div at bounding box center [54, 117] width 76 height 41
click at [89, 85] on icon at bounding box center [88, 84] width 7 height 7
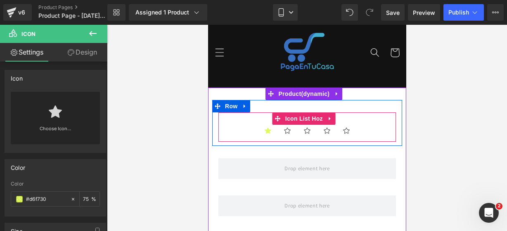
click at [234, 130] on ul "Icon Icon Icon Icon Icon" at bounding box center [306, 133] width 177 height 17
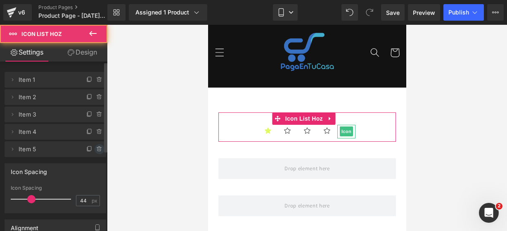
click at [97, 149] on icon at bounding box center [99, 149] width 7 height 7
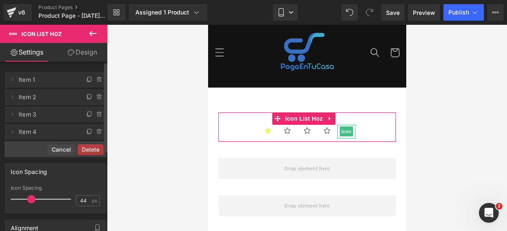
click at [96, 147] on button "Delete" at bounding box center [91, 149] width 26 height 11
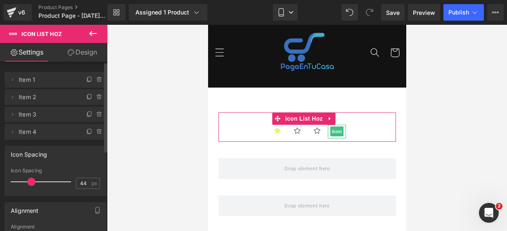
click at [97, 134] on icon at bounding box center [99, 131] width 7 height 7
drag, startPoint x: 97, startPoint y: 133, endPoint x: 97, endPoint y: 128, distance: 4.5
click at [97, 131] on button "Delete" at bounding box center [91, 132] width 26 height 11
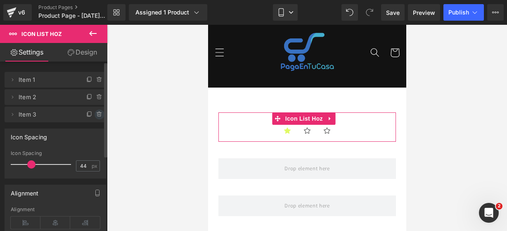
click at [98, 117] on div "Delete Cancel Item 1 Item 1 Delete Cancel Item 2 Item 2 Delete Cancel Item 3 It…" at bounding box center [55, 193] width 111 height 264
click at [98, 112] on icon at bounding box center [99, 114] width 7 height 7
click at [98, 110] on button "Delete" at bounding box center [93, 114] width 26 height 11
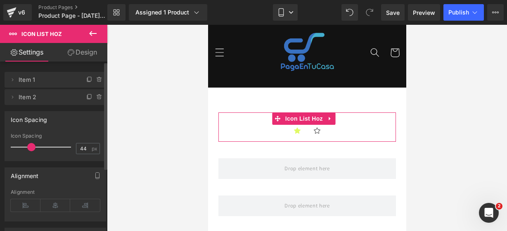
click at [97, 104] on div "Delete Cancel Item 1 Item 1 Delete Cancel Item 2 Item 2 Icon Spacing 44px Icon …" at bounding box center [55, 184] width 111 height 247
click at [97, 98] on span at bounding box center [99, 97] width 10 height 10
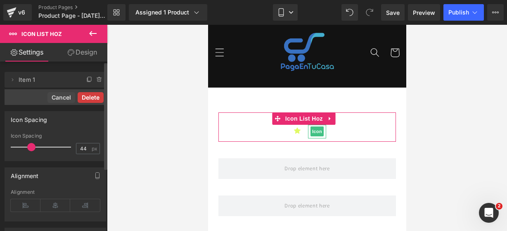
click at [97, 98] on button "Delete" at bounding box center [91, 97] width 26 height 11
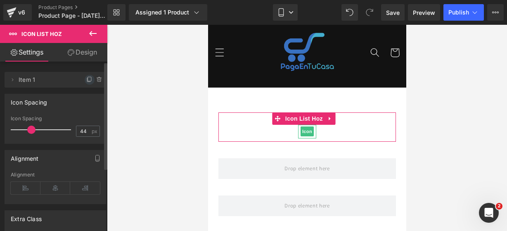
click at [89, 81] on icon at bounding box center [89, 79] width 7 height 7
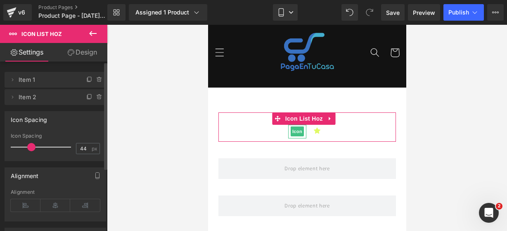
click at [89, 81] on icon at bounding box center [89, 79] width 7 height 7
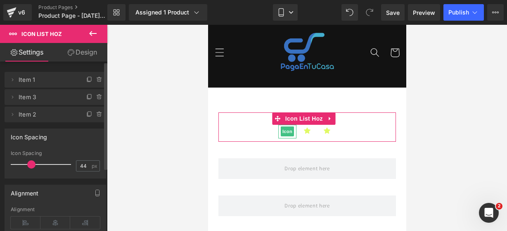
click at [89, 81] on icon at bounding box center [89, 79] width 7 height 7
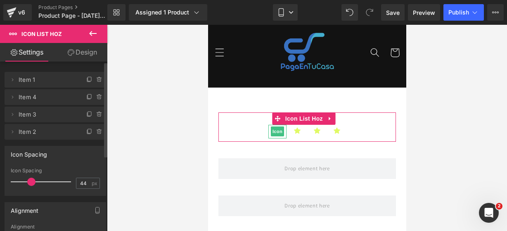
click at [89, 81] on icon at bounding box center [89, 79] width 7 height 7
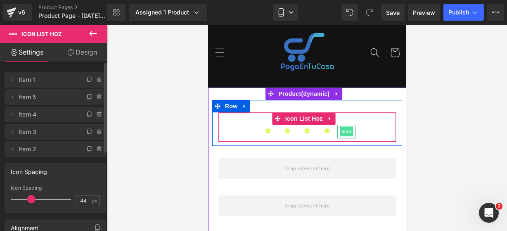
click at [344, 129] on span "Icon" at bounding box center [345, 131] width 13 height 10
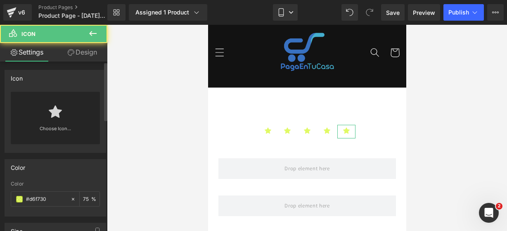
click at [64, 119] on div "Choose Icon..." at bounding box center [55, 118] width 89 height 52
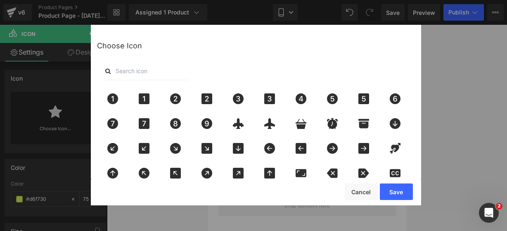
click at [124, 77] on input "text" at bounding box center [146, 71] width 83 height 18
type input "star"
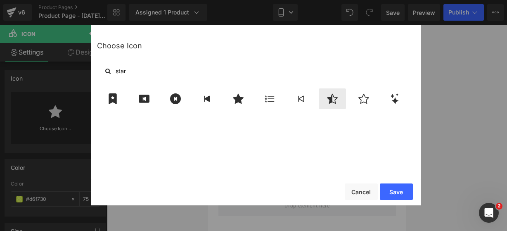
click at [333, 104] on icon at bounding box center [331, 98] width 17 height 11
click at [392, 187] on button "Save" at bounding box center [396, 191] width 33 height 17
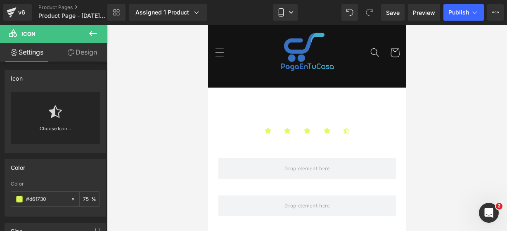
click at [100, 36] on button at bounding box center [92, 34] width 29 height 18
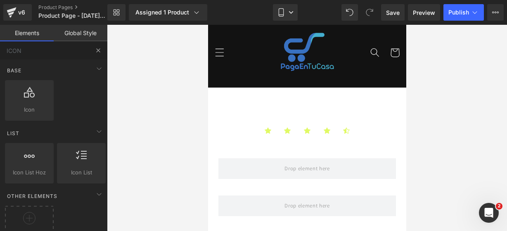
click at [95, 56] on button at bounding box center [98, 50] width 18 height 18
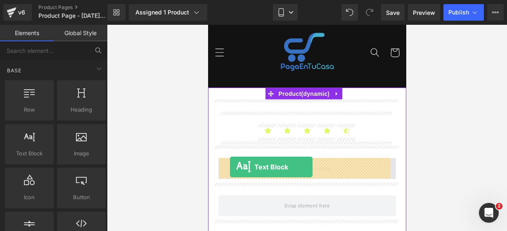
drag, startPoint x: 234, startPoint y: 172, endPoint x: 230, endPoint y: 166, distance: 7.0
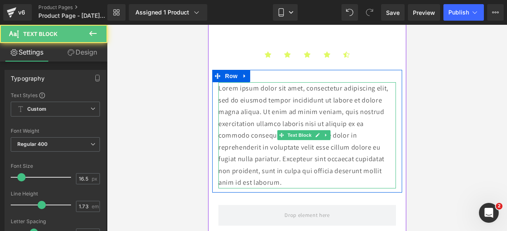
scroll to position [100, 0]
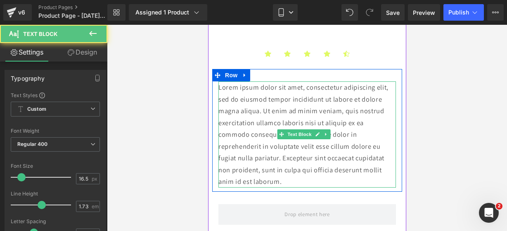
click at [302, 184] on p "Lorem ipsum dolor sit amet, consectetur adipiscing elit, sed do eiusmod tempor …" at bounding box center [306, 134] width 177 height 106
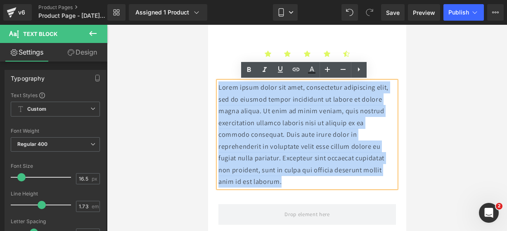
drag, startPoint x: 302, startPoint y: 184, endPoint x: 219, endPoint y: 90, distance: 124.5
click at [219, 90] on p "Lorem ipsum dolor sit amet, consectetur adipiscing elit, sed do eiusmod tempor …" at bounding box center [306, 134] width 177 height 106
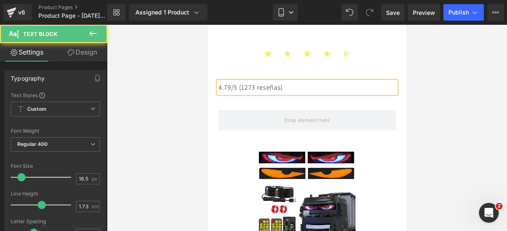
drag, startPoint x: 299, startPoint y: 87, endPoint x: 217, endPoint y: 86, distance: 82.1
click at [218, 86] on div "4.79/5 (1273 reseñas)" at bounding box center [306, 87] width 177 height 12
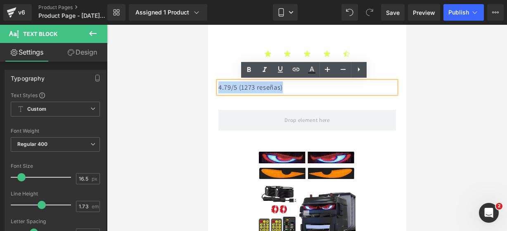
click at [219, 85] on div "4.79/5 (1273 reseñas)" at bounding box center [306, 87] width 177 height 12
click at [254, 68] on link at bounding box center [249, 70] width 16 height 16
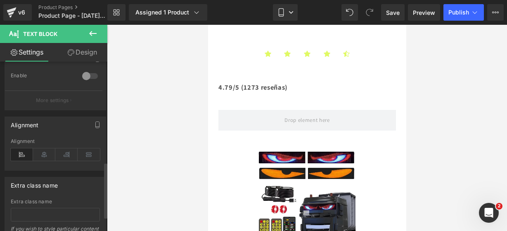
scroll to position [306, 0]
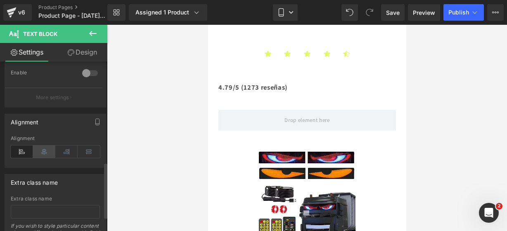
click at [41, 150] on icon at bounding box center [44, 151] width 22 height 12
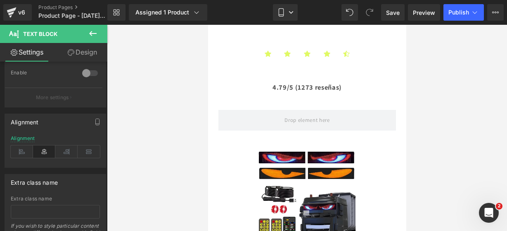
click at [92, 38] on button at bounding box center [92, 34] width 29 height 18
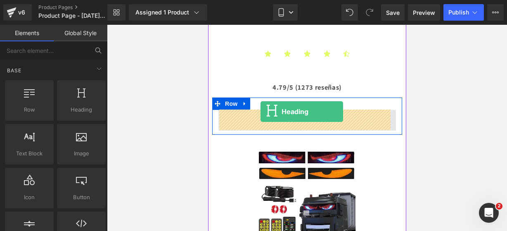
drag, startPoint x: 284, startPoint y: 123, endPoint x: 260, endPoint y: 111, distance: 27.1
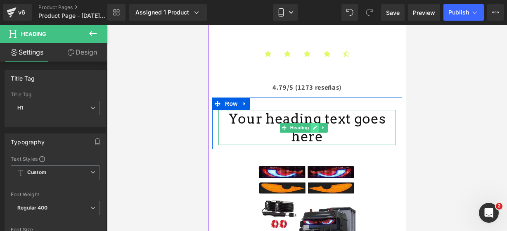
click at [313, 123] on link at bounding box center [314, 128] width 9 height 10
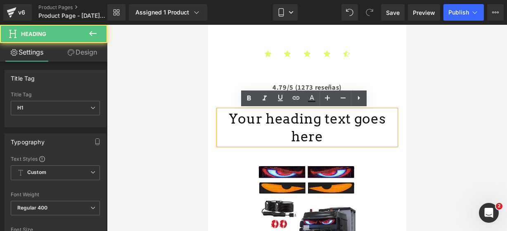
click at [383, 116] on h1 "Your heading text goes here" at bounding box center [306, 127] width 177 height 35
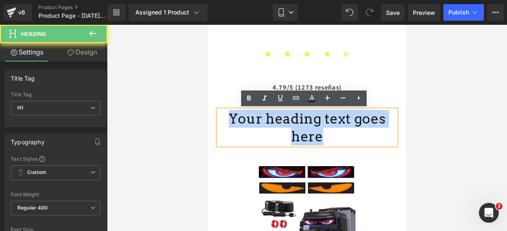
drag, startPoint x: 384, startPoint y: 116, endPoint x: 195, endPoint y: 138, distance: 190.3
click at [208, 131] on html "Ir directamente al contenido 🔥¡ENVÍOS GRATIS A TODO [GEOGRAPHIC_DATA]!🔥 Inicio …" at bounding box center [307, 28] width 198 height 206
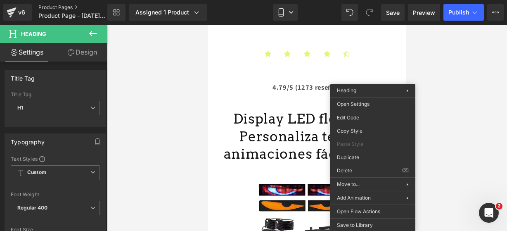
drag, startPoint x: 92, startPoint y: 5, endPoint x: 109, endPoint y: 4, distance: 17.0
click at [92, 5] on link "Product Pages" at bounding box center [79, 7] width 83 height 7
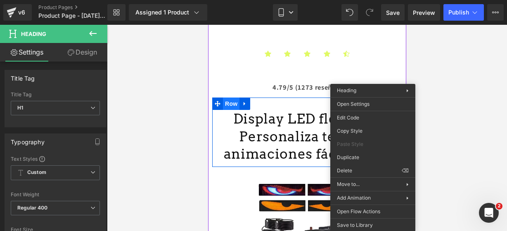
click at [236, 102] on span "Row" at bounding box center [230, 103] width 17 height 12
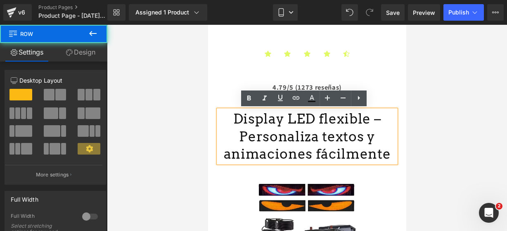
click at [378, 149] on h1 "Display LED flexible – Personaliza textos y animaciones fácilmente" at bounding box center [306, 136] width 177 height 53
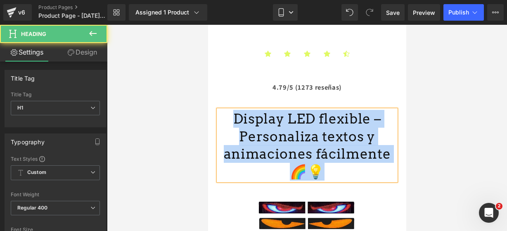
drag, startPoint x: 317, startPoint y: 168, endPoint x: 239, endPoint y: 113, distance: 95.1
click at [239, 113] on h1 "Display LED flexible – Personaliza textos y animaciones fácilmente 🌈💡" at bounding box center [306, 145] width 177 height 71
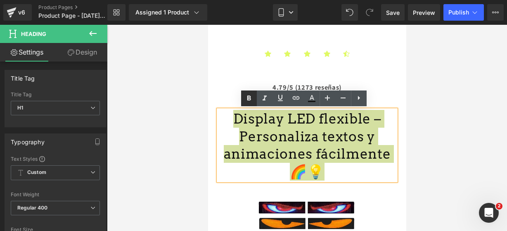
click at [253, 92] on link at bounding box center [249, 98] width 16 height 16
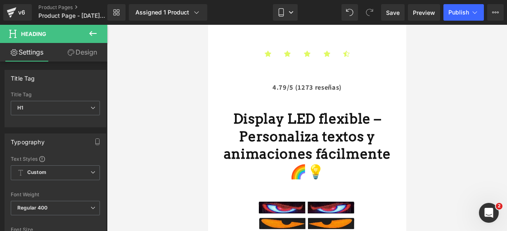
click at [90, 31] on icon at bounding box center [93, 33] width 10 height 10
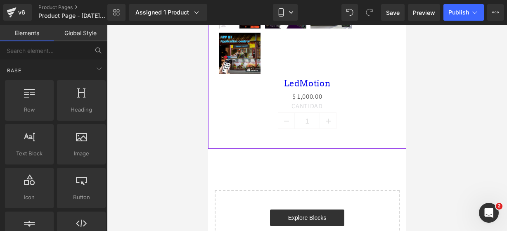
scroll to position [464, 0]
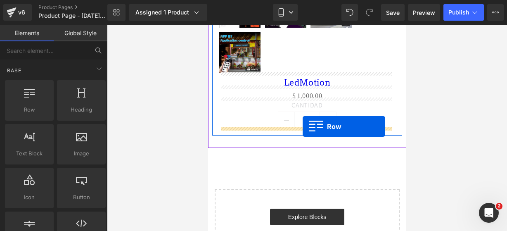
drag, startPoint x: 243, startPoint y: 131, endPoint x: 302, endPoint y: 126, distance: 58.8
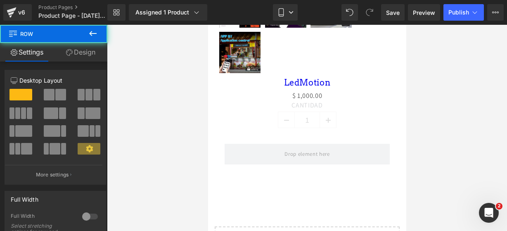
click at [91, 32] on icon at bounding box center [93, 33] width 10 height 10
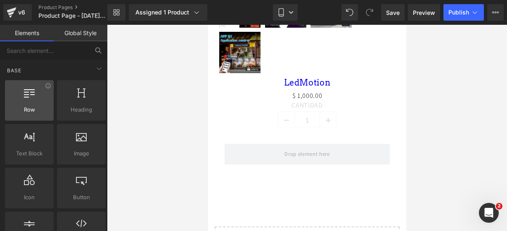
drag, startPoint x: 41, startPoint y: 77, endPoint x: 36, endPoint y: 85, distance: 9.4
click at [36, 85] on div "Base Row rows, columns, layouts, div Heading headings, titles, h1,h2,h3,h4,h5,h…" at bounding box center [55, 156] width 104 height 194
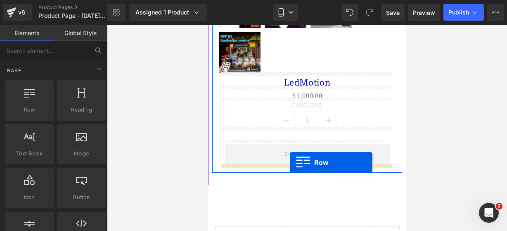
drag, startPoint x: 244, startPoint y: 110, endPoint x: 288, endPoint y: 162, distance: 68.5
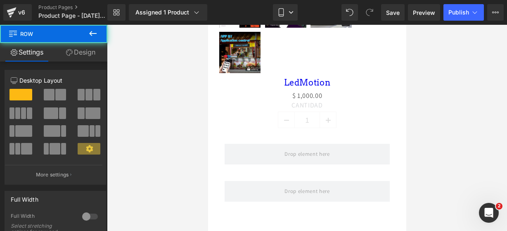
click at [93, 36] on icon at bounding box center [93, 33] width 10 height 10
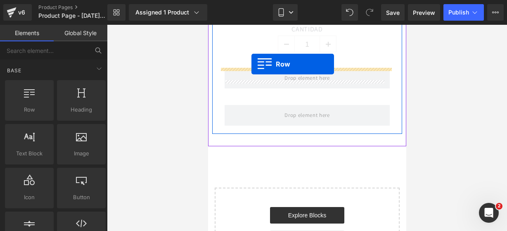
scroll to position [482, 0]
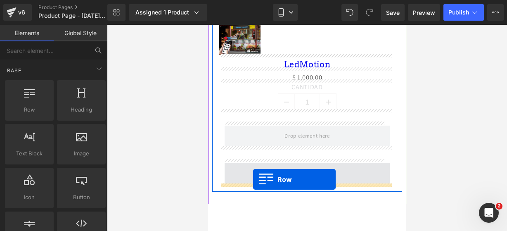
drag, startPoint x: 252, startPoint y: 128, endPoint x: 253, endPoint y: 179, distance: 51.2
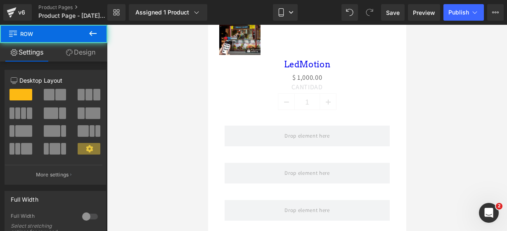
click at [90, 39] on button at bounding box center [92, 34] width 29 height 18
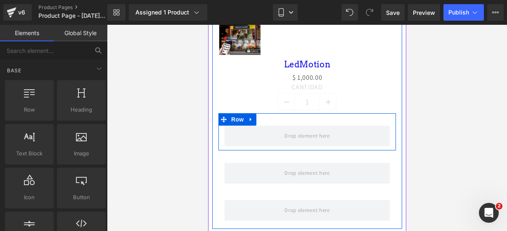
scroll to position [582, 0]
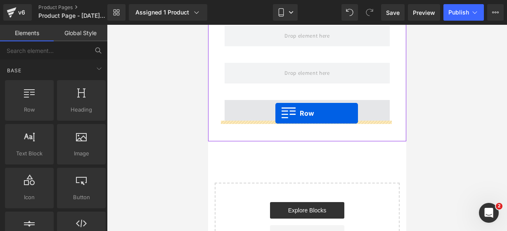
drag, startPoint x: 245, startPoint y: 130, endPoint x: 275, endPoint y: 113, distance: 34.5
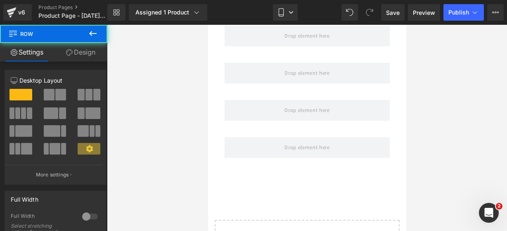
click at [90, 32] on icon at bounding box center [93, 33] width 10 height 10
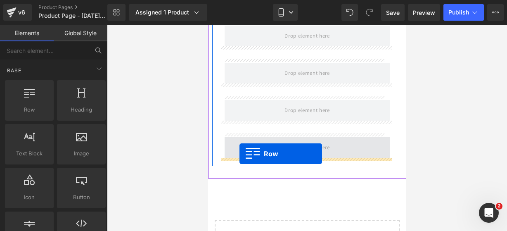
drag, startPoint x: 232, startPoint y: 144, endPoint x: 239, endPoint y: 153, distance: 11.6
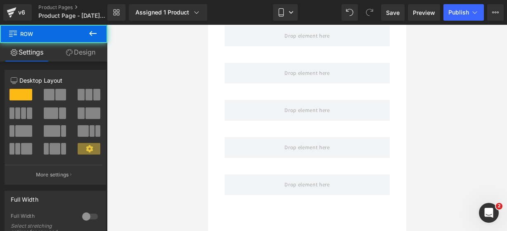
click at [92, 31] on icon at bounding box center [93, 33] width 10 height 10
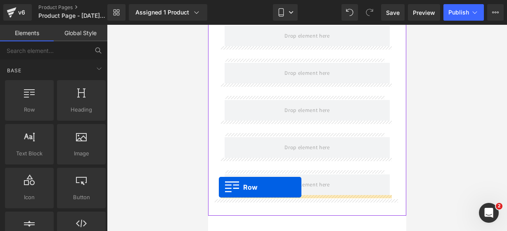
drag, startPoint x: 246, startPoint y: 127, endPoint x: 218, endPoint y: 187, distance: 66.5
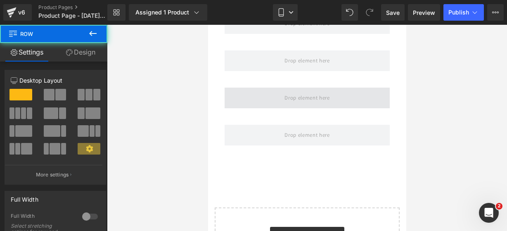
scroll to position [668, 0]
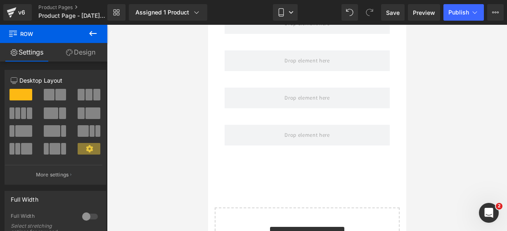
click at [95, 41] on button at bounding box center [92, 34] width 29 height 18
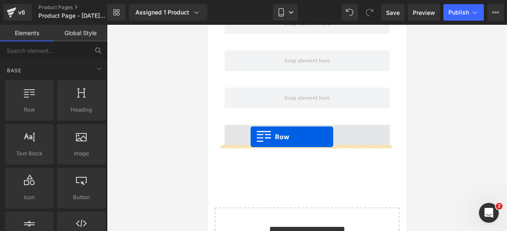
drag, startPoint x: 234, startPoint y: 132, endPoint x: 250, endPoint y: 137, distance: 16.6
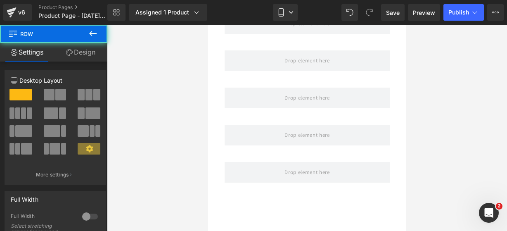
click at [93, 31] on icon at bounding box center [93, 33] width 10 height 10
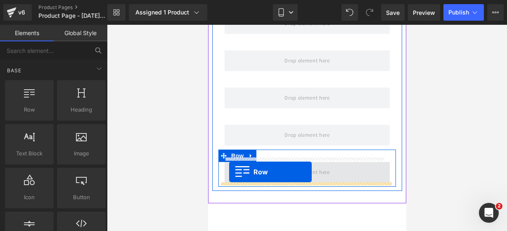
drag, startPoint x: 247, startPoint y: 124, endPoint x: 229, endPoint y: 172, distance: 51.0
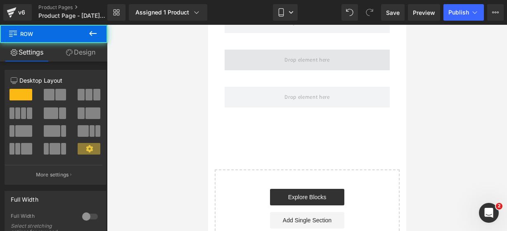
scroll to position [783, 0]
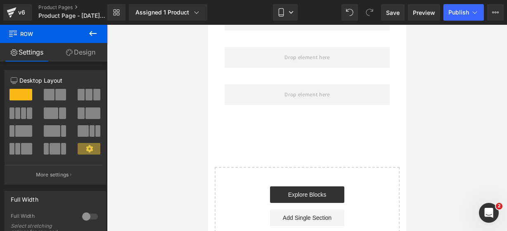
click at [93, 34] on icon at bounding box center [93, 33] width 10 height 10
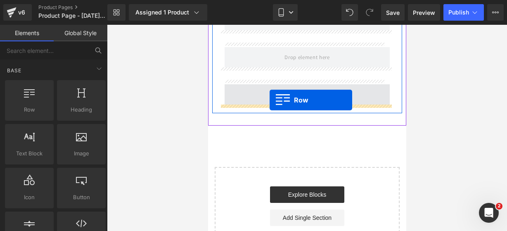
drag, startPoint x: 241, startPoint y: 119, endPoint x: 269, endPoint y: 100, distance: 34.0
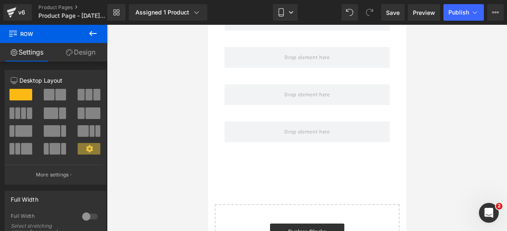
click at [93, 34] on icon at bounding box center [93, 33] width 10 height 10
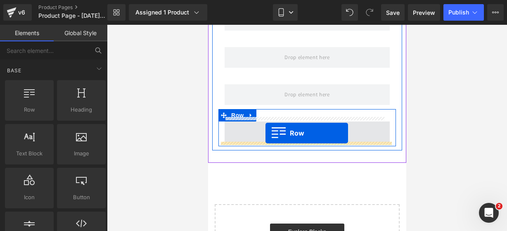
drag, startPoint x: 255, startPoint y: 134, endPoint x: 265, endPoint y: 133, distance: 10.3
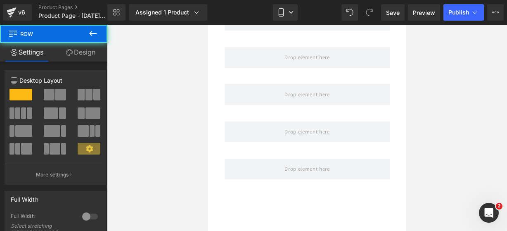
click at [95, 38] on button at bounding box center [92, 34] width 29 height 18
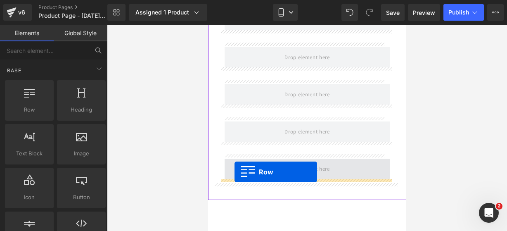
drag, startPoint x: 239, startPoint y: 121, endPoint x: 234, endPoint y: 172, distance: 51.4
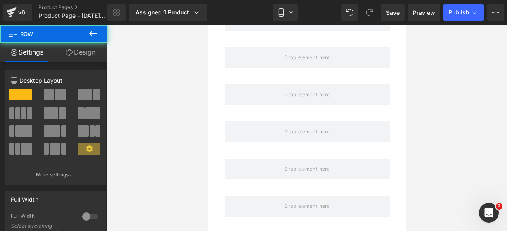
click at [94, 34] on icon at bounding box center [93, 33] width 10 height 10
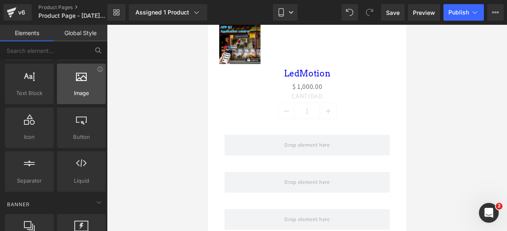
scroll to position [61, 0]
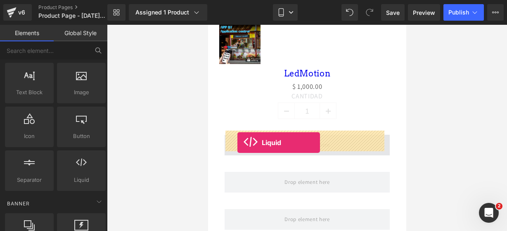
drag, startPoint x: 289, startPoint y: 188, endPoint x: 238, endPoint y: 142, distance: 68.7
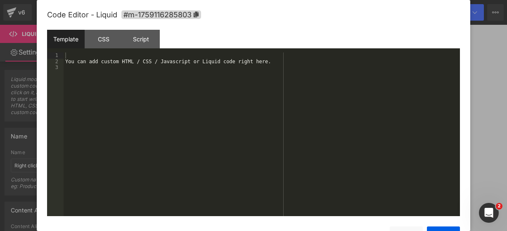
click at [313, 137] on div "Liquid" at bounding box center [306, 145] width 165 height 21
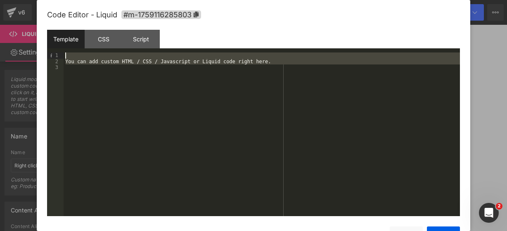
drag, startPoint x: 268, startPoint y: 65, endPoint x: 174, endPoint y: 41, distance: 97.2
click at [174, 41] on div "Template CSS Script Data 1 2 3 You can add custom HTML / CSS / Javascript or Li…" at bounding box center [253, 123] width 413 height 186
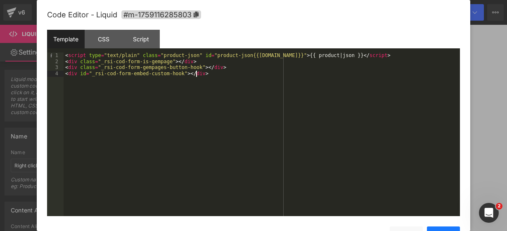
click at [429, 229] on button "Save" at bounding box center [443, 234] width 33 height 17
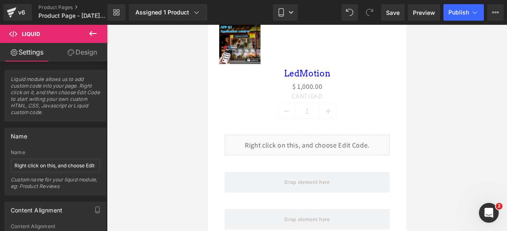
click at [92, 34] on icon at bounding box center [93, 33] width 10 height 10
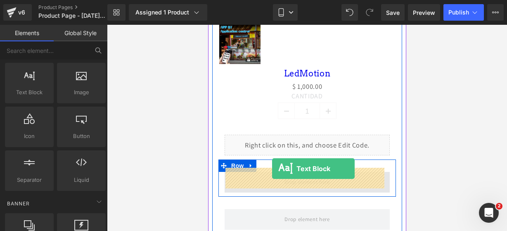
drag, startPoint x: 250, startPoint y: 118, endPoint x: 271, endPoint y: 168, distance: 54.6
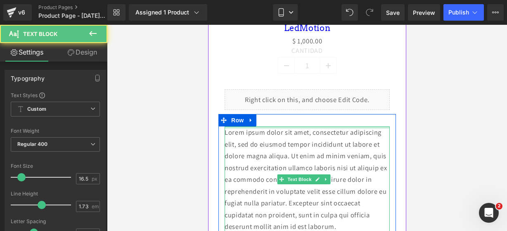
scroll to position [566, 0]
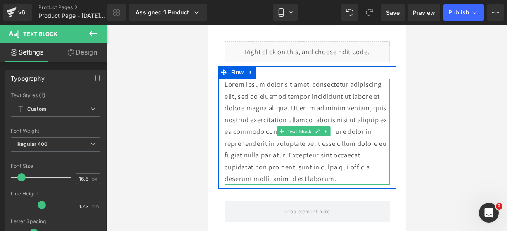
click at [362, 174] on p "Lorem ipsum dolor sit amet, consectetur adipiscing elit, sed do eiusmod tempor …" at bounding box center [306, 131] width 165 height 106
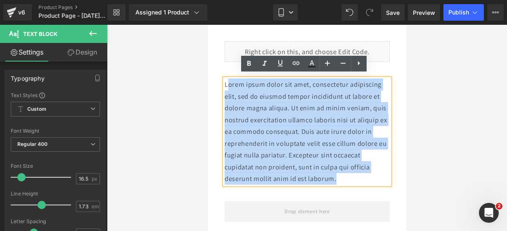
drag, startPoint x: 362, startPoint y: 174, endPoint x: 228, endPoint y: 81, distance: 163.2
click at [228, 81] on p "Lorem ipsum dolor sit amet, consectetur adipiscing elit, sed do eiusmod tempor …" at bounding box center [306, 131] width 165 height 106
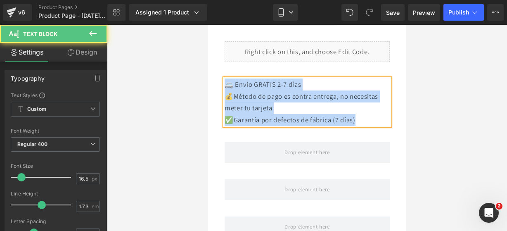
drag, startPoint x: 363, startPoint y: 113, endPoint x: 224, endPoint y: 77, distance: 142.7
click at [224, 78] on div "🚐 Envío GRATIS 2-7 días 💰Método de pago es contra entrega, no necesitas meter …" at bounding box center [306, 101] width 165 height 47
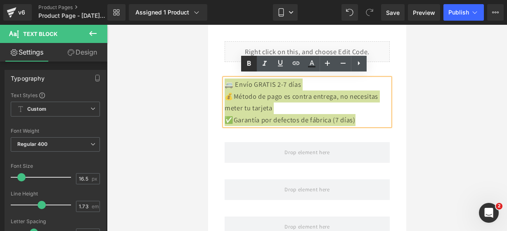
click at [243, 66] on link at bounding box center [249, 64] width 16 height 16
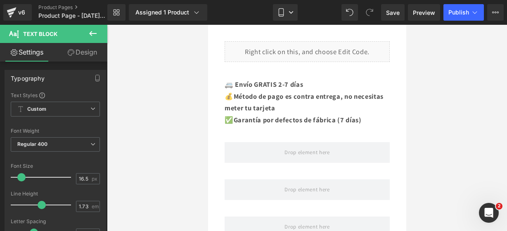
click at [89, 32] on icon at bounding box center [93, 33] width 10 height 10
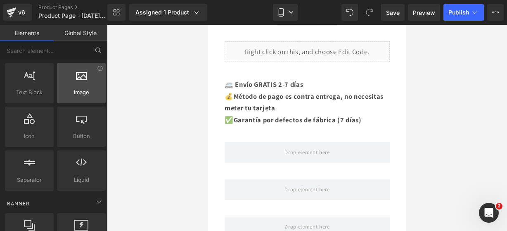
scroll to position [0, 0]
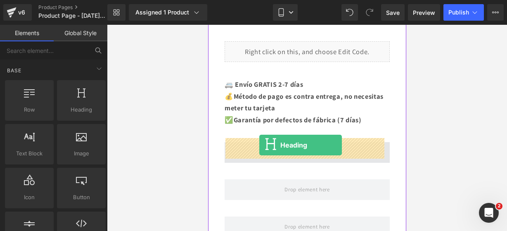
drag, startPoint x: 289, startPoint y: 132, endPoint x: 259, endPoint y: 145, distance: 32.9
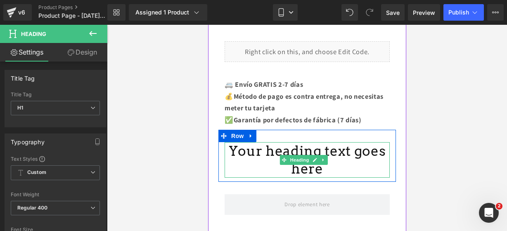
click at [326, 168] on h1 "Your heading text goes here" at bounding box center [306, 159] width 165 height 35
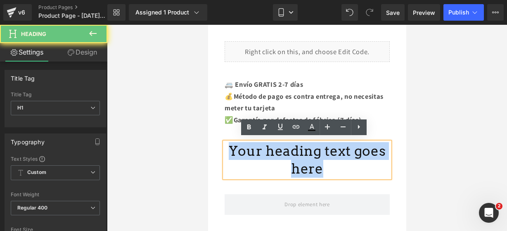
drag, startPoint x: 326, startPoint y: 168, endPoint x: 195, endPoint y: 130, distance: 136.1
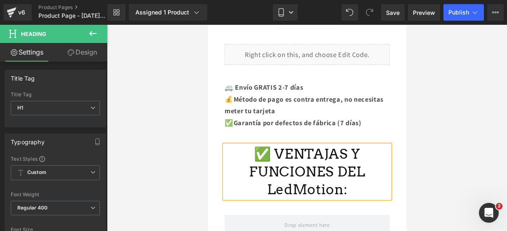
scroll to position [564, 0]
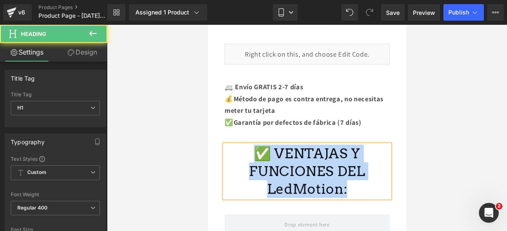
drag, startPoint x: 347, startPoint y: 185, endPoint x: 255, endPoint y: 150, distance: 98.5
click at [255, 150] on h1 "✅ VENTAJAS Y FUNCIONES DEL LedMotion:" at bounding box center [306, 170] width 165 height 53
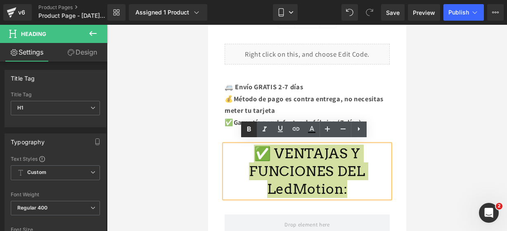
click at [245, 124] on link at bounding box center [249, 129] width 16 height 16
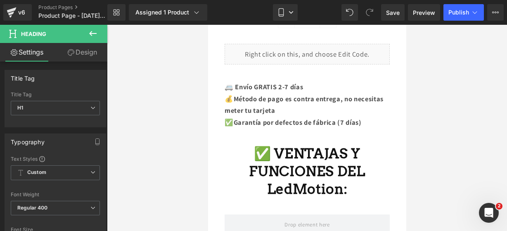
click at [87, 31] on button at bounding box center [92, 34] width 29 height 18
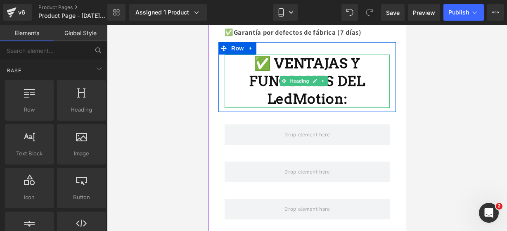
scroll to position [655, 0]
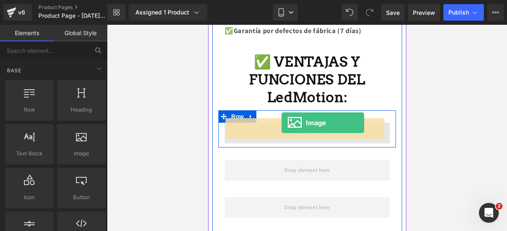
drag, startPoint x: 298, startPoint y: 161, endPoint x: 281, endPoint y: 123, distance: 41.9
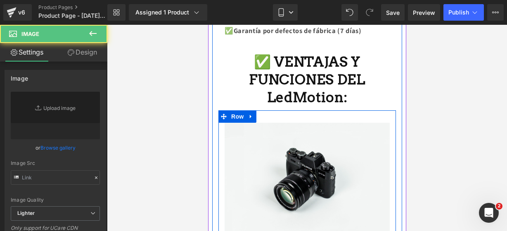
type input "//[DOMAIN_NAME][URL]"
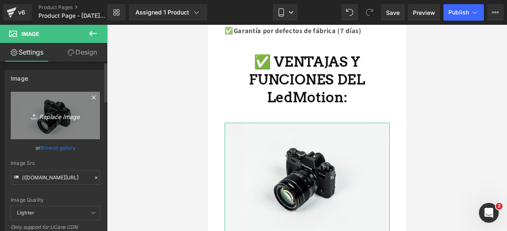
click at [50, 108] on link "Replace Image" at bounding box center [55, 115] width 89 height 47
click at [58, 102] on link "Replace Image" at bounding box center [55, 115] width 89 height 47
type input "C:\fakepath\pantalla 5.webp"
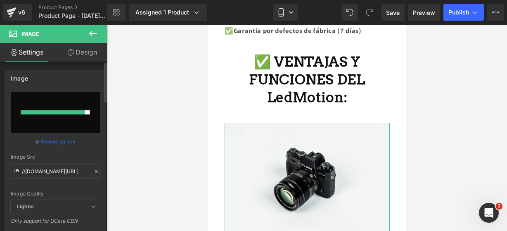
type input "[URL][DOMAIN_NAME]"
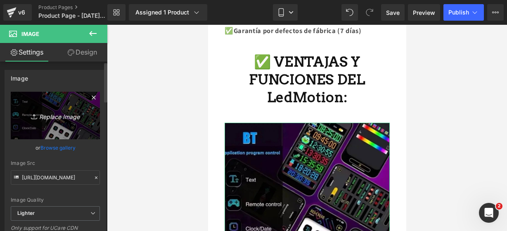
click at [28, 104] on link "Replace Image" at bounding box center [55, 115] width 89 height 47
click at [38, 116] on icon "Replace Image" at bounding box center [55, 115] width 66 height 10
type input "C:\fakepath\pantalla 7.webp"
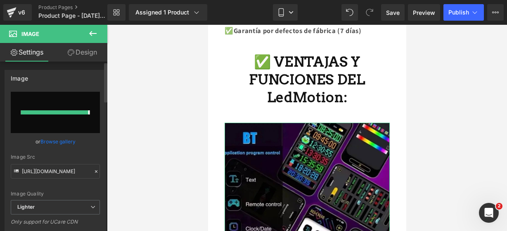
type input "[URL][DOMAIN_NAME]"
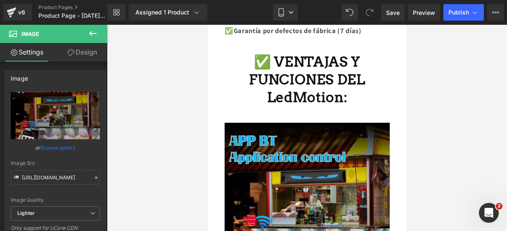
click at [90, 35] on icon at bounding box center [93, 33] width 10 height 10
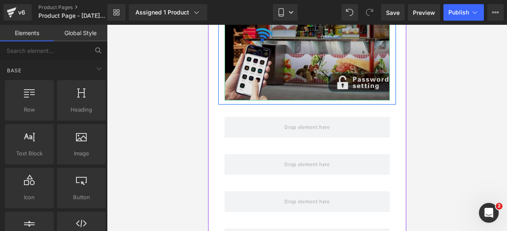
scroll to position [843, 0]
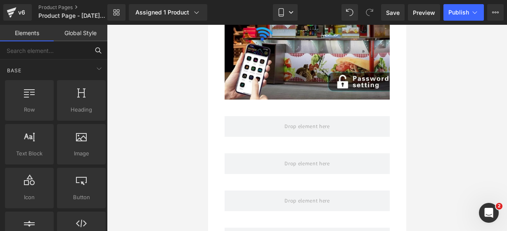
click at [61, 50] on input "text" at bounding box center [44, 50] width 89 height 18
type input "icon"
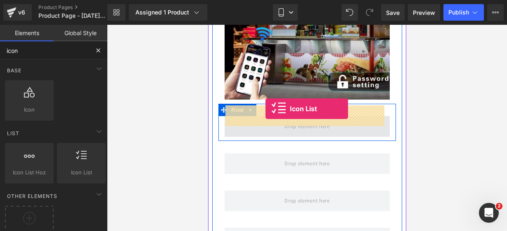
drag, startPoint x: 290, startPoint y: 184, endPoint x: 265, endPoint y: 109, distance: 80.0
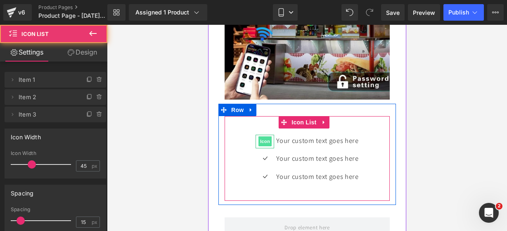
click at [261, 136] on span "Icon" at bounding box center [264, 141] width 13 height 10
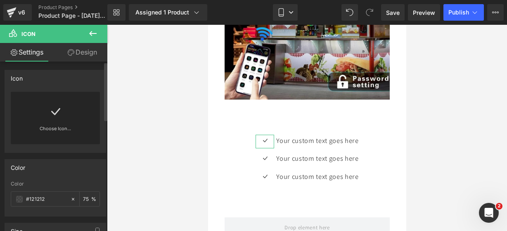
click at [68, 109] on div "Choose Icon..." at bounding box center [55, 118] width 89 height 52
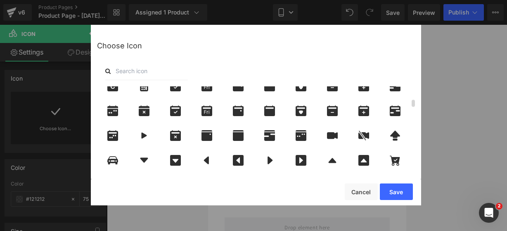
scroll to position [210, 0]
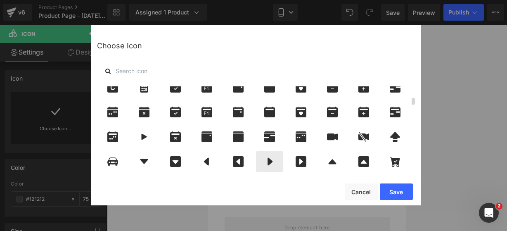
click at [267, 153] on div at bounding box center [269, 161] width 27 height 21
click at [383, 192] on button "Save" at bounding box center [396, 191] width 33 height 17
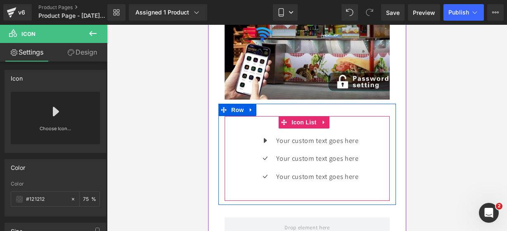
click at [244, 148] on div "Icon Your custom text goes here Text Block Icon Your custom text goes here Text…" at bounding box center [306, 162] width 165 height 54
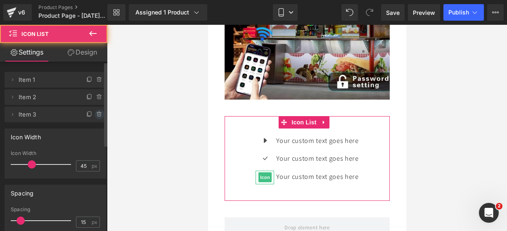
click at [97, 109] on div at bounding box center [95, 111] width 21 height 10
click at [98, 111] on icon at bounding box center [99, 114] width 7 height 7
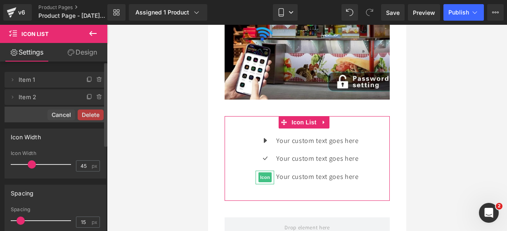
click at [98, 111] on button "Delete" at bounding box center [91, 114] width 26 height 11
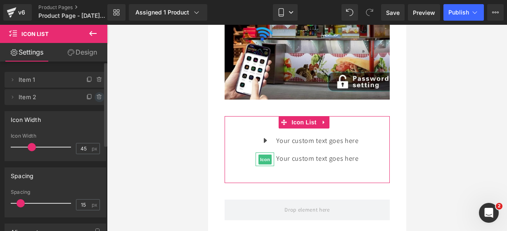
click at [94, 93] on span at bounding box center [99, 97] width 10 height 10
click at [95, 94] on button "Delete" at bounding box center [91, 97] width 26 height 11
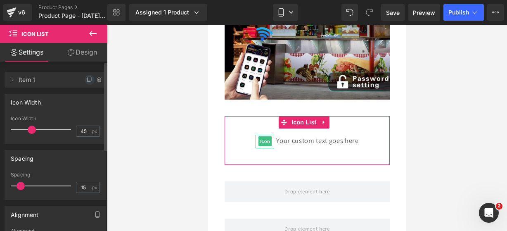
click at [86, 81] on icon at bounding box center [89, 79] width 7 height 7
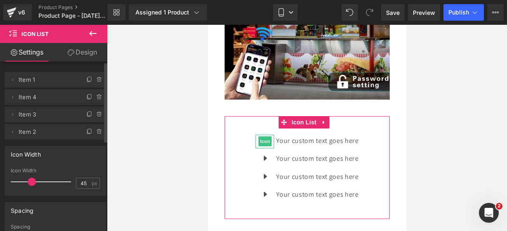
click at [86, 81] on icon at bounding box center [89, 79] width 7 height 7
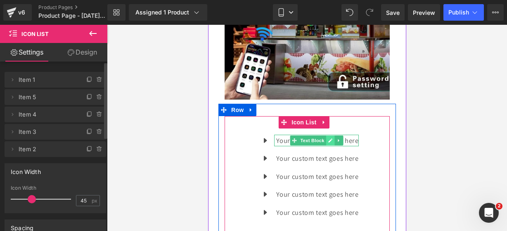
click at [328, 138] on icon at bounding box center [329, 140] width 5 height 5
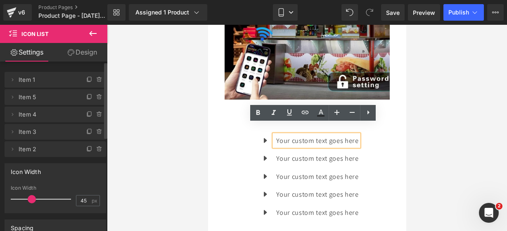
click at [353, 135] on p "Your custom text goes here" at bounding box center [317, 141] width 82 height 12
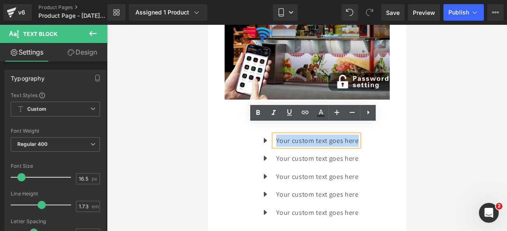
drag, startPoint x: 353, startPoint y: 132, endPoint x: 271, endPoint y: 118, distance: 83.6
click at [271, 118] on div "Icon Your custom text goes here Text Block Icon Your custom text goes here Text…" at bounding box center [306, 176] width 165 height 121
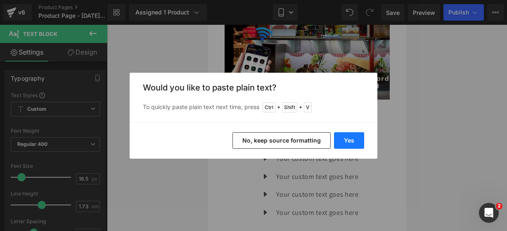
click at [354, 137] on button "Yes" at bounding box center [349, 140] width 30 height 17
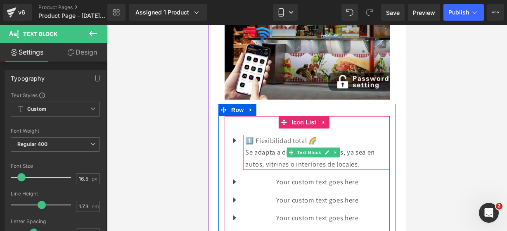
click at [361, 153] on p "Se adapta a distintas superficies, ya sea en autos, vitrinas o interiores de lo…" at bounding box center [317, 158] width 144 height 24
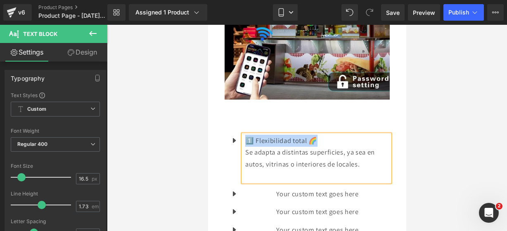
drag, startPoint x: 328, startPoint y: 130, endPoint x: 245, endPoint y: 126, distance: 82.6
click at [245, 135] on p "1️⃣ Flexibilidad total 🌈" at bounding box center [317, 141] width 144 height 12
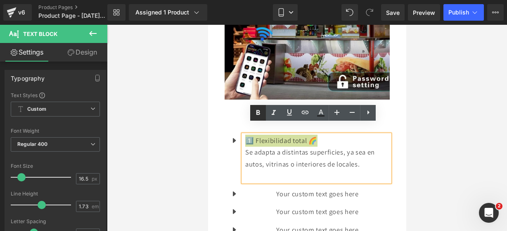
click at [255, 113] on icon at bounding box center [258, 113] width 10 height 10
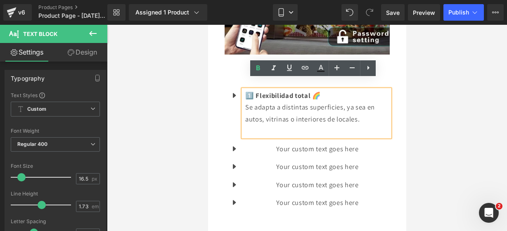
scroll to position [889, 0]
click at [328, 142] on div "Your custom text goes here Text Block" at bounding box center [316, 148] width 146 height 12
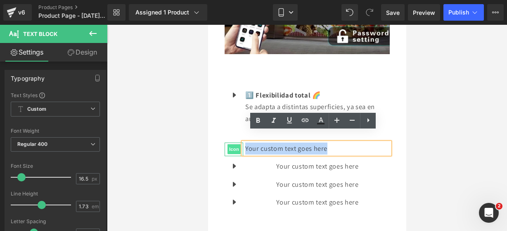
drag, startPoint x: 335, startPoint y: 139, endPoint x: 227, endPoint y: 137, distance: 108.5
click at [227, 142] on li "Icon Your custom text goes here Text Block" at bounding box center [306, 148] width 165 height 12
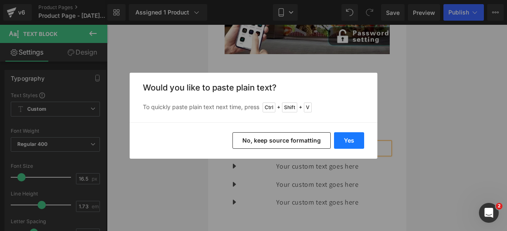
click at [346, 133] on button "Yes" at bounding box center [349, 140] width 30 height 17
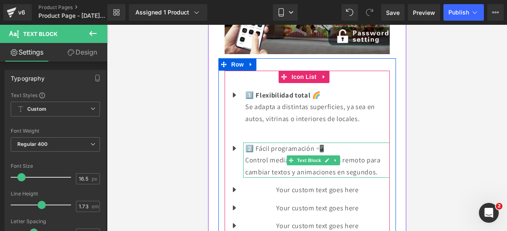
click at [376, 160] on p "Control mediante app o control remoto para cambiar textos y animaciones en segu…" at bounding box center [317, 166] width 144 height 24
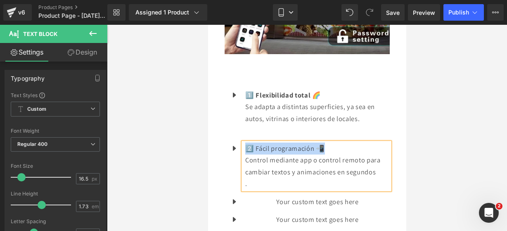
drag, startPoint x: 328, startPoint y: 138, endPoint x: 246, endPoint y: 137, distance: 81.7
click at [246, 142] on p "2️⃣ Fácil programación 📲" at bounding box center [317, 148] width 144 height 12
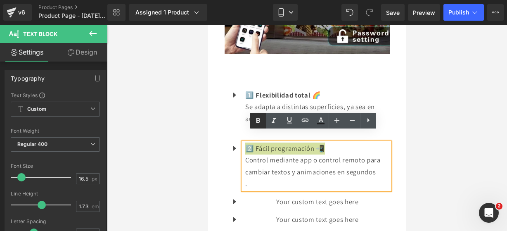
click at [256, 122] on icon at bounding box center [258, 121] width 10 height 10
click at [249, 177] on p "." at bounding box center [317, 183] width 144 height 12
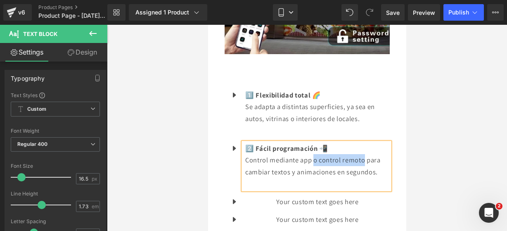
drag, startPoint x: 365, startPoint y: 147, endPoint x: 314, endPoint y: 150, distance: 50.4
click at [314, 154] on p "Control mediante app o control remoto para cambiar textos y animaciones en segu…" at bounding box center [317, 166] width 144 height 24
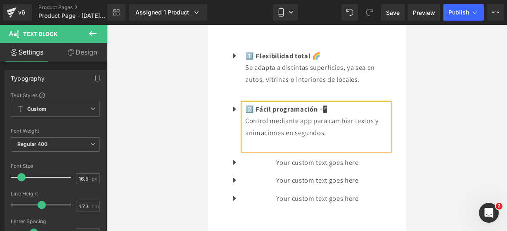
scroll to position [931, 0]
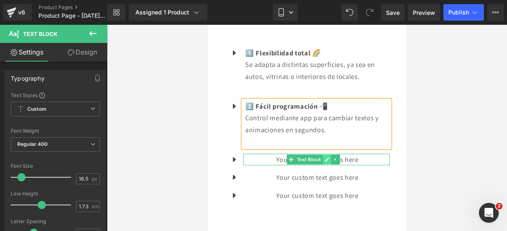
click at [324, 157] on icon at bounding box center [326, 159] width 4 height 4
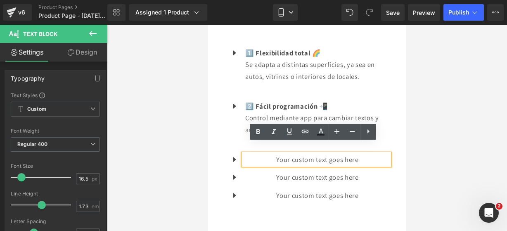
click at [360, 153] on p "Your custom text goes here" at bounding box center [317, 159] width 144 height 12
drag, startPoint x: 360, startPoint y: 149, endPoint x: 233, endPoint y: 156, distance: 126.9
click at [233, 156] on ul "Icon 1️⃣ Flexibilidad total 🌈 Se adapta a distintas superficies, ya sea en auto…" at bounding box center [306, 127] width 165 height 160
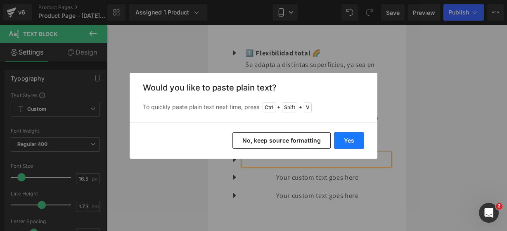
drag, startPoint x: 352, startPoint y: 143, endPoint x: 144, endPoint y: 118, distance: 209.5
click at [352, 142] on button "Yes" at bounding box center [349, 140] width 30 height 17
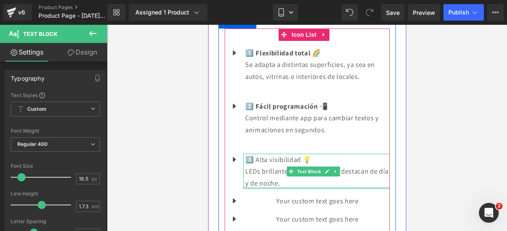
click at [316, 186] on div at bounding box center [316, 187] width 146 height 2
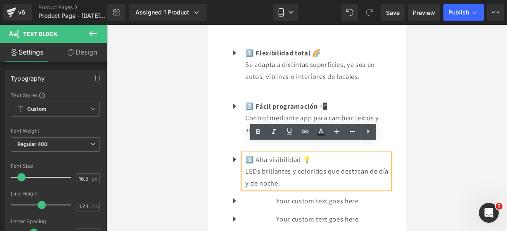
click at [316, 176] on p "LEDs brillantes y coloridos que destacan de día y de noche." at bounding box center [317, 177] width 144 height 24
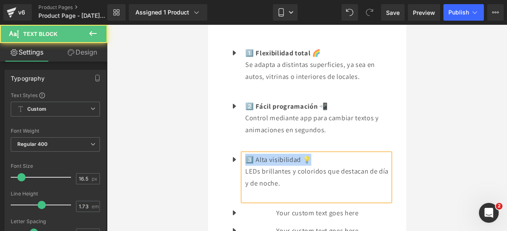
drag, startPoint x: 308, startPoint y: 149, endPoint x: 246, endPoint y: 148, distance: 61.5
click at [246, 153] on p "3️⃣ Alta visibilidad 💡" at bounding box center [317, 159] width 144 height 12
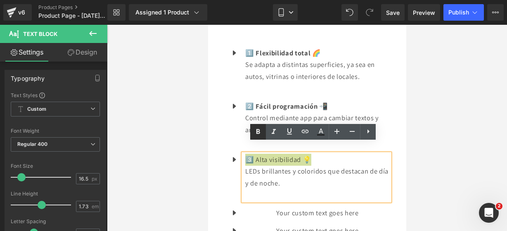
click at [257, 134] on icon at bounding box center [258, 132] width 10 height 10
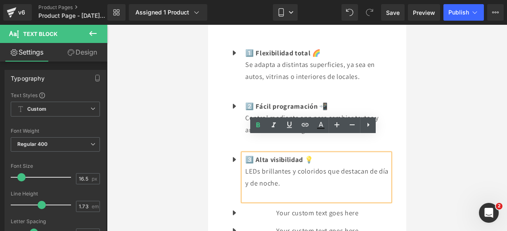
scroll to position [987, 0]
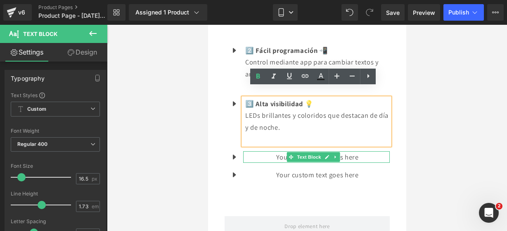
click at [324, 154] on icon at bounding box center [326, 156] width 5 height 5
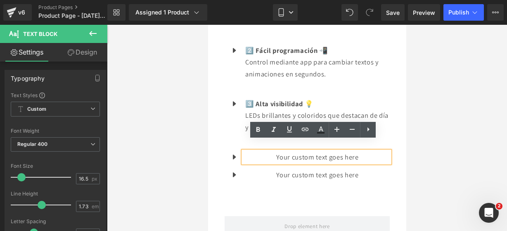
click at [367, 151] on p "Your custom text goes here" at bounding box center [317, 157] width 144 height 12
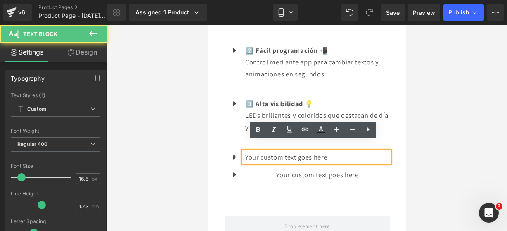
click at [367, 151] on p "Your custom text goes here" at bounding box center [317, 157] width 144 height 12
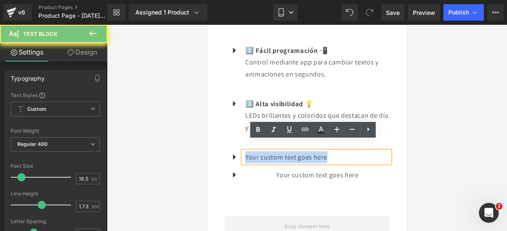
drag, startPoint x: 367, startPoint y: 146, endPoint x: 221, endPoint y: 129, distance: 146.7
click at [221, 129] on div "Icon 1️⃣ Flexibilidad total 🌈 Se adapta a distintas superficies, ya sea en auto…" at bounding box center [306, 86] width 177 height 227
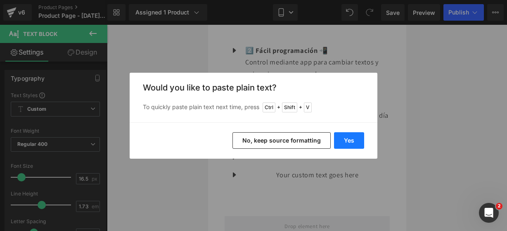
click at [347, 137] on button "Yes" at bounding box center [349, 140] width 30 height 17
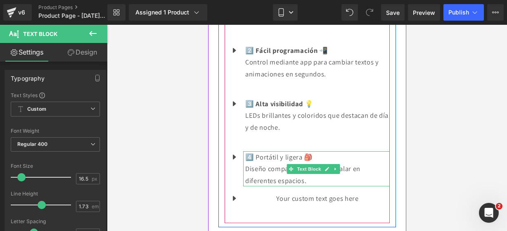
click at [340, 169] on p "Diseño compacto y fácil de instalar en diferentes espacios." at bounding box center [317, 175] width 144 height 24
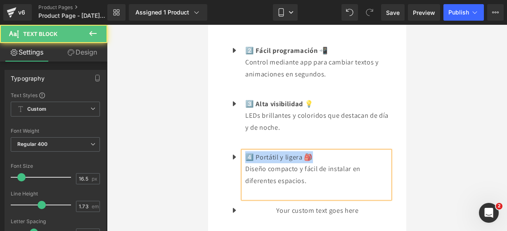
drag, startPoint x: 321, startPoint y: 149, endPoint x: 247, endPoint y: 144, distance: 74.4
click at [247, 151] on p "4️⃣ Portátil y ligera 🎒" at bounding box center [317, 157] width 144 height 12
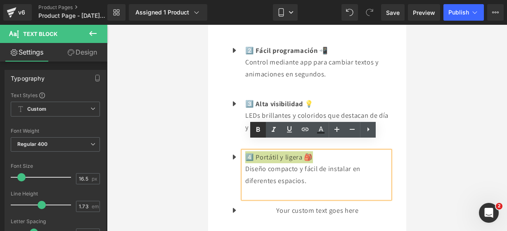
click at [253, 129] on link at bounding box center [258, 130] width 16 height 16
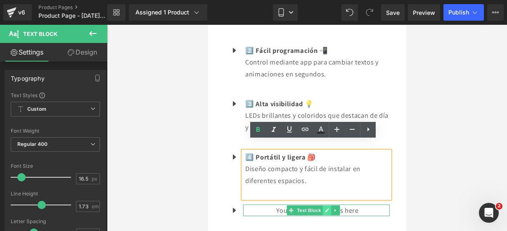
click at [325, 208] on icon at bounding box center [326, 210] width 5 height 5
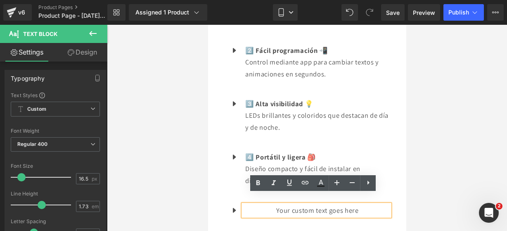
click at [363, 204] on p "Your custom text goes here" at bounding box center [317, 210] width 144 height 12
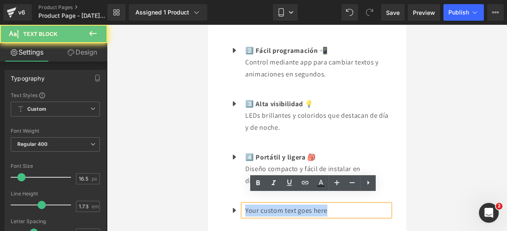
drag, startPoint x: 363, startPoint y: 197, endPoint x: 207, endPoint y: 194, distance: 156.0
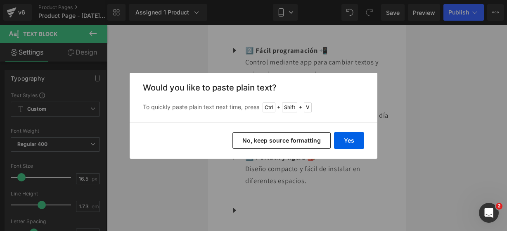
click at [342, 126] on div "Yes No, keep source formatting" at bounding box center [254, 140] width 248 height 36
click at [344, 135] on button "Yes" at bounding box center [349, 140] width 30 height 17
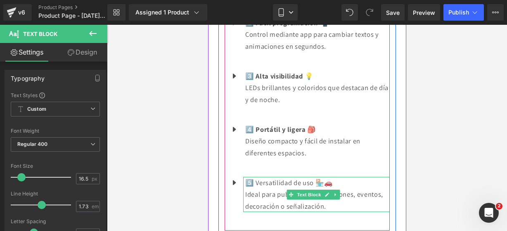
scroll to position [1017, 0]
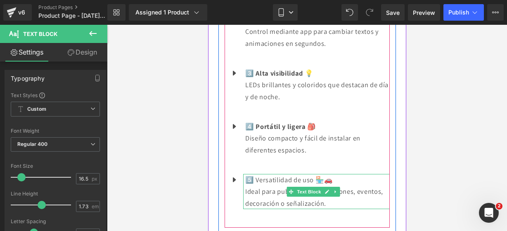
click at [364, 194] on p "Ideal para publicidad, promociones, eventos, decoración o señalización." at bounding box center [317, 197] width 144 height 24
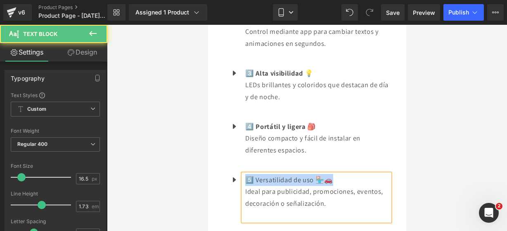
drag, startPoint x: 333, startPoint y: 166, endPoint x: 247, endPoint y: 168, distance: 86.3
click at [247, 174] on p "5️⃣ Versatilidad de uso 🏪🚗" at bounding box center [317, 180] width 144 height 12
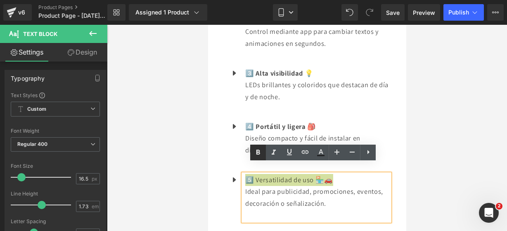
click at [252, 156] on link at bounding box center [258, 152] width 16 height 16
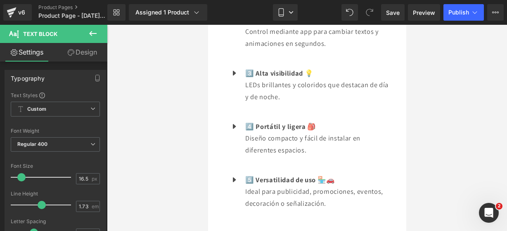
click at [95, 37] on icon at bounding box center [93, 33] width 10 height 10
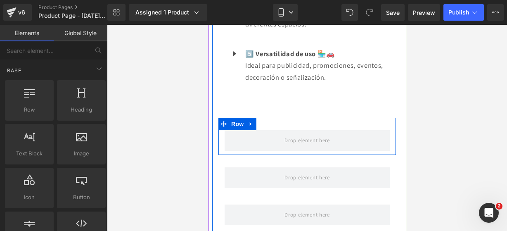
scroll to position [1144, 0]
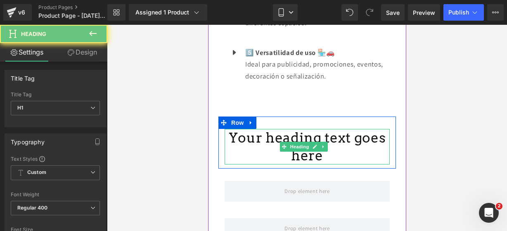
click at [332, 144] on h1 "Your heading text goes here" at bounding box center [306, 146] width 165 height 35
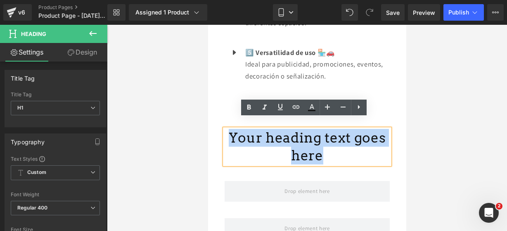
drag, startPoint x: 332, startPoint y: 144, endPoint x: 178, endPoint y: 109, distance: 158.2
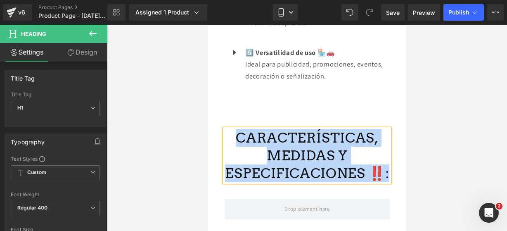
drag, startPoint x: 382, startPoint y: 162, endPoint x: 231, endPoint y: 123, distance: 155.9
click at [231, 129] on h1 "CARACTERÍSTICAS, MEDIDAS Y ESPECIFICACIONES ‼️:" at bounding box center [306, 155] width 165 height 53
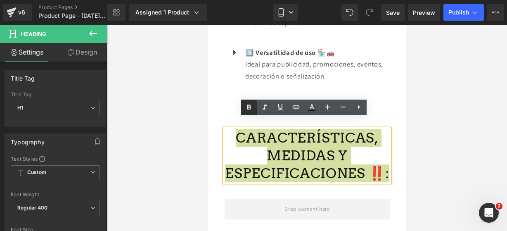
click at [250, 104] on icon at bounding box center [249, 107] width 10 height 10
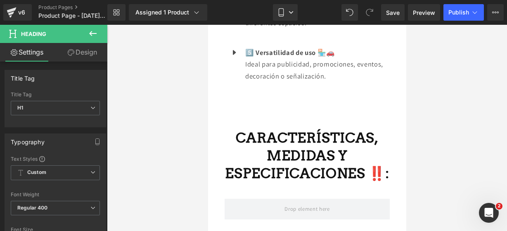
click at [86, 30] on button at bounding box center [92, 34] width 29 height 18
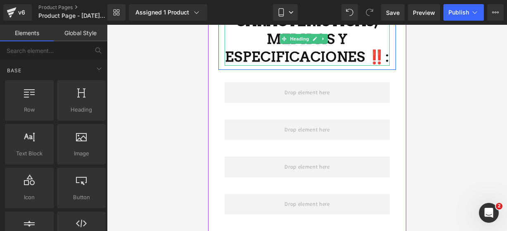
scroll to position [1263, 0]
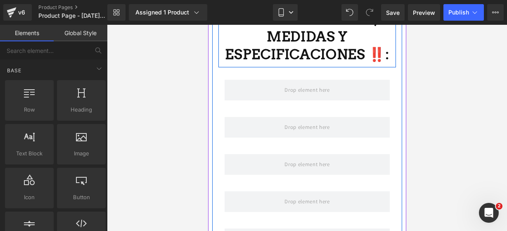
click at [326, 63] on h1 "CARACTERÍSTICAS, MEDIDAS Y ESPECIFICACIONES ‼️:" at bounding box center [306, 36] width 165 height 53
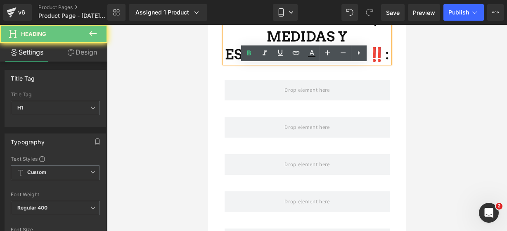
click at [326, 63] on h1 "CARACTERÍSTICAS, MEDIDAS Y ESPECIFICACIONES ‼️:" at bounding box center [306, 36] width 165 height 53
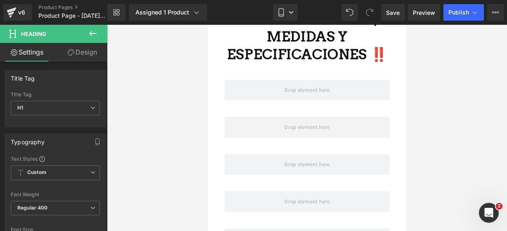
click at [87, 33] on button at bounding box center [92, 34] width 29 height 18
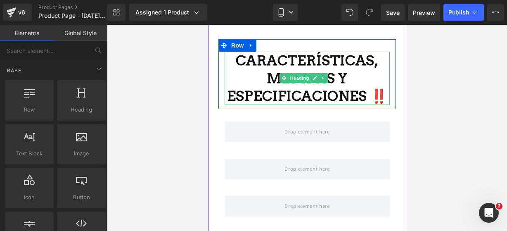
scroll to position [1222, 0]
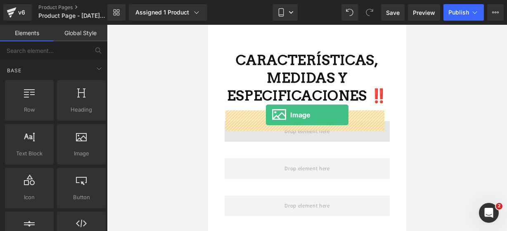
drag, startPoint x: 282, startPoint y: 156, endPoint x: 266, endPoint y: 115, distance: 43.5
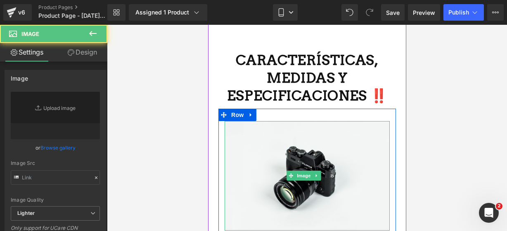
type input "//[DOMAIN_NAME][URL]"
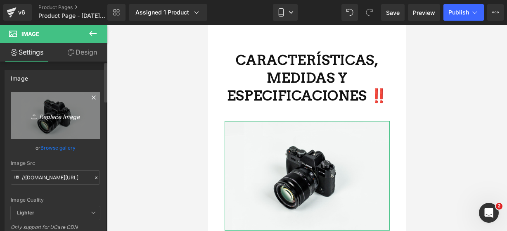
click at [61, 117] on icon "Replace Image" at bounding box center [55, 115] width 66 height 10
type input "C:\fakepath\pantalla 2.webp"
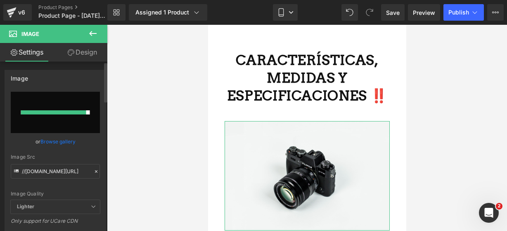
type input "[URL][DOMAIN_NAME]"
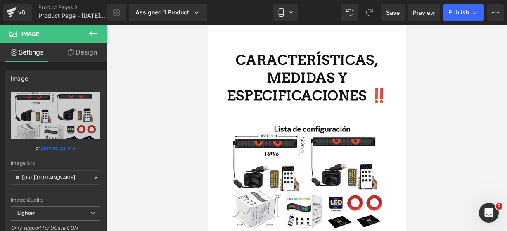
click at [92, 31] on icon at bounding box center [93, 33] width 10 height 10
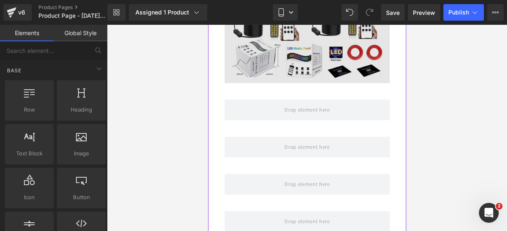
scroll to position [1373, 0]
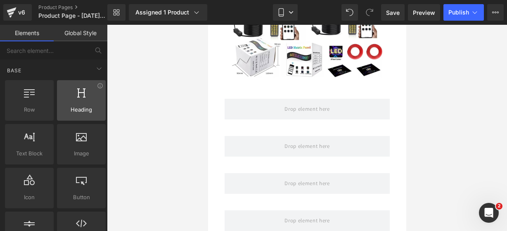
click at [78, 99] on div at bounding box center [81, 96] width 44 height 19
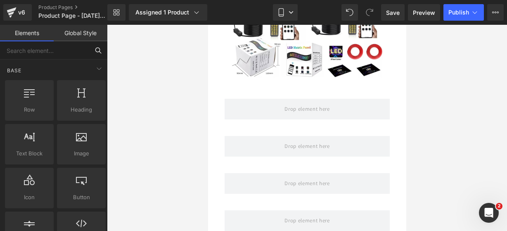
click at [63, 51] on input "text" at bounding box center [44, 50] width 89 height 18
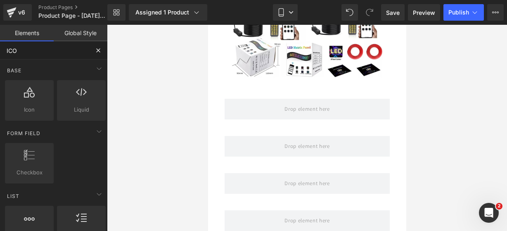
type input "ICON"
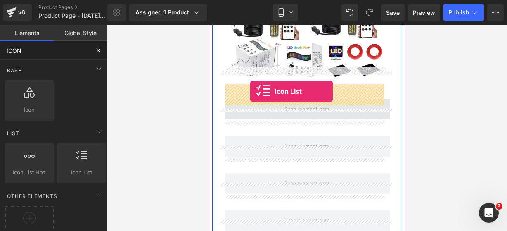
drag, startPoint x: 288, startPoint y: 184, endPoint x: 253, endPoint y: 90, distance: 99.9
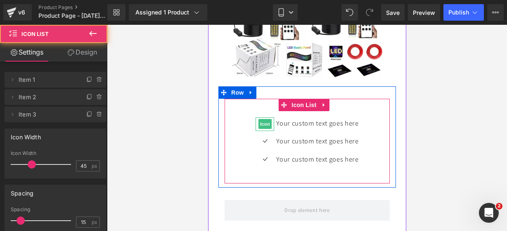
click at [261, 117] on div at bounding box center [264, 118] width 19 height 2
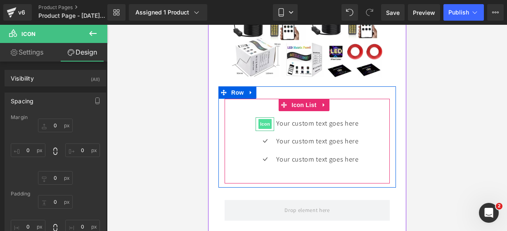
click at [261, 119] on span "Icon" at bounding box center [264, 124] width 13 height 10
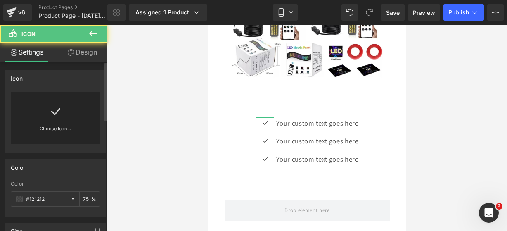
click at [69, 129] on link "Choose Icon..." at bounding box center [55, 134] width 89 height 19
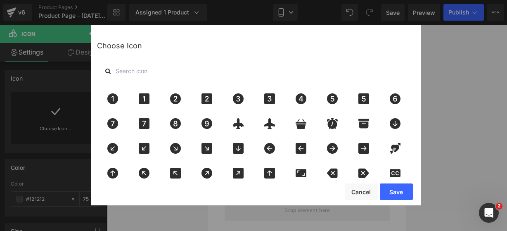
click at [144, 70] on input "text" at bounding box center [146, 71] width 83 height 18
type input "pin"
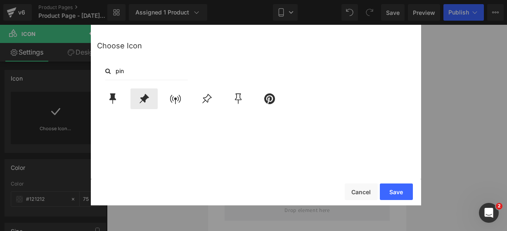
click at [135, 96] on icon at bounding box center [143, 98] width 17 height 11
click at [389, 190] on button "Save" at bounding box center [396, 191] width 33 height 17
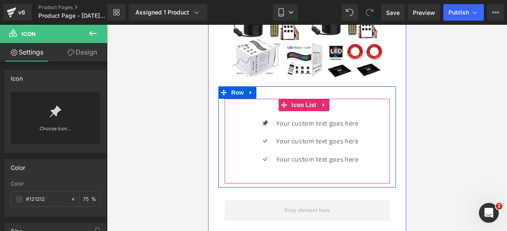
click at [238, 127] on div "Icon Your custom text goes here Text Block Icon Your custom text goes here Text…" at bounding box center [306, 144] width 165 height 54
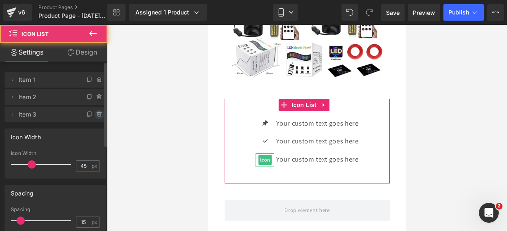
click at [99, 118] on span at bounding box center [99, 114] width 10 height 10
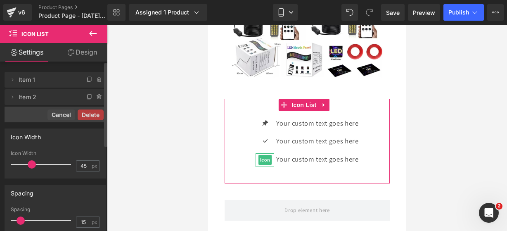
click at [99, 118] on button "Delete" at bounding box center [91, 114] width 26 height 11
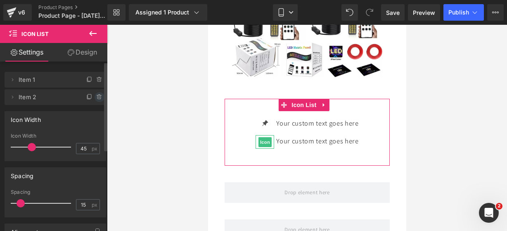
click at [96, 97] on icon at bounding box center [99, 97] width 7 height 7
click at [94, 97] on button "Delete" at bounding box center [93, 97] width 26 height 11
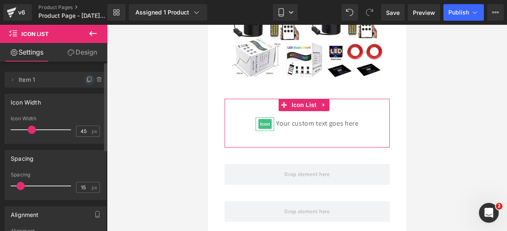
click at [86, 79] on icon at bounding box center [89, 79] width 7 height 7
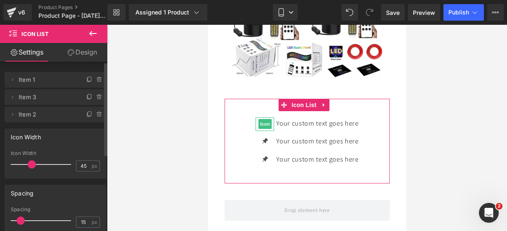
click at [86, 79] on icon at bounding box center [89, 79] width 7 height 7
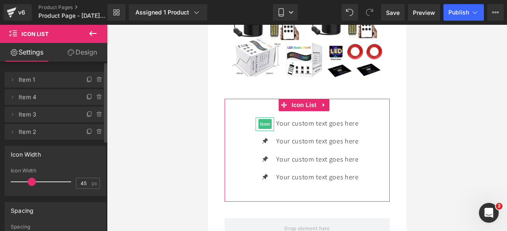
click at [86, 79] on icon at bounding box center [89, 79] width 7 height 7
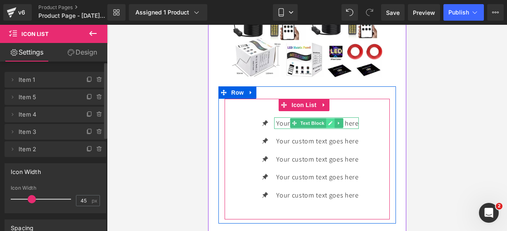
click at [327, 120] on icon at bounding box center [329, 122] width 5 height 5
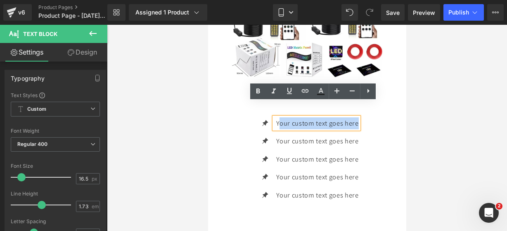
drag, startPoint x: 354, startPoint y: 108, endPoint x: 275, endPoint y: 106, distance: 78.8
click at [276, 117] on p "Your custom text goes here" at bounding box center [317, 123] width 82 height 12
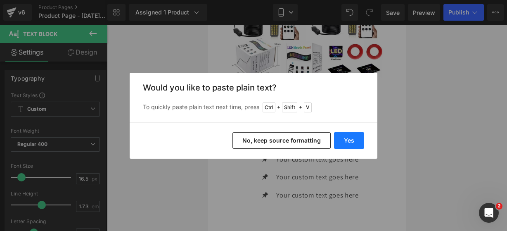
click at [356, 140] on button "Yes" at bounding box center [349, 140] width 30 height 17
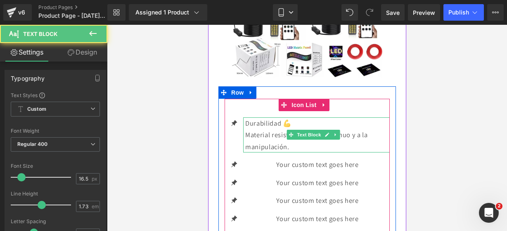
click at [328, 132] on p "Material resistente al uso continuo y a la manipulación." at bounding box center [317, 141] width 144 height 24
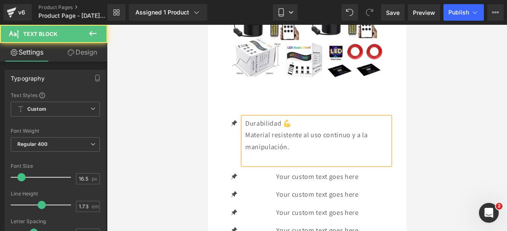
click at [245, 129] on p "Material resistente al uso continuo y a la manipulación." at bounding box center [317, 141] width 144 height 24
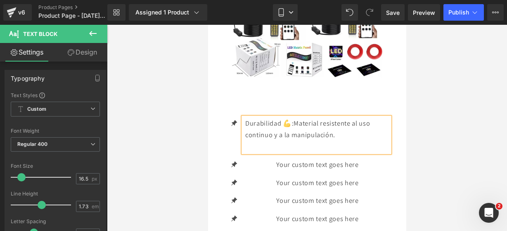
click at [245, 120] on span "Material resistente al uso continuo y a la manipulación." at bounding box center [307, 128] width 125 height 21
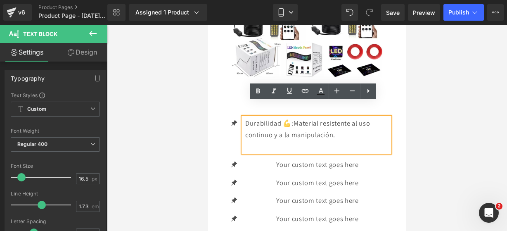
drag, startPoint x: 295, startPoint y: 109, endPoint x: 245, endPoint y: 109, distance: 49.9
click at [245, 117] on p "Durabilidad 💪: Material resistente al uso continuo y a la manipulación." at bounding box center [317, 129] width 144 height 24
click at [262, 89] on icon at bounding box center [258, 91] width 10 height 10
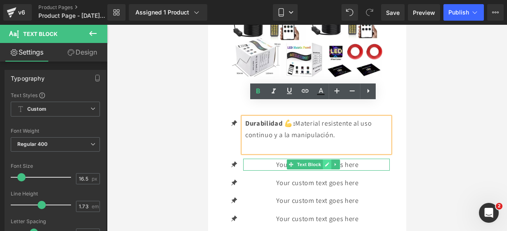
click at [323, 159] on link at bounding box center [326, 164] width 9 height 10
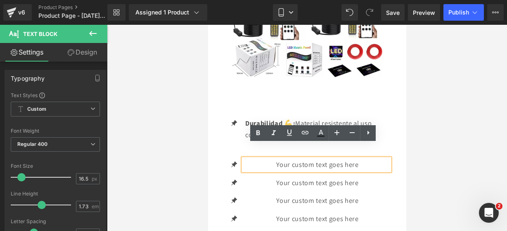
click at [360, 158] on p "Your custom text goes here" at bounding box center [317, 164] width 144 height 12
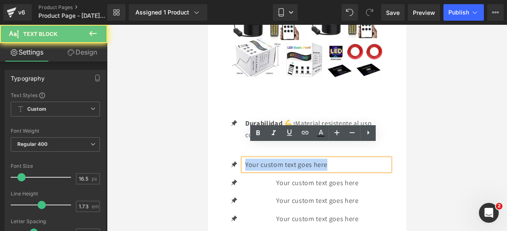
drag, startPoint x: 360, startPoint y: 151, endPoint x: 243, endPoint y: 148, distance: 116.4
click at [243, 158] on div "Your custom text goes here" at bounding box center [316, 164] width 146 height 12
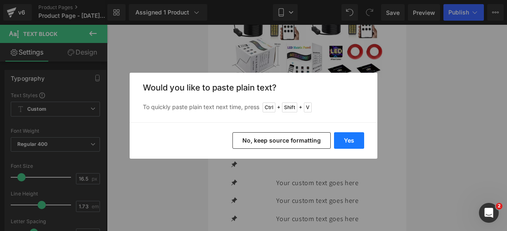
click at [349, 136] on button "Yes" at bounding box center [349, 140] width 30 height 17
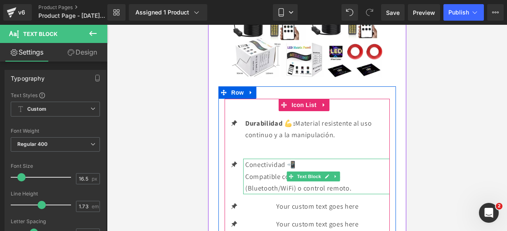
click at [354, 174] on p "Compatible con control vía app (Bluetooth/WiFi) o control remoto." at bounding box center [317, 182] width 144 height 24
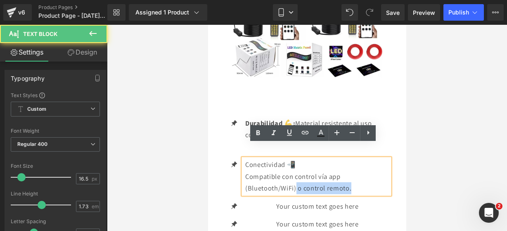
drag, startPoint x: 295, startPoint y: 172, endPoint x: 349, endPoint y: 173, distance: 54.9
click at [349, 173] on p "Compatible con control vía app (Bluetooth/WiFi) o control remoto." at bounding box center [317, 182] width 144 height 24
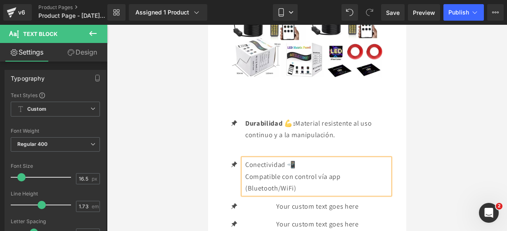
click at [245, 170] on p "Compatible con control vía app (Bluetooth/WiFi)" at bounding box center [317, 182] width 144 height 24
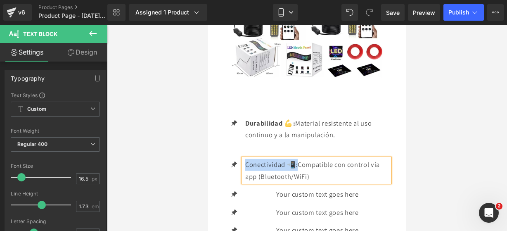
drag, startPoint x: 296, startPoint y: 148, endPoint x: 244, endPoint y: 148, distance: 52.4
click at [244, 158] on div "Conectividad 📲: Compatible con control vía app (Bluetooth/WiFi)" at bounding box center [316, 170] width 146 height 24
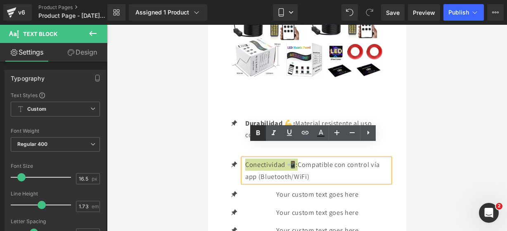
click at [255, 138] on link at bounding box center [258, 133] width 16 height 16
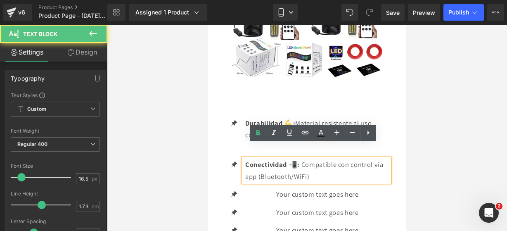
click at [338, 164] on p "Conectividad 📲: Compatible con control vía app (Bluetooth/WiFi)" at bounding box center [317, 170] width 144 height 24
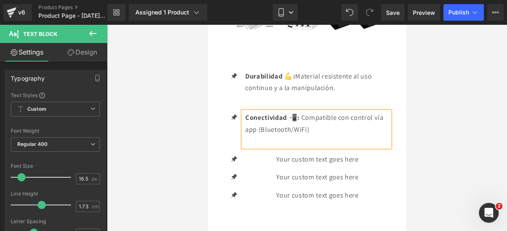
scroll to position [1421, 0]
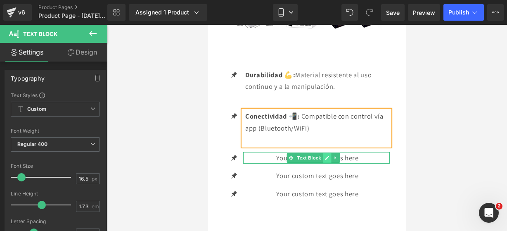
click at [327, 155] on icon at bounding box center [326, 157] width 5 height 5
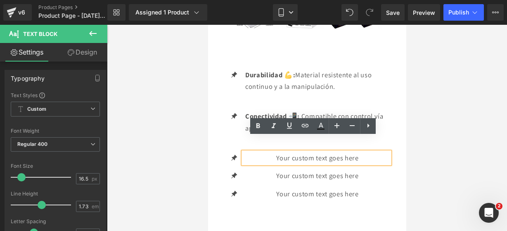
click at [362, 152] on p "Your custom text goes here" at bounding box center [317, 158] width 144 height 12
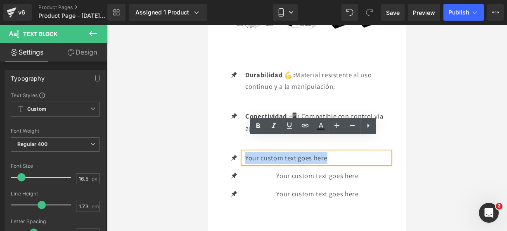
drag, startPoint x: 362, startPoint y: 145, endPoint x: 215, endPoint y: 137, distance: 147.9
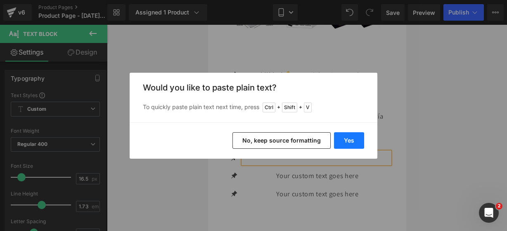
click at [342, 137] on button "Yes" at bounding box center [349, 140] width 30 height 17
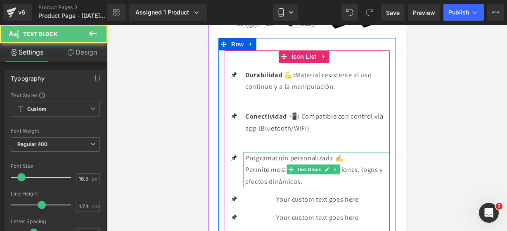
click at [338, 165] on p "Permite mostrar textos, animaciones, logos y efectos dinámicos." at bounding box center [317, 175] width 144 height 24
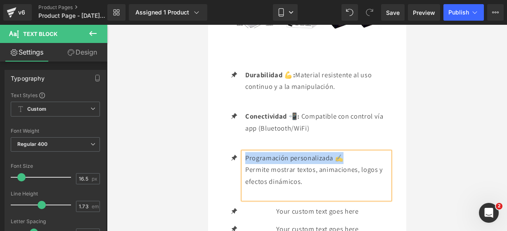
drag, startPoint x: 342, startPoint y: 143, endPoint x: 245, endPoint y: 146, distance: 97.4
click at [245, 152] on p "Programación personalizada ✍️" at bounding box center [317, 158] width 144 height 12
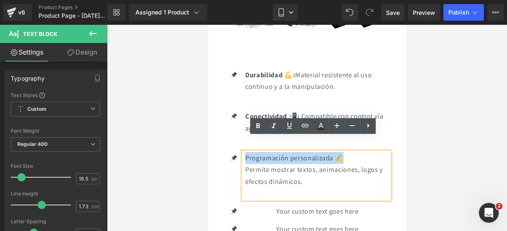
click at [349, 152] on p "Programación personalizada ✍️" at bounding box center [317, 158] width 144 height 12
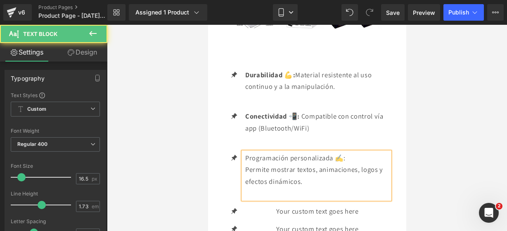
click at [245, 163] on p "Permite mostrar textos, animaciones, logos y efectos dinámicos." at bounding box center [317, 175] width 144 height 24
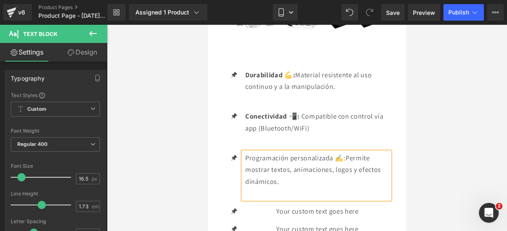
drag, startPoint x: 347, startPoint y: 142, endPoint x: 246, endPoint y: 141, distance: 101.1
click at [246, 152] on p "Programación personalizada ✍️: Permite mostrar textos, animaciones, logos y efe…" at bounding box center [317, 169] width 144 height 35
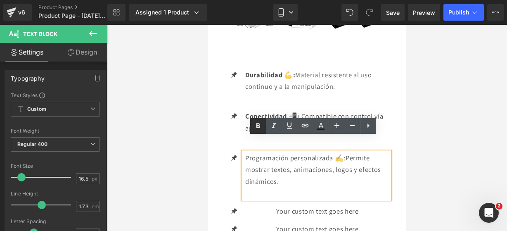
click at [254, 127] on icon at bounding box center [258, 126] width 10 height 10
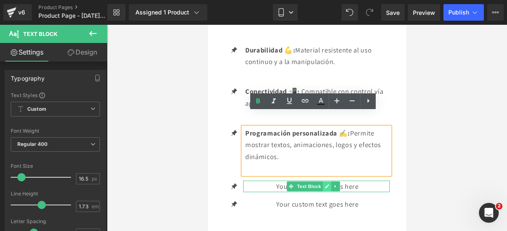
click at [326, 184] on icon at bounding box center [326, 186] width 4 height 4
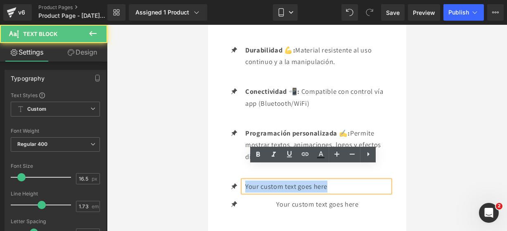
drag, startPoint x: 358, startPoint y: 174, endPoint x: 228, endPoint y: 165, distance: 129.9
click at [228, 165] on ul "Icon Durabilidad 💪: Material resistente al uso continuo y a la manipulación. Te…" at bounding box center [306, 130] width 165 height 172
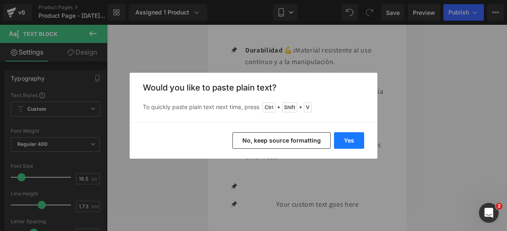
click at [343, 141] on button "Yes" at bounding box center [349, 140] width 30 height 17
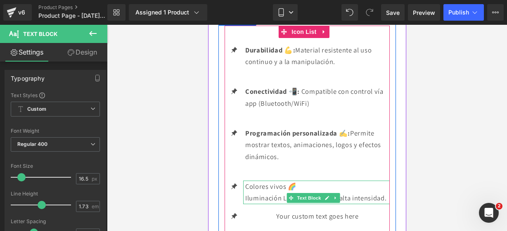
click at [293, 193] on p "Iluminación LED multicolor de alta intensidad." at bounding box center [317, 198] width 144 height 12
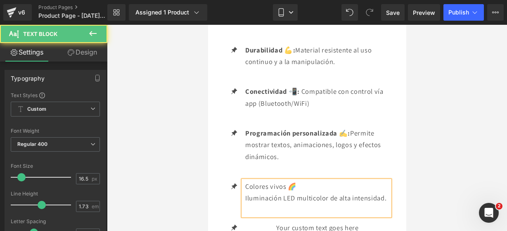
click at [245, 192] on p "Iluminación LED multicolor de alta intensidad." at bounding box center [317, 198] width 144 height 12
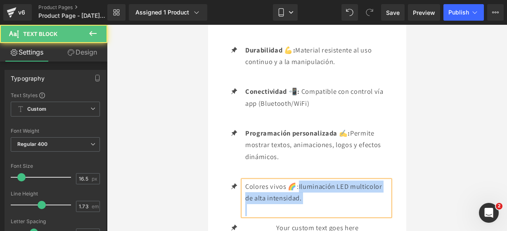
drag, startPoint x: 299, startPoint y: 170, endPoint x: 241, endPoint y: 169, distance: 57.8
click at [243, 180] on div "Colores vivos 🌈: Iluminación LED multicolor de alta intensidad." at bounding box center [316, 197] width 146 height 35
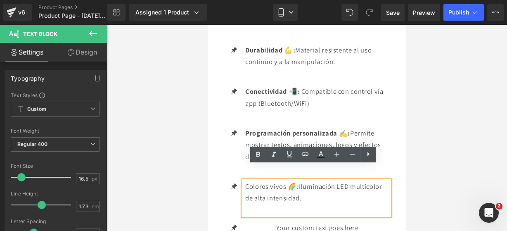
click at [243, 180] on div "Colores vivos 🌈: Iluminación LED multicolor de alta intensidad." at bounding box center [316, 197] width 146 height 35
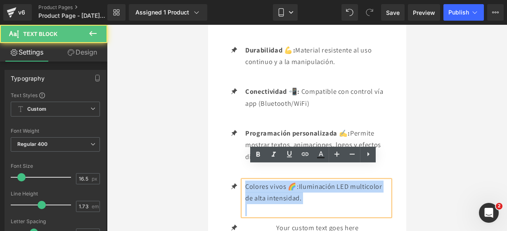
click at [245, 180] on div "Colores vivos 🌈: Iluminación LED multicolor de alta intensidad." at bounding box center [316, 197] width 146 height 35
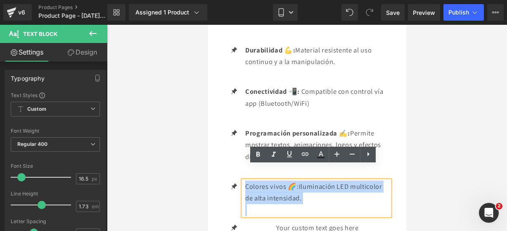
click at [245, 180] on p "Colores vivos 🌈: Iluminación LED multicolor de alta intensidad." at bounding box center [317, 192] width 144 height 24
drag, startPoint x: 300, startPoint y: 171, endPoint x: 245, endPoint y: 169, distance: 54.9
click at [245, 180] on p "Colores vivos 🌈: Iluminación LED multicolor de alta intensidad." at bounding box center [317, 192] width 144 height 24
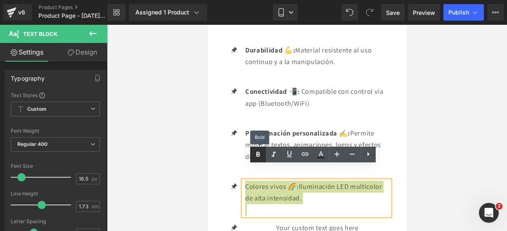
click at [264, 156] on link at bounding box center [258, 154] width 16 height 16
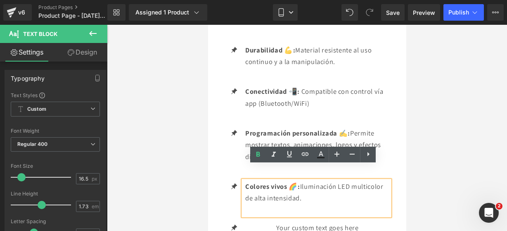
scroll to position [1474, 0]
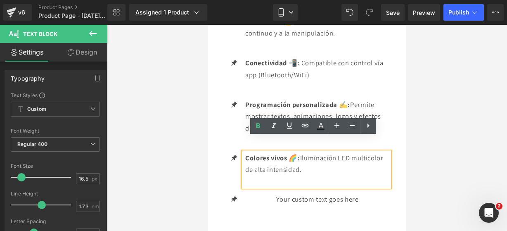
click at [324, 193] on div "Your custom text goes here Text Block" at bounding box center [316, 199] width 146 height 12
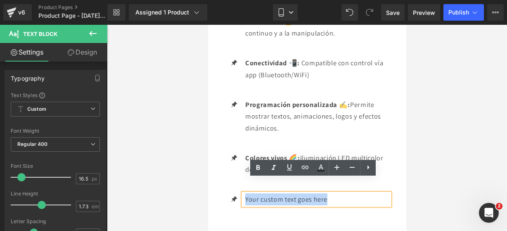
drag, startPoint x: 346, startPoint y: 186, endPoint x: 227, endPoint y: 169, distance: 120.0
click at [227, 169] on ul "Icon Durabilidad 💪: Material resistente al uso continuo y a la manipulación. Te…" at bounding box center [306, 114] width 165 height 196
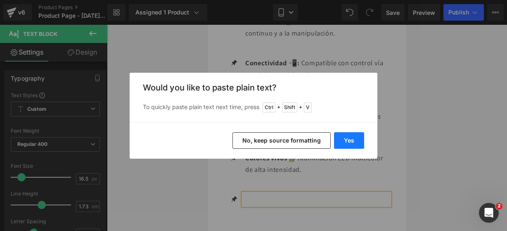
drag, startPoint x: 343, startPoint y: 135, endPoint x: 136, endPoint y: 111, distance: 209.0
click at [344, 136] on button "Yes" at bounding box center [349, 140] width 30 height 17
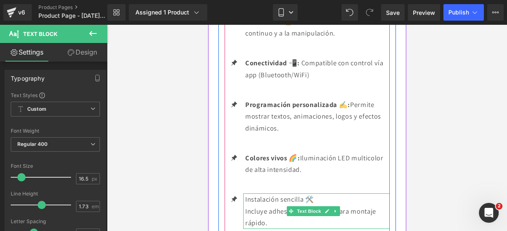
click at [302, 205] on p "Incluye adhesivos o soportes para montaje rápido." at bounding box center [317, 217] width 144 height 24
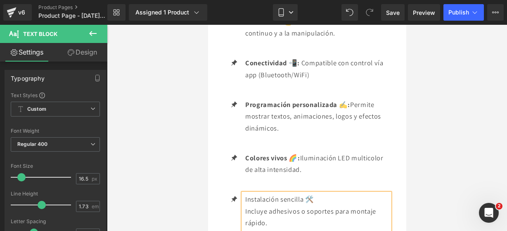
click at [244, 194] on div "Loading Product" at bounding box center [253, 198] width 45 height 9
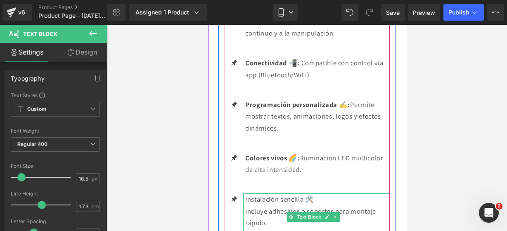
click at [269, 208] on p "Incluye adhesivos o soportes para montaje rápido." at bounding box center [317, 217] width 144 height 24
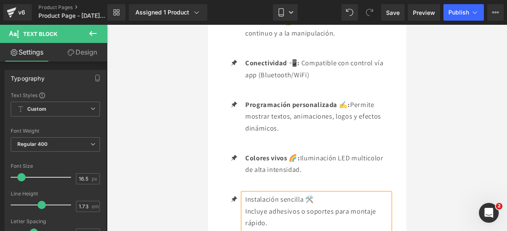
click at [266, 196] on div "Loading Product" at bounding box center [253, 198] width 45 height 9
click at [273, 197] on div "Loading Product" at bounding box center [253, 198] width 45 height 9
drag, startPoint x: 483, startPoint y: 222, endPoint x: 276, endPoint y: 197, distance: 208.6
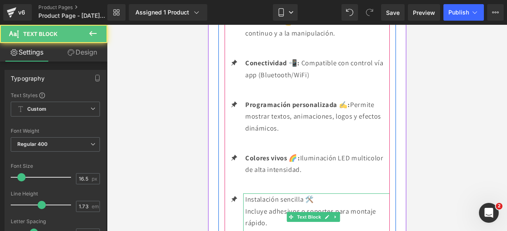
click at [277, 205] on p "Incluye adhesivos o soportes para montaje rápido." at bounding box center [317, 217] width 144 height 24
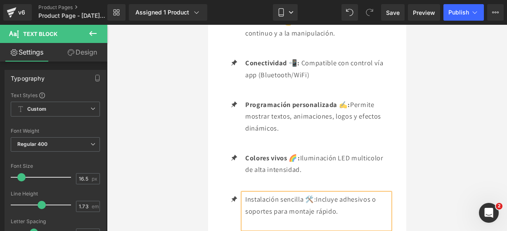
drag, startPoint x: 319, startPoint y: 185, endPoint x: 243, endPoint y: 185, distance: 75.1
click at [243, 193] on div "Instalación sencilla 🛠️: Incluye adhesivos o soportes para montaje rápido." at bounding box center [316, 210] width 146 height 35
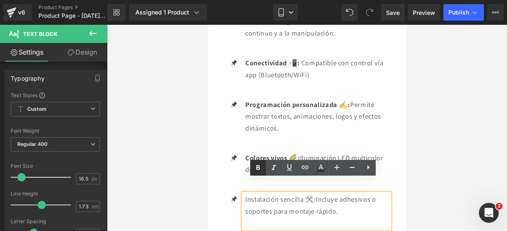
click at [259, 170] on icon at bounding box center [258, 168] width 10 height 10
drag, startPoint x: 378, startPoint y: 185, endPoint x: 273, endPoint y: 193, distance: 104.6
click at [273, 194] on span "Incluye adhesivos o soportes para montaje rápido." at bounding box center [312, 204] width 135 height 21
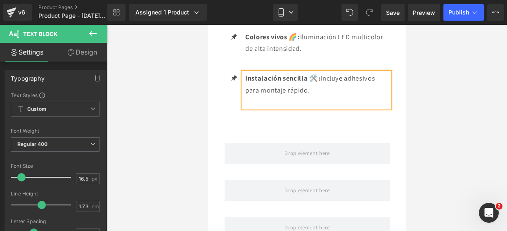
scroll to position [1599, 0]
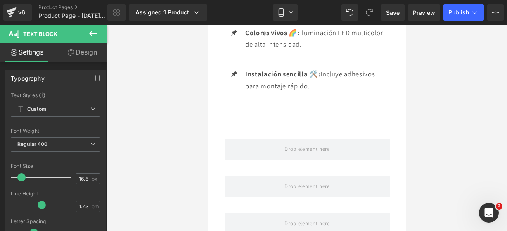
click at [90, 36] on icon at bounding box center [93, 33] width 10 height 10
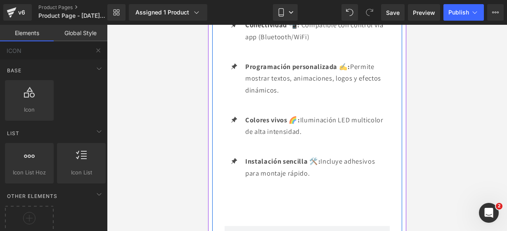
scroll to position [1657, 0]
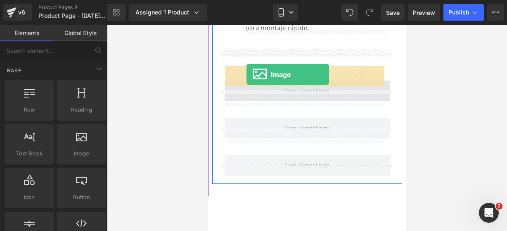
drag, startPoint x: 288, startPoint y: 175, endPoint x: 246, endPoint y: 74, distance: 109.1
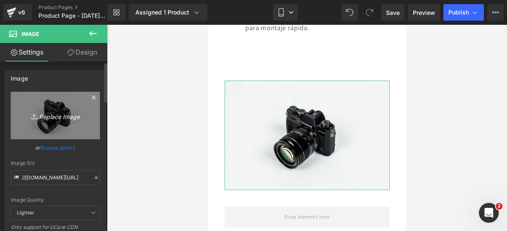
click at [37, 114] on icon "Replace Image" at bounding box center [55, 115] width 66 height 10
type input "C:\fakepath\pantalla 6.webp"
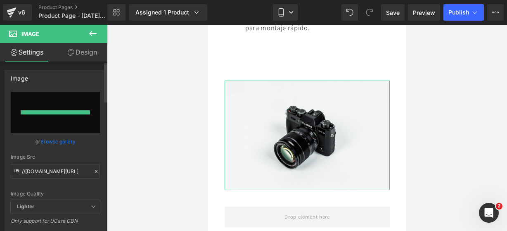
type input "[URL][DOMAIN_NAME]"
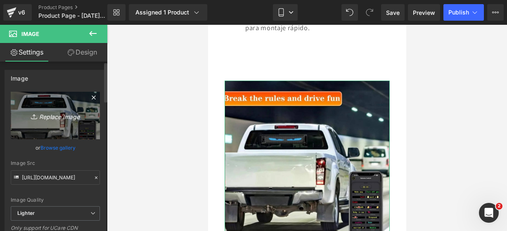
click at [50, 109] on link "Replace Image" at bounding box center [55, 115] width 89 height 47
type input "C:\fakepath\pantalla 5.webp"
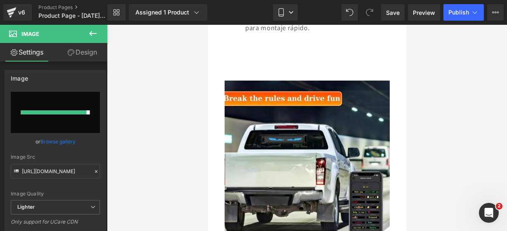
click at [92, 38] on icon at bounding box center [93, 33] width 10 height 10
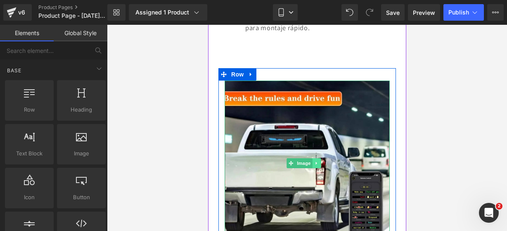
click at [314, 158] on link at bounding box center [316, 163] width 9 height 10
click at [318, 160] on icon at bounding box center [320, 162] width 5 height 5
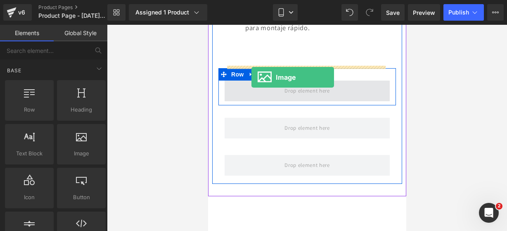
drag, startPoint x: 286, startPoint y: 161, endPoint x: 251, endPoint y: 77, distance: 91.2
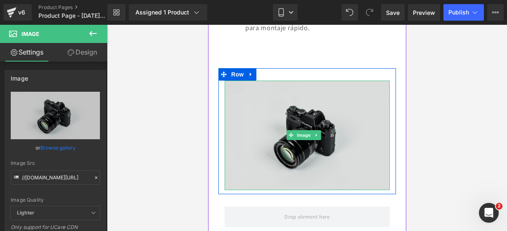
scroll to position [1574, 0]
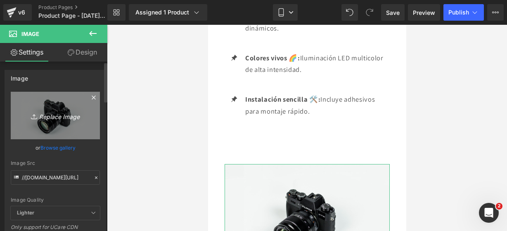
click at [33, 114] on icon at bounding box center [35, 116] width 8 height 8
type input "C:\fakepath\pantalla 5.webp"
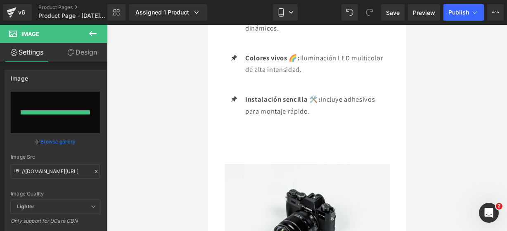
type input "[URL][DOMAIN_NAME]"
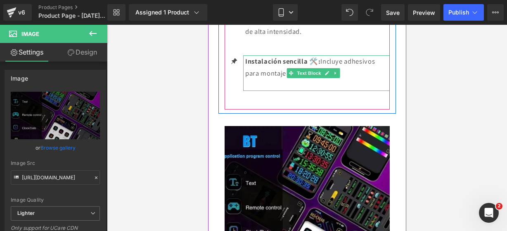
scroll to position [1613, 0]
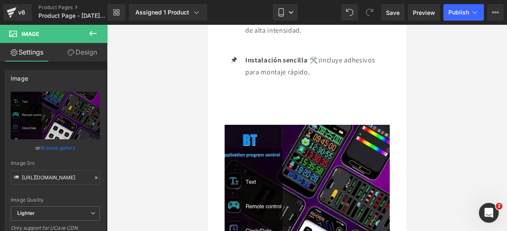
click at [92, 35] on icon at bounding box center [92, 33] width 7 height 5
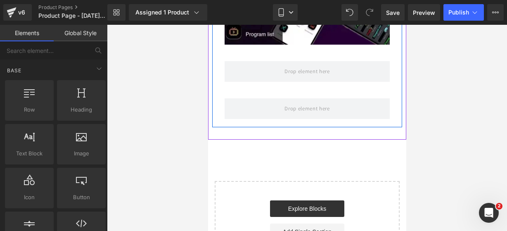
scroll to position [1859, 0]
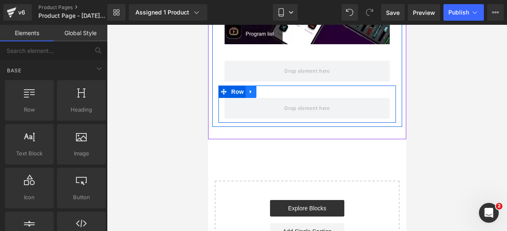
click at [254, 85] on link at bounding box center [250, 91] width 11 height 12
click at [268, 85] on link at bounding box center [272, 91] width 11 height 12
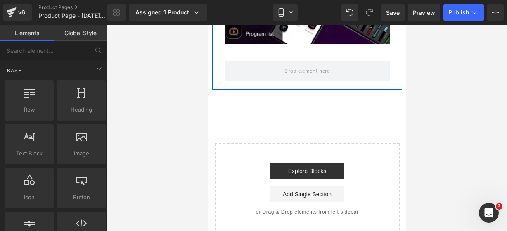
scroll to position [1814, 0]
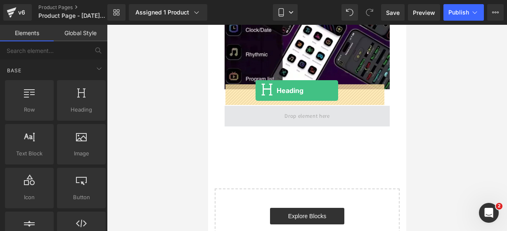
drag, startPoint x: 286, startPoint y: 129, endPoint x: 255, endPoint y: 91, distance: 48.7
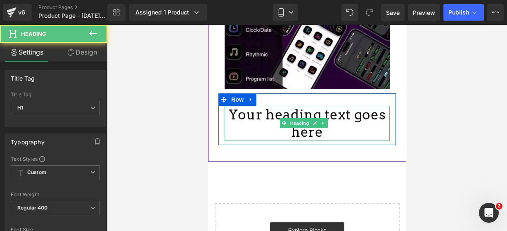
click at [324, 111] on h1 "Your heading text goes here" at bounding box center [306, 123] width 165 height 35
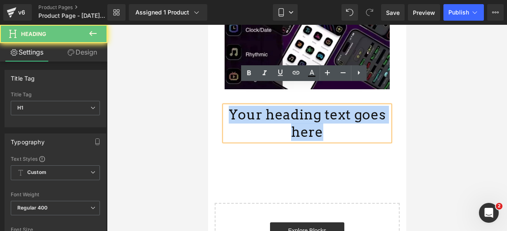
drag, startPoint x: 324, startPoint y: 111, endPoint x: 395, endPoint y: 111, distance: 71.0
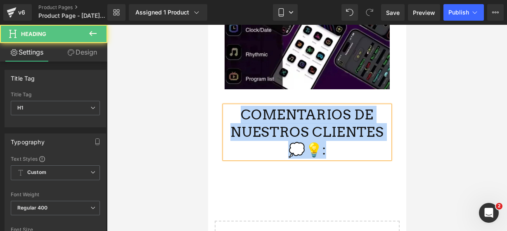
drag, startPoint x: 330, startPoint y: 127, endPoint x: 219, endPoint y: 90, distance: 117.2
click at [219, 106] on div "COMENTARIOS DE NUESTROS CLIENTES 💭💡: Heading" at bounding box center [306, 132] width 177 height 53
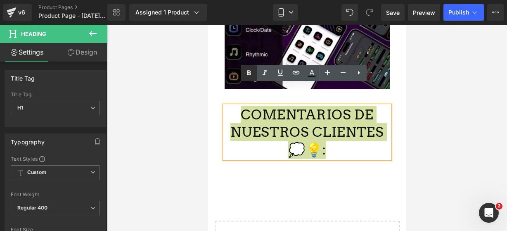
click at [248, 76] on icon at bounding box center [249, 73] width 10 height 10
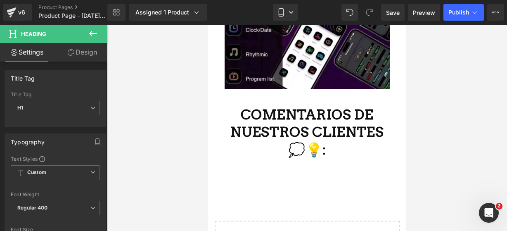
click at [93, 31] on icon at bounding box center [93, 33] width 10 height 10
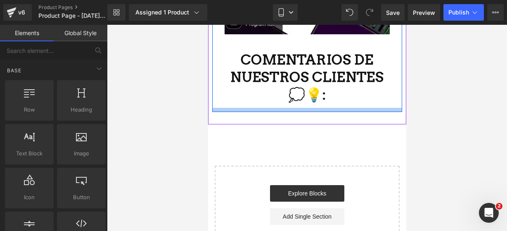
scroll to position [1869, 0]
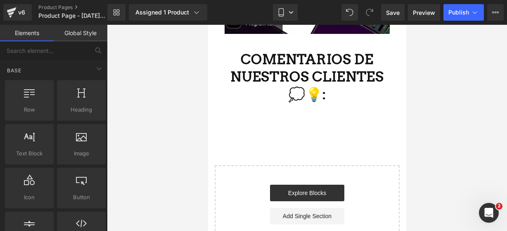
click at [297, 166] on div "Start building your page Explore Blocks Add Single Section or Drag & Drop eleme…" at bounding box center [306, 210] width 183 height 89
click at [289, 184] on link "Explore Blocks" at bounding box center [306, 192] width 74 height 17
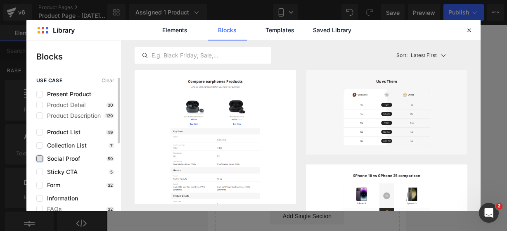
click at [40, 159] on label at bounding box center [39, 158] width 7 height 7
click at [40, 158] on input "checkbox" at bounding box center [40, 158] width 0 height 0
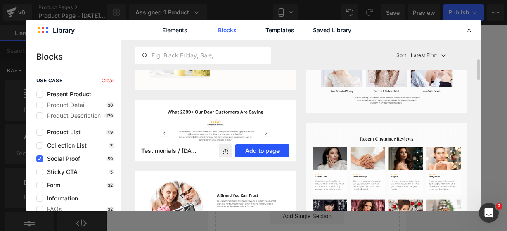
scroll to position [150, 0]
click at [244, 151] on button "Add to page" at bounding box center [262, 150] width 54 height 13
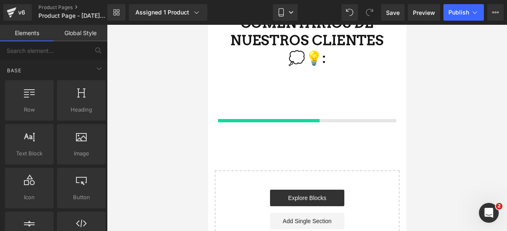
scroll to position [1906, 0]
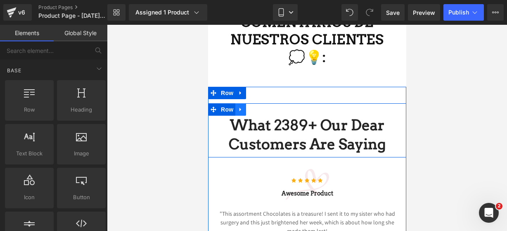
click at [235, 103] on link at bounding box center [240, 109] width 11 height 12
click at [256, 103] on link at bounding box center [261, 109] width 11 height 12
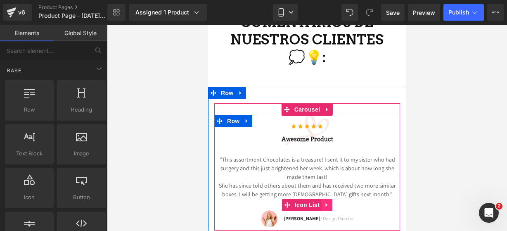
click at [325, 198] on link at bounding box center [326, 204] width 11 height 12
click at [329, 202] on icon at bounding box center [332, 205] width 6 height 6
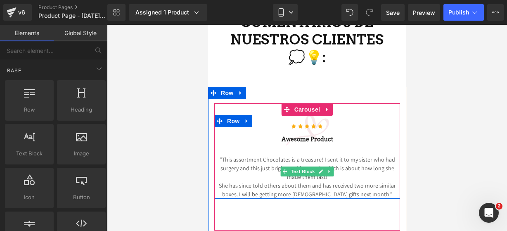
click at [378, 181] on p "She has since told others about them and has received two more similar boxes. I…" at bounding box center [307, 189] width 186 height 17
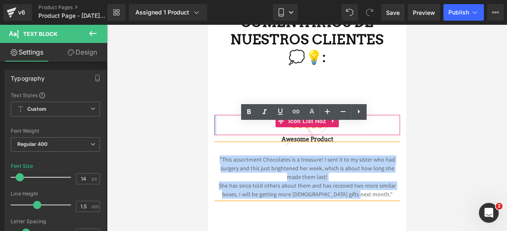
drag, startPoint x: 378, startPoint y: 170, endPoint x: 210, endPoint y: 109, distance: 178.4
click at [214, 115] on div "Icon Icon Icon Icon Icon Icon List Hoz Awesome Product Heading "This assortment…" at bounding box center [307, 157] width 186 height 84
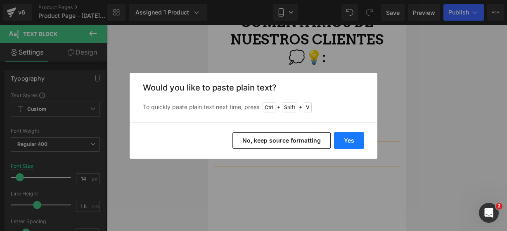
click at [357, 143] on button "Yes" at bounding box center [349, 140] width 30 height 17
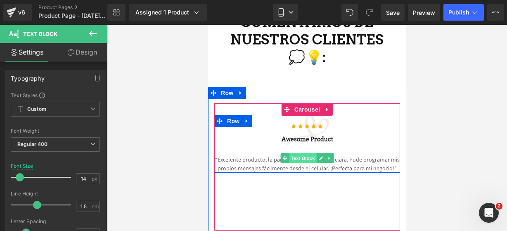
click at [312, 153] on span "Text Block" at bounding box center [301, 158] width 27 height 10
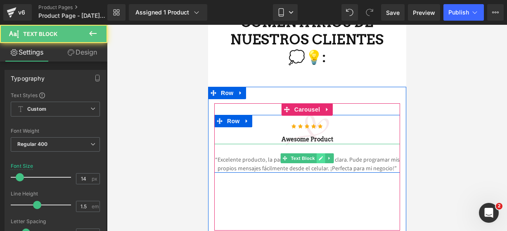
click at [318, 156] on icon at bounding box center [320, 158] width 4 height 4
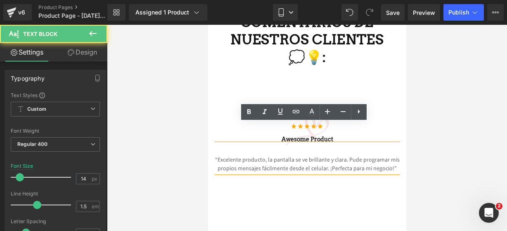
drag, startPoint x: 217, startPoint y: 136, endPoint x: 219, endPoint y: 132, distance: 4.4
click at [218, 144] on div "“Excelente producto, la pantalla se ve brillante y clara. Pude programar mis pr…" at bounding box center [307, 158] width 186 height 29
click at [218, 155] on p "“Excelente producto, la pantalla se ve brillante y clara. Pude programar mis pr…" at bounding box center [307, 163] width 186 height 17
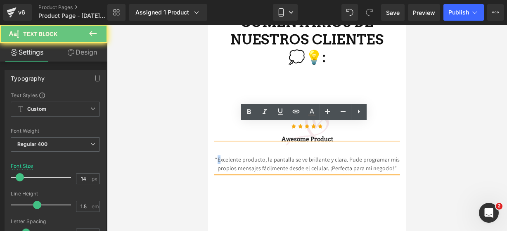
click at [217, 155] on p "“Excelente producto, la pantalla se ve brillante y clara. Pude programar mis pr…" at bounding box center [307, 163] width 186 height 17
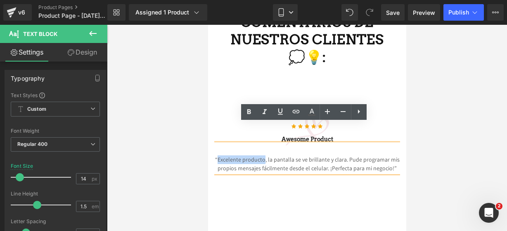
drag, startPoint x: 217, startPoint y: 138, endPoint x: 260, endPoint y: 137, distance: 42.9
click at [260, 155] on p "“Excelente producto, la pantalla se ve brillante y clara. Pude programar mis pr…" at bounding box center [307, 163] width 186 height 17
click at [249, 113] on icon at bounding box center [249, 112] width 10 height 10
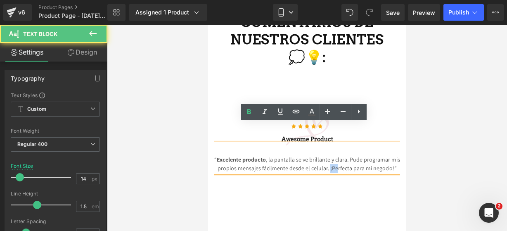
drag, startPoint x: 326, startPoint y: 148, endPoint x: 334, endPoint y: 147, distance: 8.3
click at [334, 155] on p "“ Excelente producto , la pantalla se ve brillante y clara. Pude programar mis …" at bounding box center [307, 163] width 186 height 17
click at [323, 155] on p "“ Excelente producto , la pantalla se ve brillante y clara. Pude programar mis …" at bounding box center [307, 163] width 186 height 17
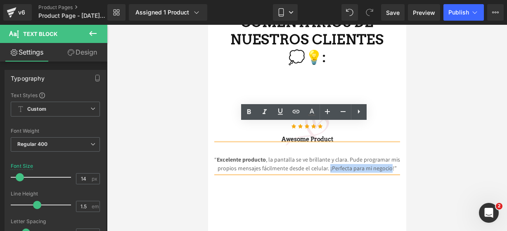
drag, startPoint x: 326, startPoint y: 147, endPoint x: 387, endPoint y: 147, distance: 61.1
click at [387, 155] on p "“ Excelente producto , la pantalla se ve brillante y clara. Pude programar mis …" at bounding box center [307, 163] width 186 height 17
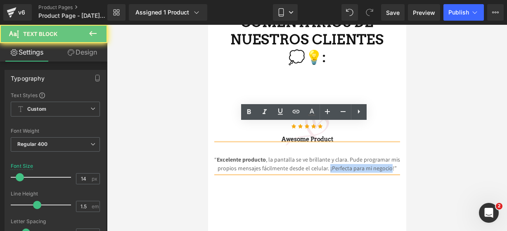
click at [375, 155] on p "“ Excelente producto , la pantalla se ve brillante y clara. Pude programar mis …" at bounding box center [307, 163] width 186 height 17
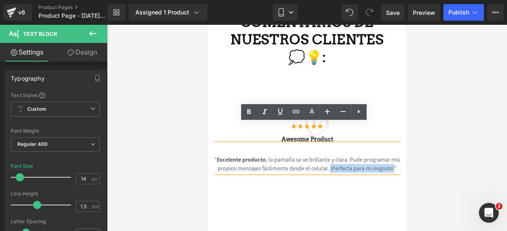
drag, startPoint x: 388, startPoint y: 146, endPoint x: 325, endPoint y: 145, distance: 62.7
click at [325, 155] on p "“ Excelente producto , la pantalla se ve brillante y clara. Pude programar mis …" at bounding box center [307, 163] width 186 height 17
click at [252, 112] on icon at bounding box center [249, 112] width 10 height 10
drag, startPoint x: 293, startPoint y: 138, endPoint x: 341, endPoint y: 137, distance: 47.9
click at [341, 155] on p "“ Excelente producto , la pantalla se ve brillante y clara. Pude programar mis …" at bounding box center [307, 163] width 186 height 17
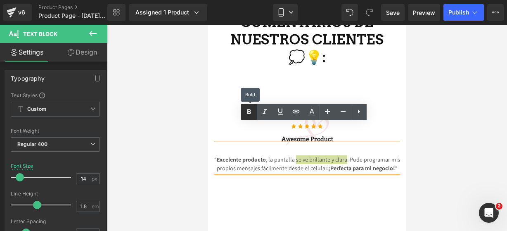
click at [243, 107] on link at bounding box center [249, 112] width 16 height 16
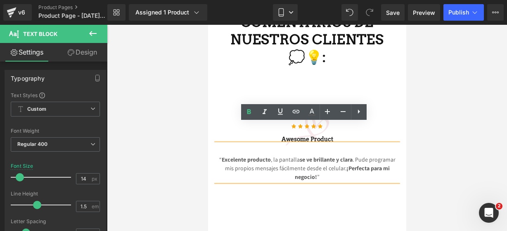
click at [372, 135] on div "Awesome Product Heading" at bounding box center [307, 139] width 186 height 9
click at [371, 135] on h3 "Awesome Product" at bounding box center [307, 139] width 186 height 9
click at [368, 135] on h3 "Awesome Product" at bounding box center [307, 139] width 186 height 9
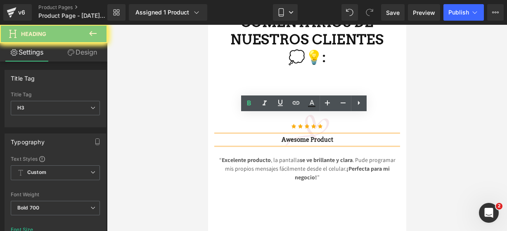
drag, startPoint x: 347, startPoint y: 119, endPoint x: 251, endPoint y: 103, distance: 97.9
click at [251, 115] on div "Icon Icon Icon Icon Icon Icon List Hoz Awesome Product Heading “ Excelente prod…" at bounding box center [307, 148] width 186 height 67
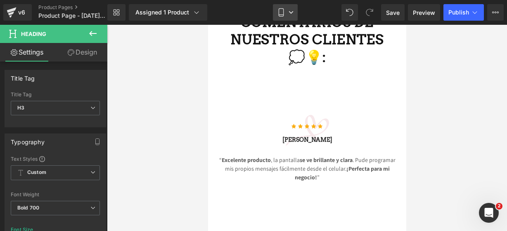
click at [280, 9] on icon at bounding box center [281, 12] width 8 height 8
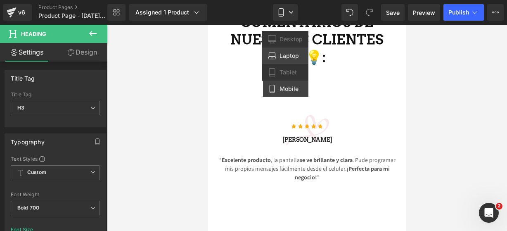
click at [282, 52] on span "Laptop" at bounding box center [288, 55] width 19 height 7
type input "16"
type input "100"
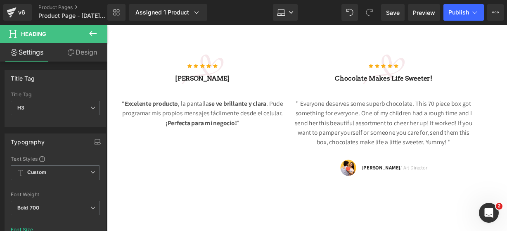
scroll to position [1857, 0]
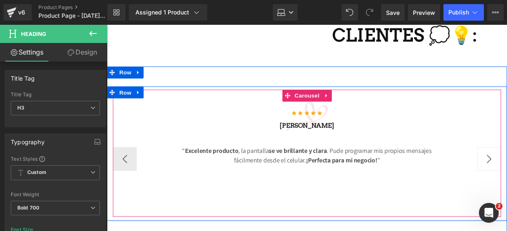
click at [495, 151] on button "›" at bounding box center [503, 163] width 25 height 25
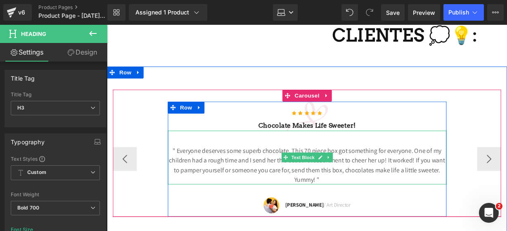
click at [334, 176] on p "" Everyone deserves some superb chocolate. This 70 piece box got something for …" at bounding box center [314, 171] width 289 height 40
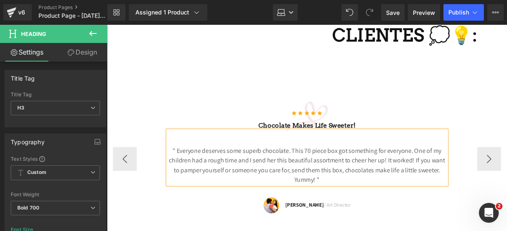
click at [334, 176] on p "" Everyone deserves some superb chocolate. This 70 piece box got something for …" at bounding box center [314, 171] width 289 height 40
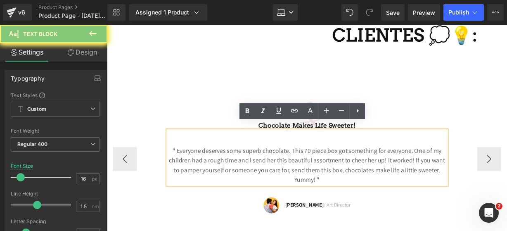
drag, startPoint x: 334, startPoint y: 176, endPoint x: 163, endPoint y: 151, distance: 173.0
click at [163, 151] on div "Icon Icon Icon Icon Icon Icon List Hoz Chocolate makes Life sweeter! Heading " …" at bounding box center [314, 163] width 402 height 119
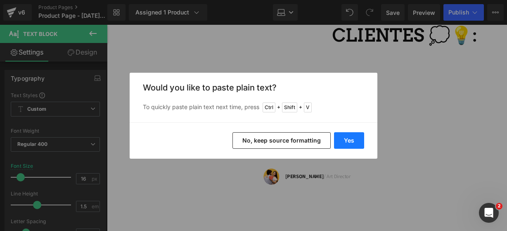
click at [346, 140] on button "Yes" at bounding box center [349, 140] width 30 height 17
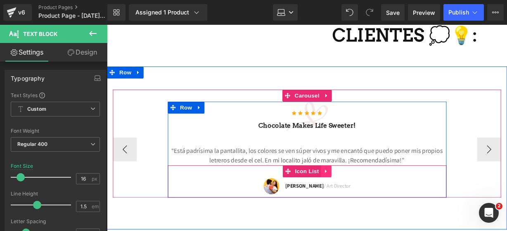
click at [329, 171] on link at bounding box center [334, 176] width 11 height 12
click at [337, 174] on icon at bounding box center [340, 177] width 6 height 6
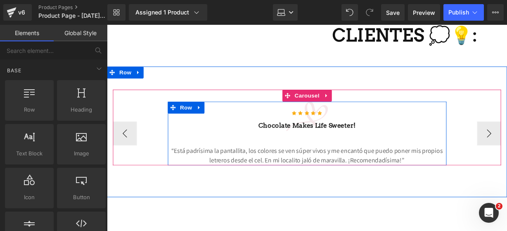
click at [204, 151] on p "“Está padrísima la pantallita, los colores se ven súper vivos y me encantó que …" at bounding box center [314, 161] width 289 height 20
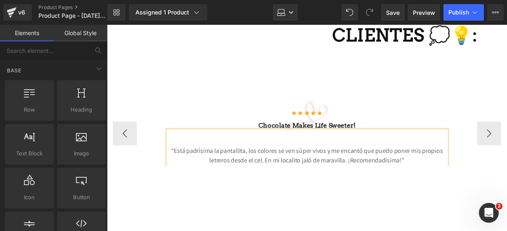
click at [175, 151] on p "“Está padrísima la pantallita, los colores se ven súper vivos y me encantó que …" at bounding box center [314, 161] width 289 height 20
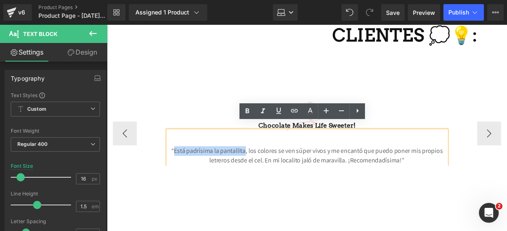
drag, startPoint x: 248, startPoint y: 147, endPoint x: 175, endPoint y: 140, distance: 72.9
click at [175, 140] on div "“Está padrísima la pantallita, los colores se ven súper vivos y me encantó que …" at bounding box center [314, 153] width 289 height 36
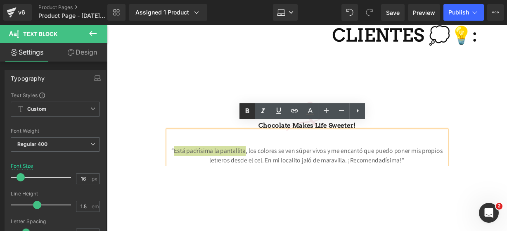
click at [252, 109] on icon at bounding box center [247, 111] width 10 height 10
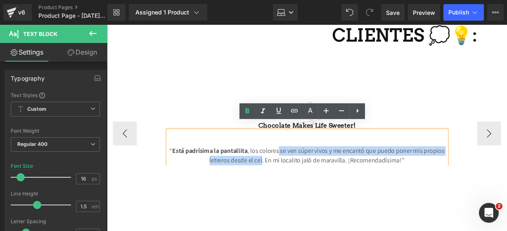
drag, startPoint x: 283, startPoint y: 146, endPoint x: 264, endPoint y: 154, distance: 19.8
click at [264, 154] on p "“ Está padrísima la pantallita , los colores se ven súper vivos y me encantó qu…" at bounding box center [314, 161] width 289 height 20
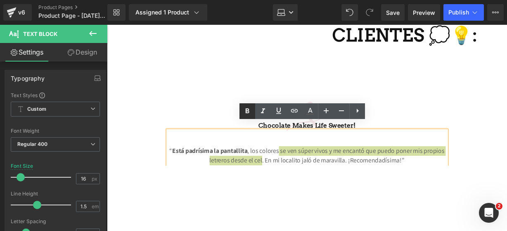
click at [244, 116] on icon at bounding box center [247, 111] width 10 height 10
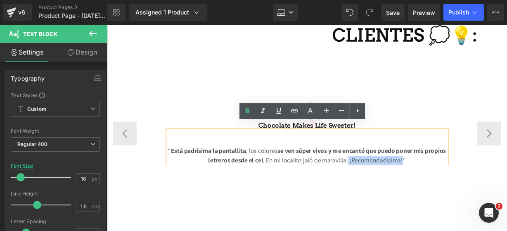
drag, startPoint x: 366, startPoint y: 157, endPoint x: 421, endPoint y: 158, distance: 55.3
click at [422, 158] on p "“ Está padrísima la pantallita , los colores se ven súper vivos y me encantó qu…" at bounding box center [314, 161] width 289 height 20
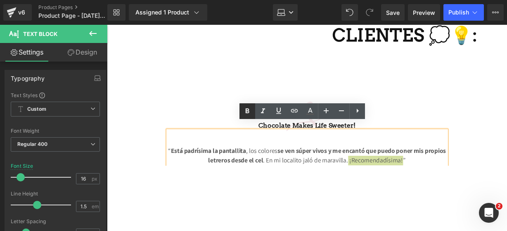
click at [245, 105] on link at bounding box center [247, 111] width 16 height 16
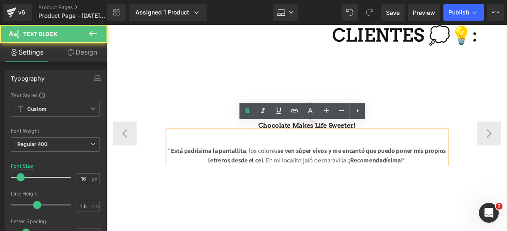
click at [386, 135] on div "“ Está padrísima la pantallita , los colores se ven súper vivos y me encantó qu…" at bounding box center [314, 153] width 289 height 36
click at [382, 125] on h3 "Chocolate makes Life sweeter!" at bounding box center [314, 130] width 289 height 10
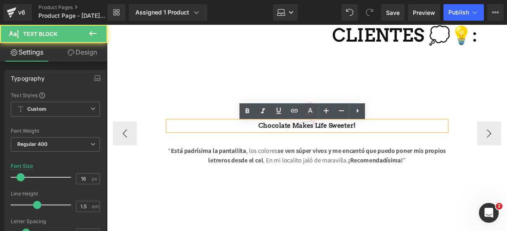
click at [378, 125] on h3 "Chocolate makes Life sweeter!" at bounding box center [314, 130] width 289 height 10
drag, startPoint x: 378, startPoint y: 120, endPoint x: 216, endPoint y: 107, distance: 162.2
click at [216, 107] on div "Icon Icon Icon Icon Icon Icon List Hoz Chocolate makes Life sweeter! Heading “ …" at bounding box center [314, 137] width 289 height 66
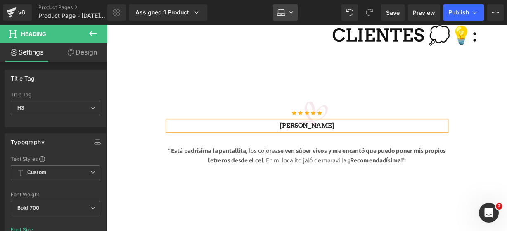
click at [274, 11] on link "Laptop" at bounding box center [285, 12] width 25 height 17
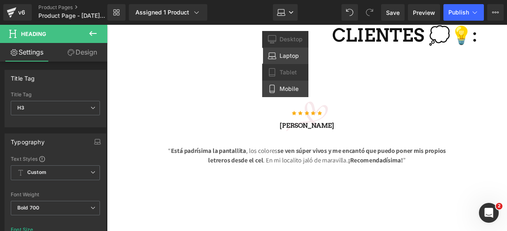
drag, startPoint x: 90, startPoint y: 63, endPoint x: 277, endPoint y: 86, distance: 189.1
click at [277, 86] on link "Mobile" at bounding box center [285, 88] width 46 height 17
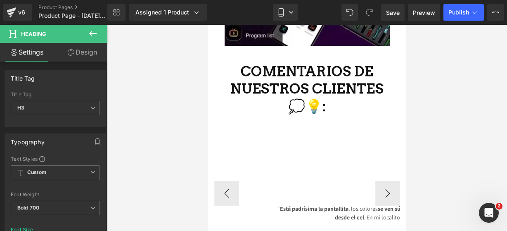
type input "14"
type input "100"
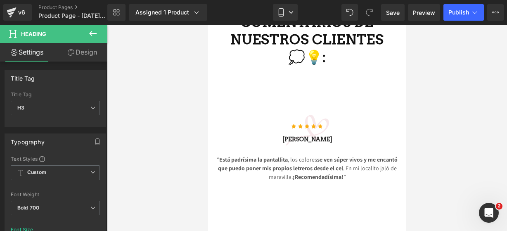
scroll to position [2034, 0]
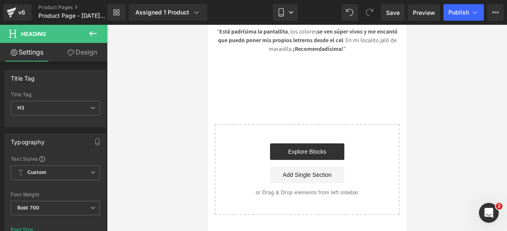
click at [99, 33] on button at bounding box center [92, 34] width 29 height 18
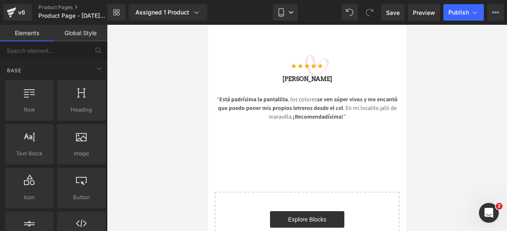
scroll to position [1966, 0]
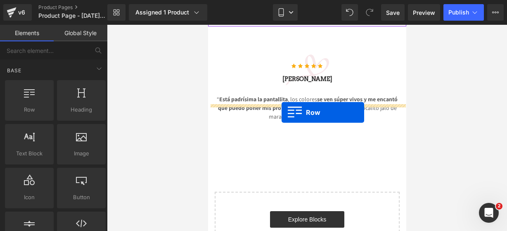
drag, startPoint x: 215, startPoint y: 127, endPoint x: 281, endPoint y: 112, distance: 67.8
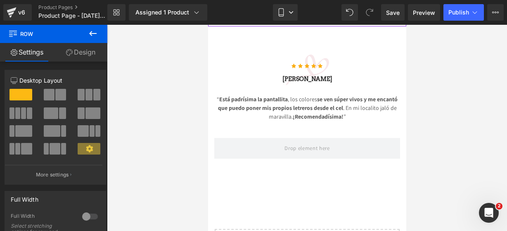
click at [94, 35] on icon at bounding box center [93, 33] width 10 height 10
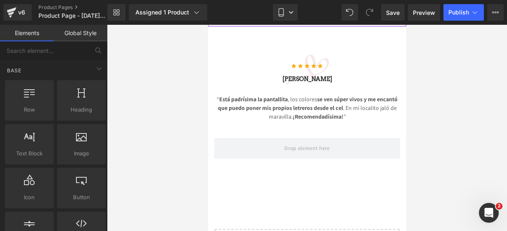
scroll to position [40, 0]
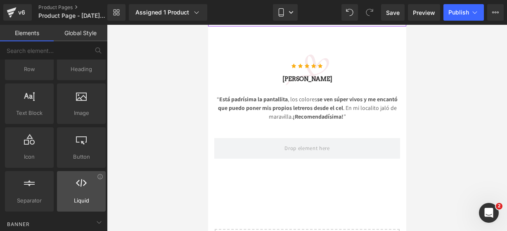
click at [76, 179] on icon at bounding box center [81, 182] width 11 height 11
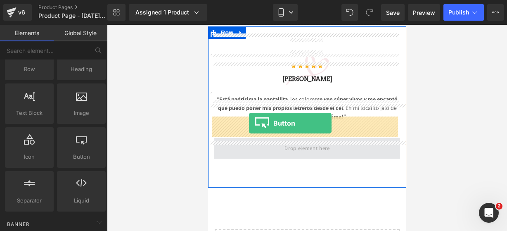
drag, startPoint x: 284, startPoint y: 187, endPoint x: 248, endPoint y: 123, distance: 73.7
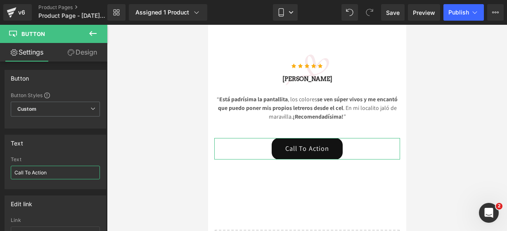
drag, startPoint x: 57, startPoint y: 171, endPoint x: -19, endPoint y: 165, distance: 76.1
click at [0, 165] on html "Button You are previewing how the will restyle your page. You can not edit Elem…" at bounding box center [253, 115] width 507 height 231
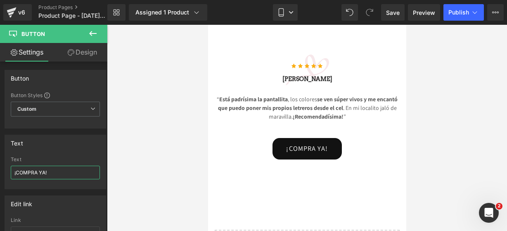
paste input "🤩🔥"
type input "¡COMPRA YA! 🤩🔥"
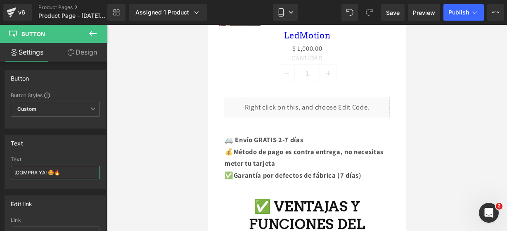
scroll to position [511, 0]
click at [310, 103] on div "Liquid" at bounding box center [306, 107] width 165 height 21
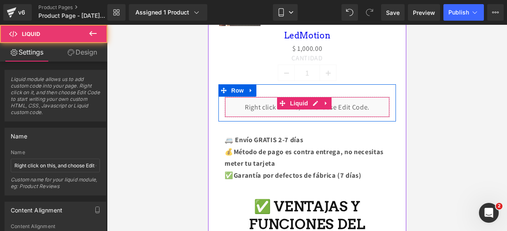
click at [310, 97] on div "Liquid" at bounding box center [306, 107] width 165 height 21
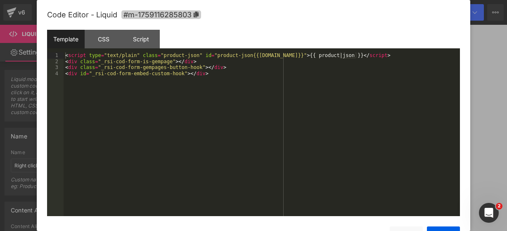
click at [177, 18] on span "#m-1759116285803" at bounding box center [161, 14] width 80 height 9
click at [439, 227] on button "Save" at bounding box center [443, 234] width 33 height 17
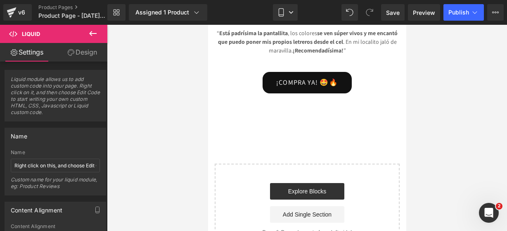
scroll to position [2041, 0]
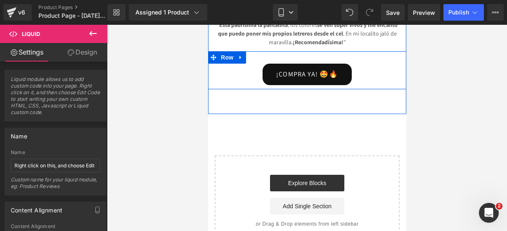
click at [316, 69] on link at bounding box center [320, 74] width 9 height 10
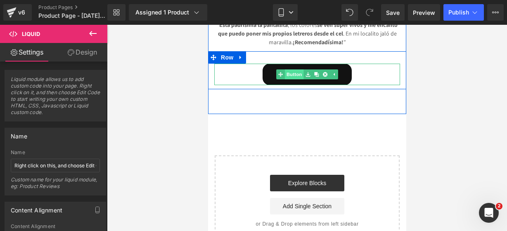
click at [292, 69] on link "Button" at bounding box center [289, 74] width 27 height 10
click at [264, 64] on link "¡COMPRA YA! 🤩🔥" at bounding box center [306, 74] width 89 height 21
click at [247, 64] on div "¡COMPRA YA! 🤩🔥" at bounding box center [307, 74] width 186 height 21
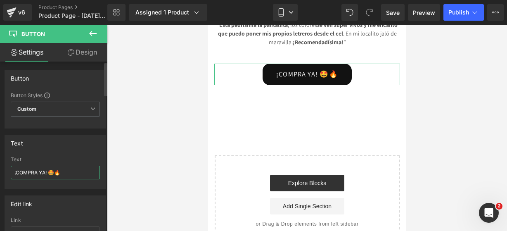
click at [71, 175] on input "¡COMPRA YA! 🤩🔥" at bounding box center [55, 172] width 89 height 14
type input "¡COMPRA YA! 🤩🔥"
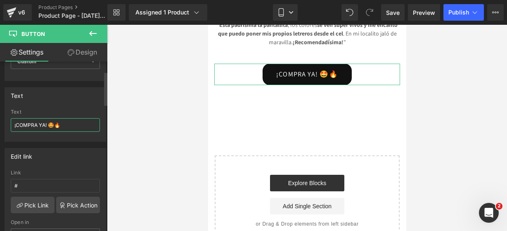
scroll to position [49, 0]
click at [63, 177] on input "#" at bounding box center [55, 184] width 89 height 14
paste input "#m-1759116285803"
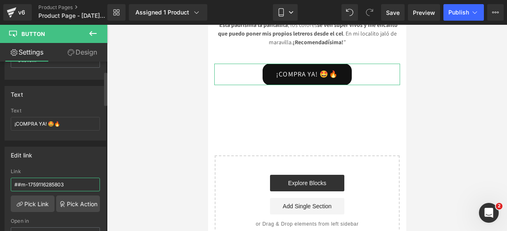
click at [20, 182] on input "##m-1759116285803" at bounding box center [55, 184] width 89 height 14
type input "#m-1759116285803"
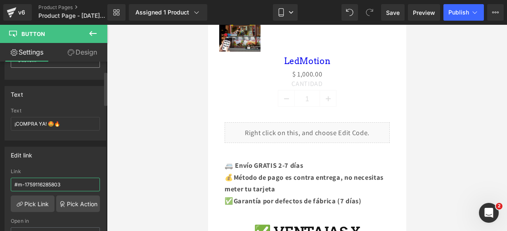
scroll to position [481, 0]
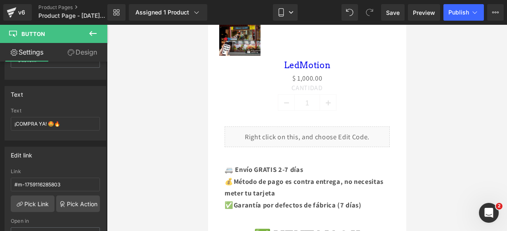
click at [96, 36] on icon at bounding box center [93, 33] width 10 height 10
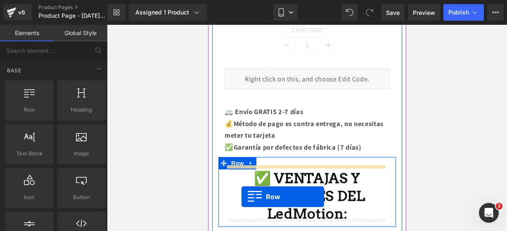
scroll to position [547, 0]
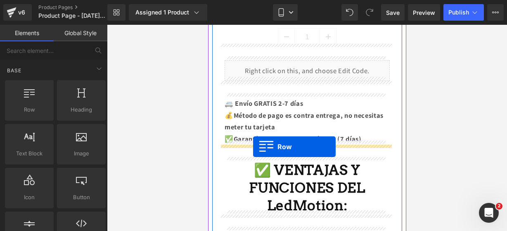
drag, startPoint x: 245, startPoint y: 134, endPoint x: 253, endPoint y: 146, distance: 14.4
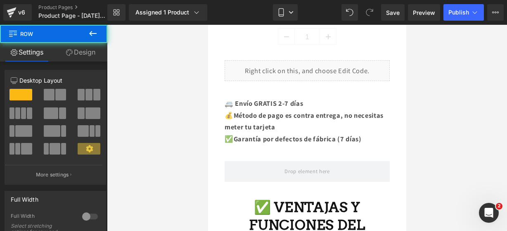
click at [95, 33] on icon at bounding box center [93, 33] width 10 height 10
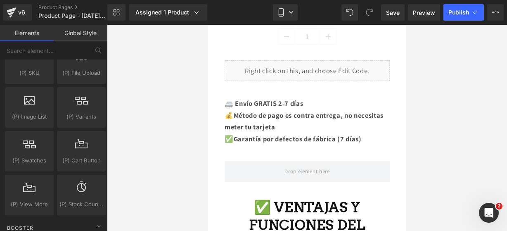
scroll to position [957, 0]
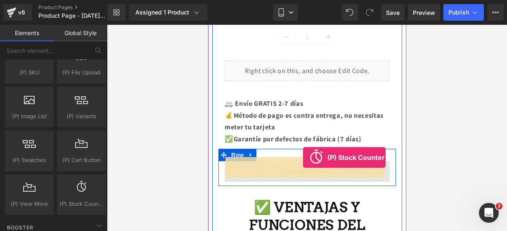
drag, startPoint x: 283, startPoint y: 207, endPoint x: 302, endPoint y: 158, distance: 52.1
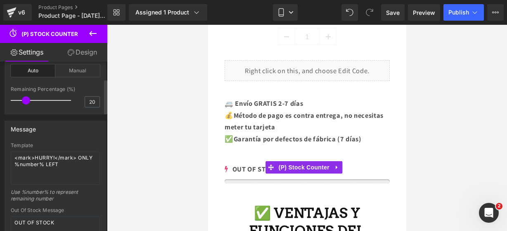
scroll to position [85, 0]
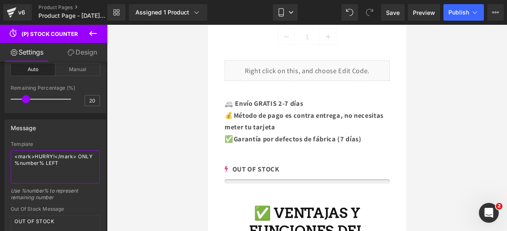
drag, startPoint x: 60, startPoint y: 160, endPoint x: -19, endPoint y: 104, distance: 96.8
click at [0, 104] on html "(P) Stock Counter You are previewing how the will restyle your page. You can no…" at bounding box center [253, 115] width 507 height 231
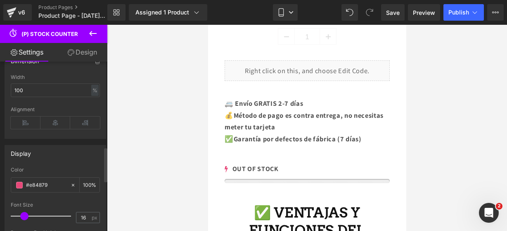
scroll to position [419, 0]
type textarea "¡¡CORRE!! SOLO QUEDAN 18"
click at [19, 181] on span at bounding box center [19, 184] width 7 height 7
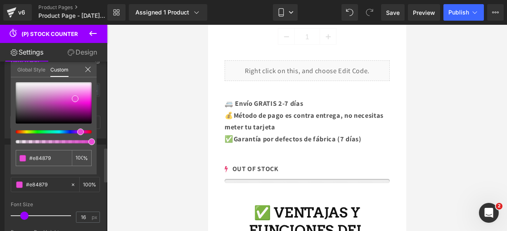
click at [77, 130] on div at bounding box center [50, 131] width 76 height 3
click at [86, 66] on icon at bounding box center [88, 69] width 7 height 7
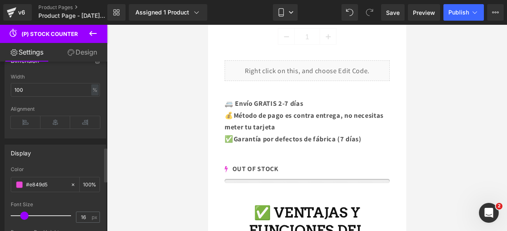
click at [97, 33] on icon at bounding box center [93, 33] width 10 height 10
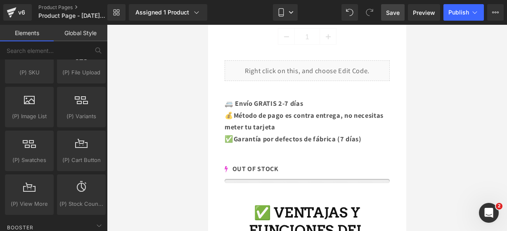
click at [394, 11] on span "Save" at bounding box center [393, 12] width 14 height 9
click at [455, 9] on span "Publish" at bounding box center [458, 12] width 21 height 7
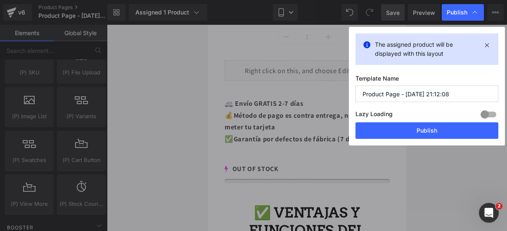
drag, startPoint x: 464, startPoint y: 93, endPoint x: 297, endPoint y: 84, distance: 167.3
click at [297, 84] on div "Publish The assigned product will be displayed with this layout Template Name P…" at bounding box center [253, 115] width 507 height 231
click at [464, 7] on div "Publish" at bounding box center [462, 12] width 42 height 17
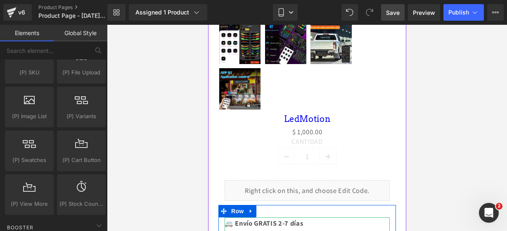
scroll to position [427, 0]
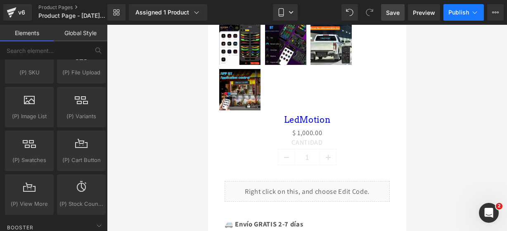
click at [465, 13] on span "Publish" at bounding box center [458, 12] width 21 height 7
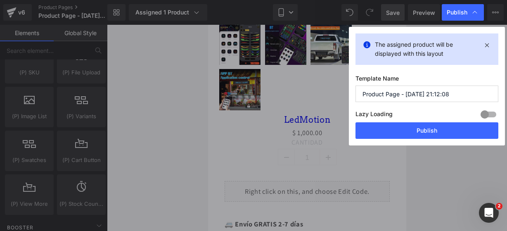
drag, startPoint x: 449, startPoint y: 87, endPoint x: 264, endPoint y: 87, distance: 185.3
click at [264, 87] on div "Publish The assigned product will be displayed with this layout Template Name P…" at bounding box center [253, 115] width 507 height 231
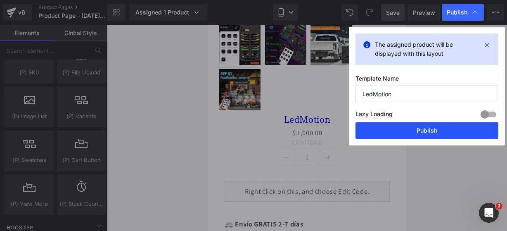
type input "LedMotion"
click at [372, 137] on button "Publish" at bounding box center [426, 130] width 143 height 17
